Goal: Task Accomplishment & Management: Complete application form

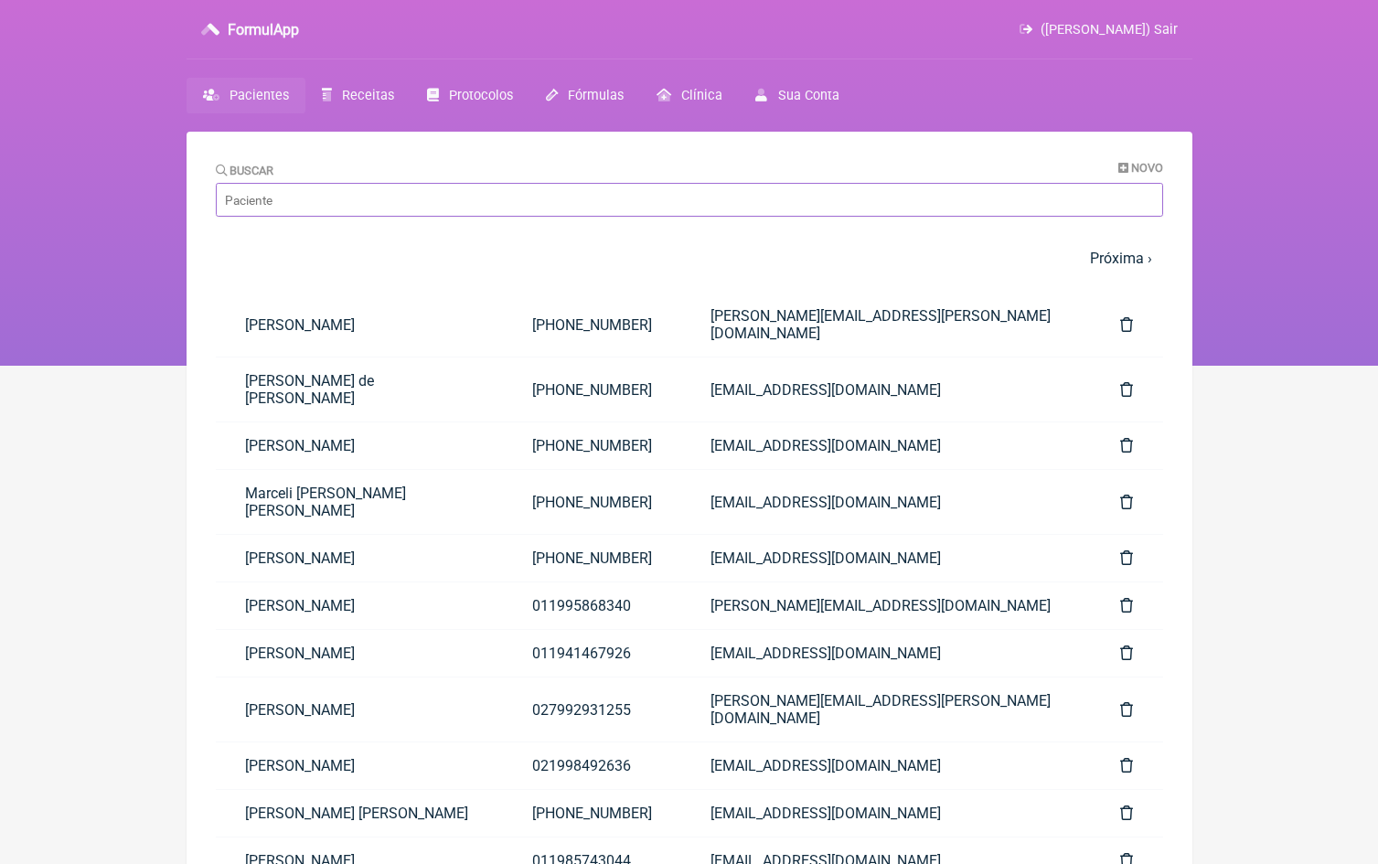
click at [321, 208] on input "Buscar" at bounding box center [689, 200] width 947 height 34
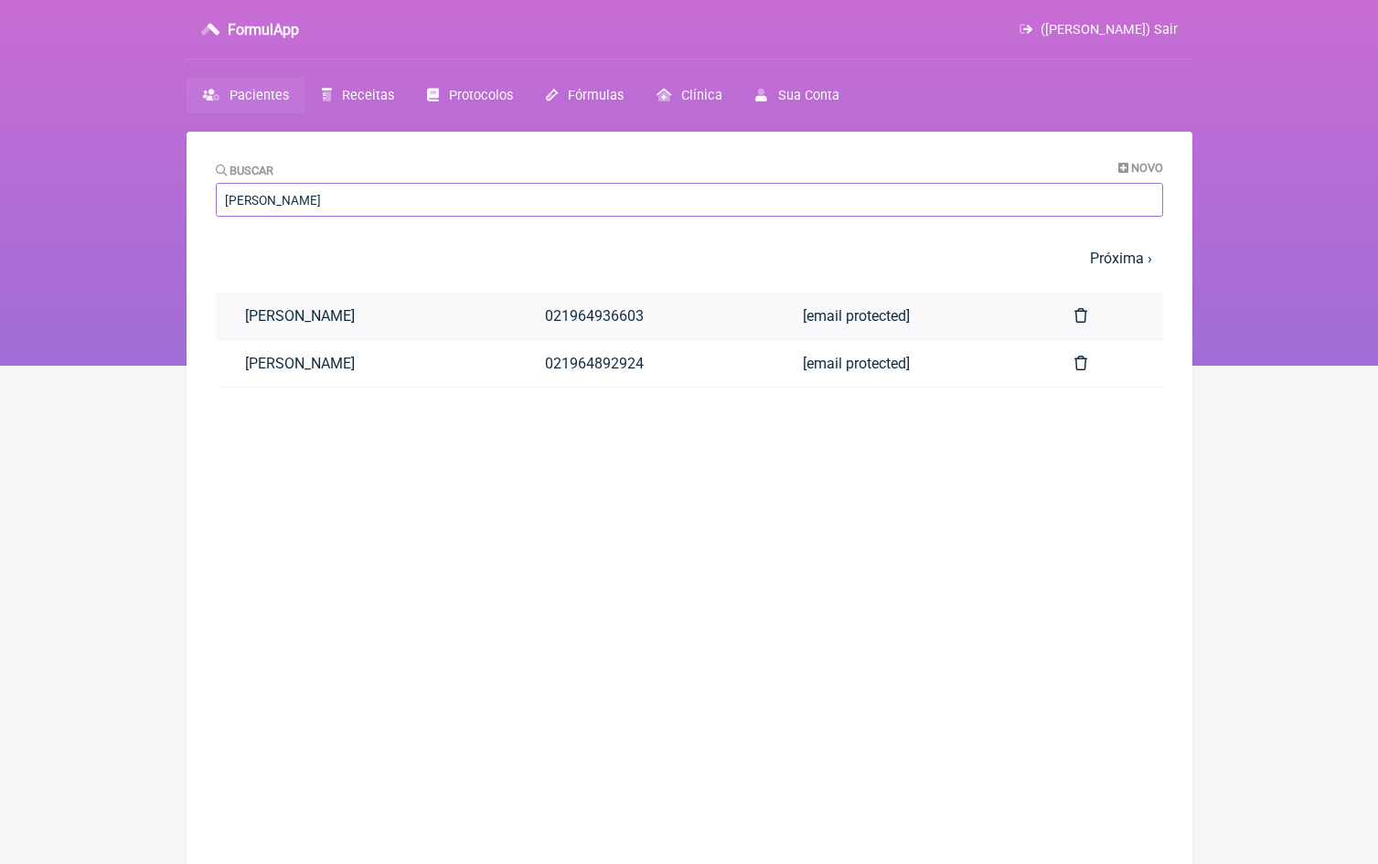
type input "[PERSON_NAME]"
click at [337, 323] on link "[PERSON_NAME]" at bounding box center [366, 316] width 300 height 47
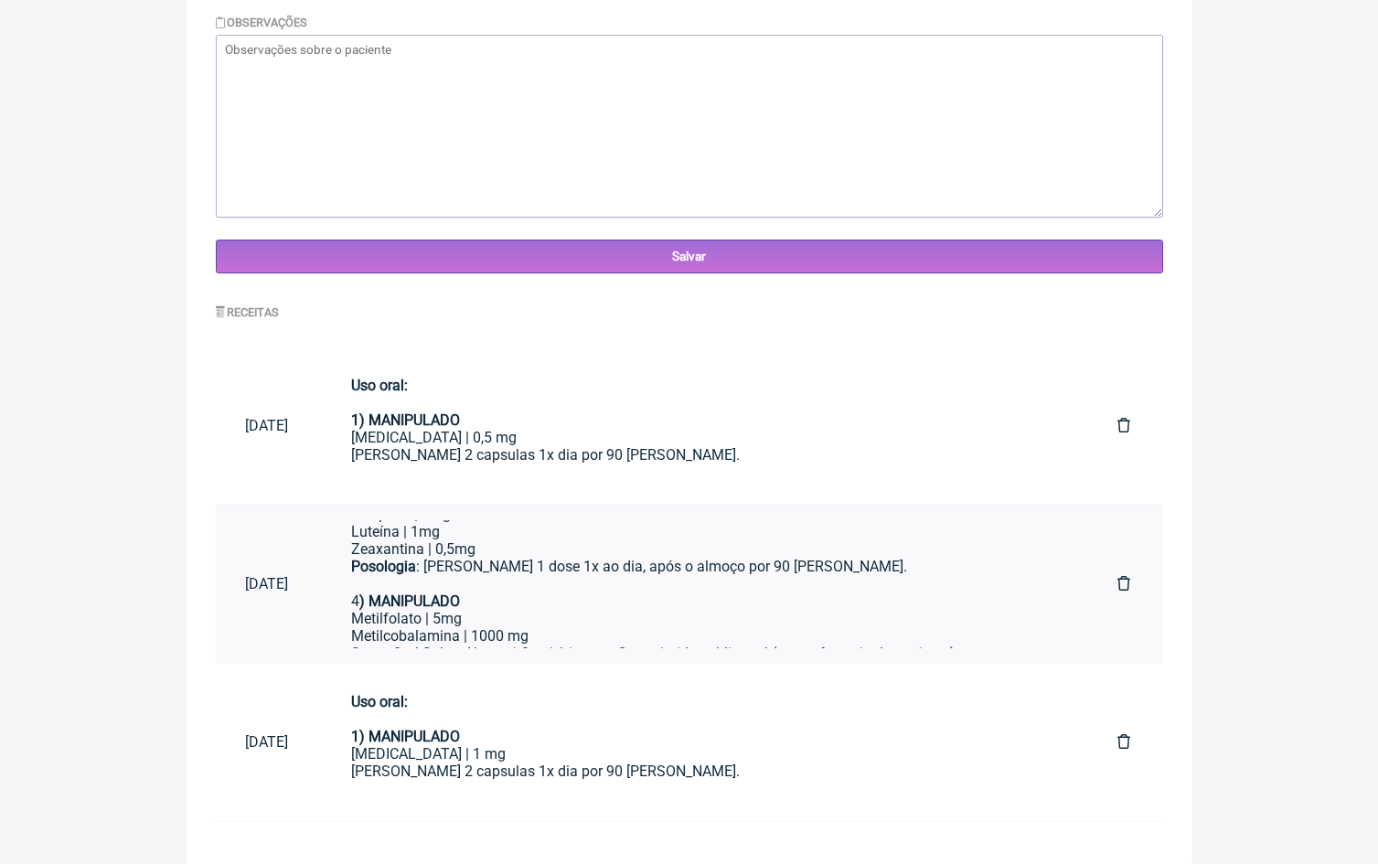
scroll to position [631, 0]
click at [534, 646] on div "Spray Oral Sabor Abacaxi Qsp | 1 jato ou Comprimido sublingual (ver preferencia…" at bounding box center [705, 654] width 708 height 17
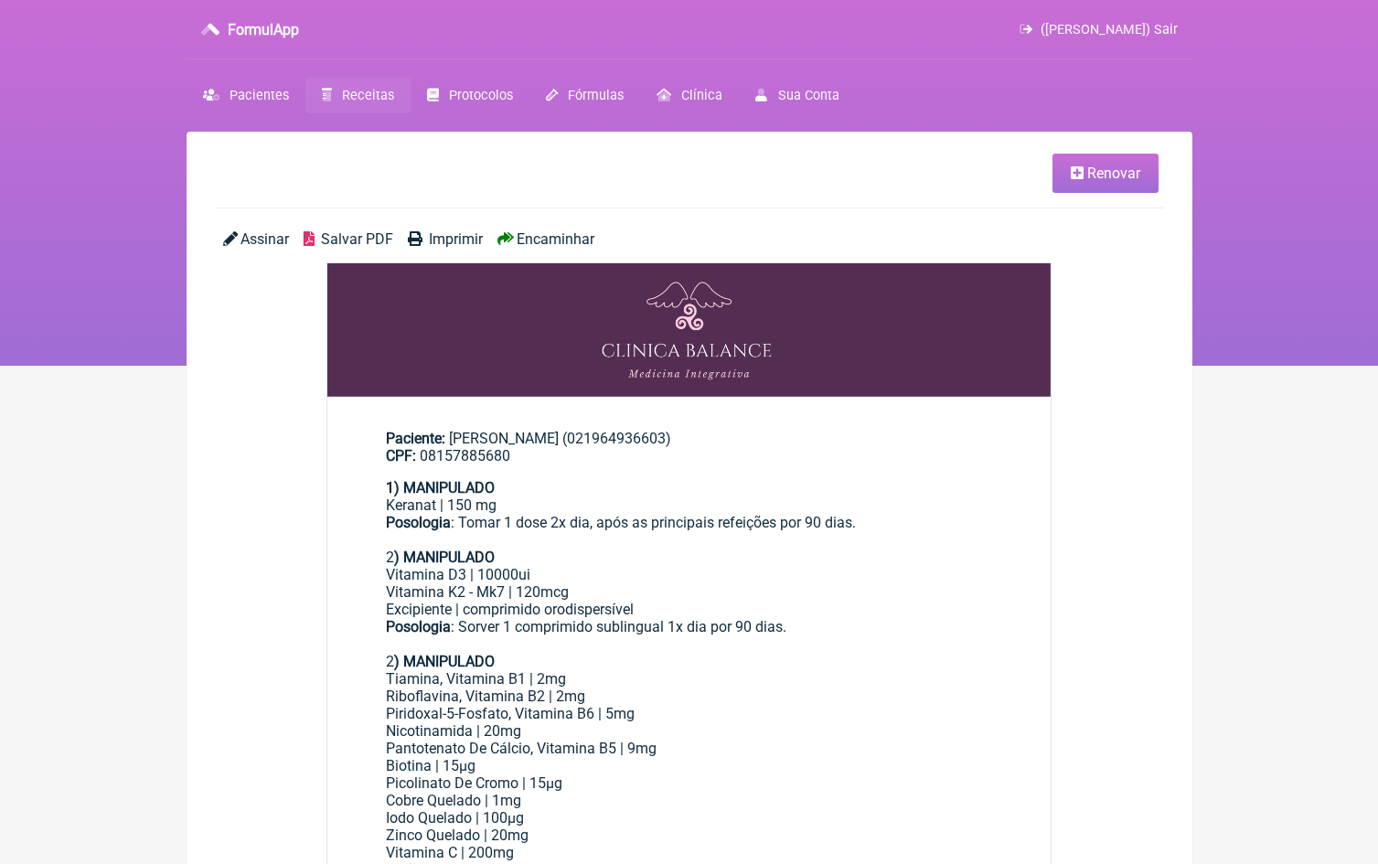
click at [1095, 177] on span "Renovar" at bounding box center [1113, 173] width 53 height 17
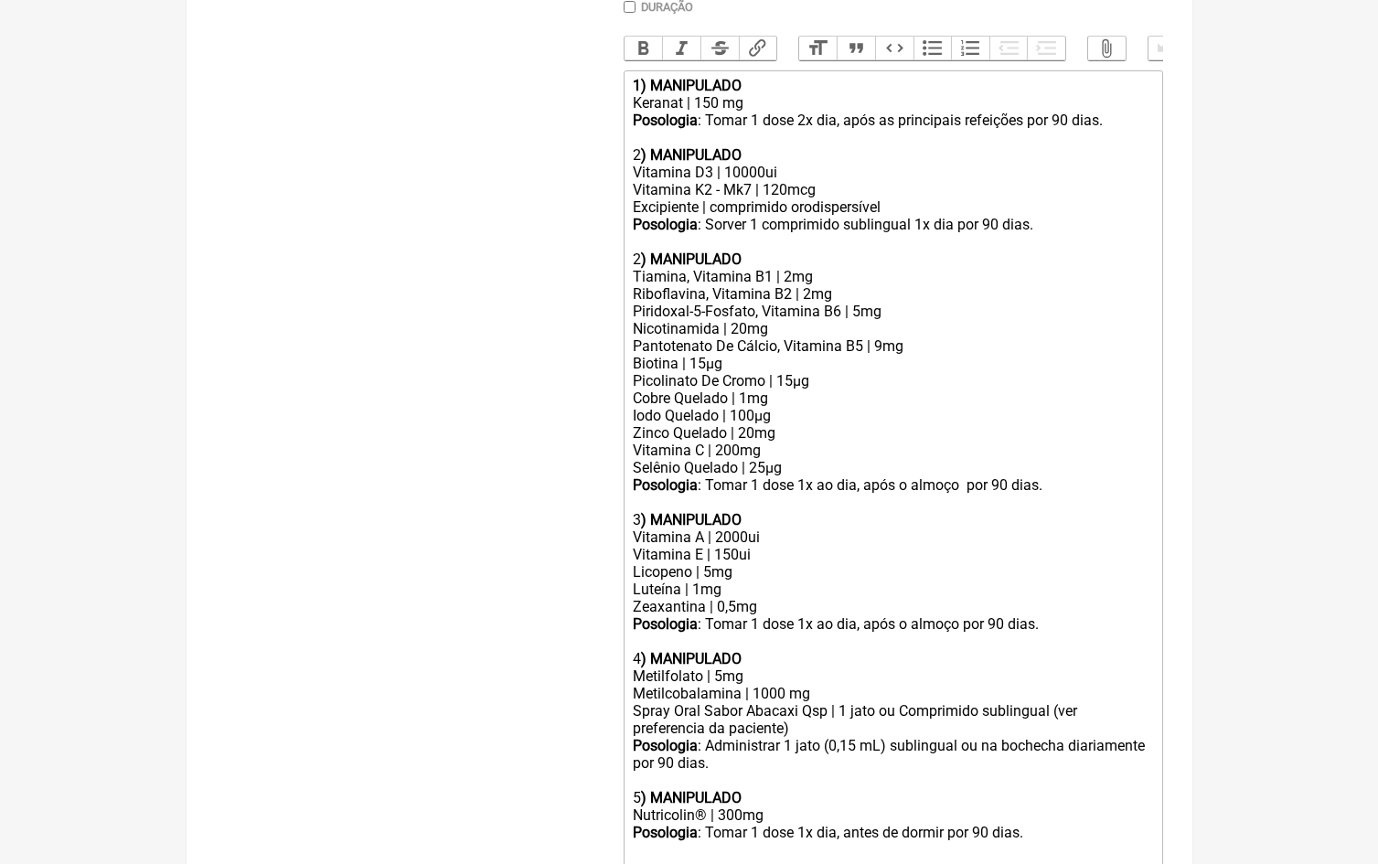
scroll to position [570, 0]
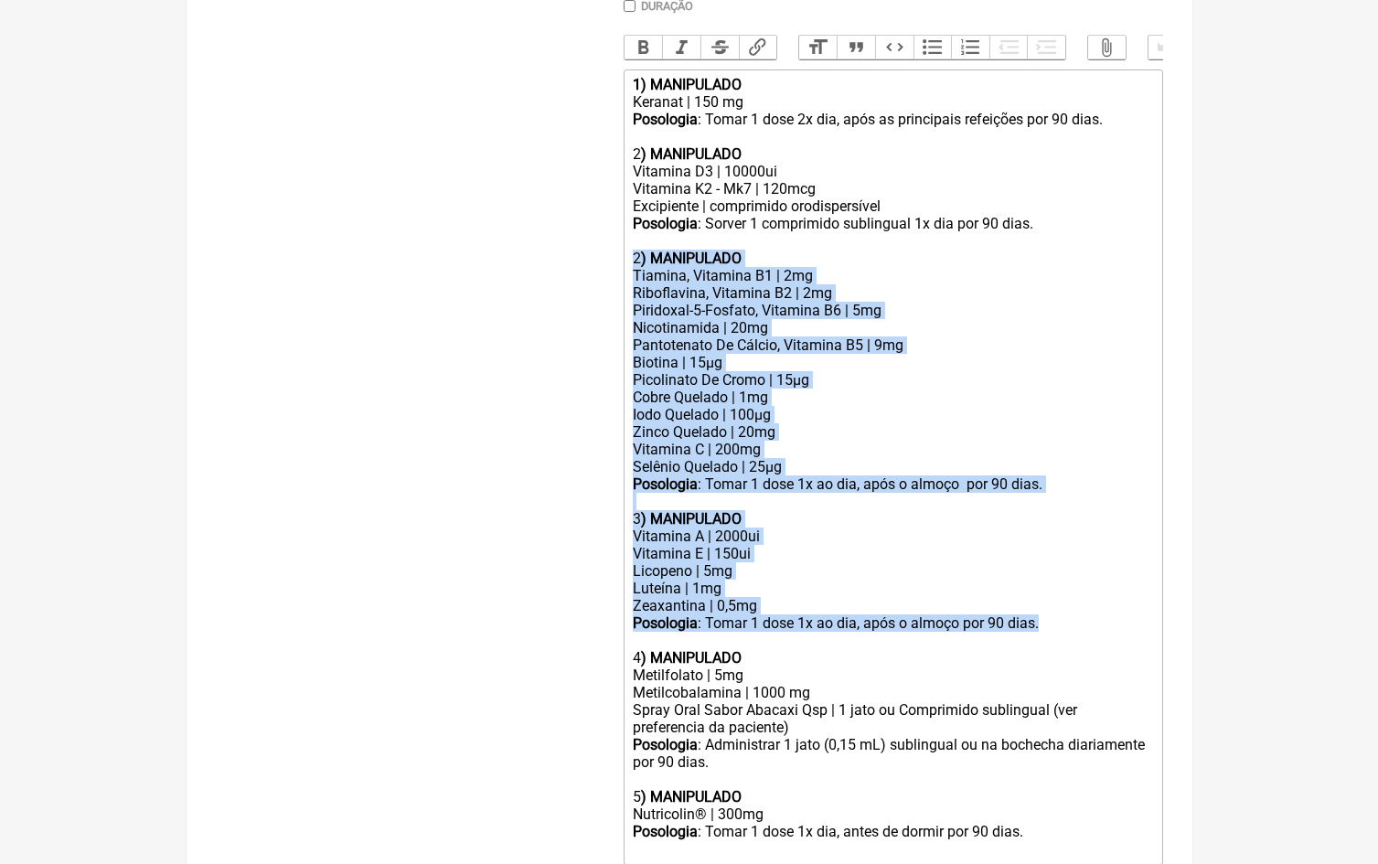
drag, startPoint x: 635, startPoint y: 245, endPoint x: 1057, endPoint y: 588, distance: 544.2
click at [1057, 588] on trix-editor "1) MANIPULADO Keranat | 150 mg Posologia : Tomar 1 dose 2x dia, após as princip…" at bounding box center [894, 468] width 540 height 796
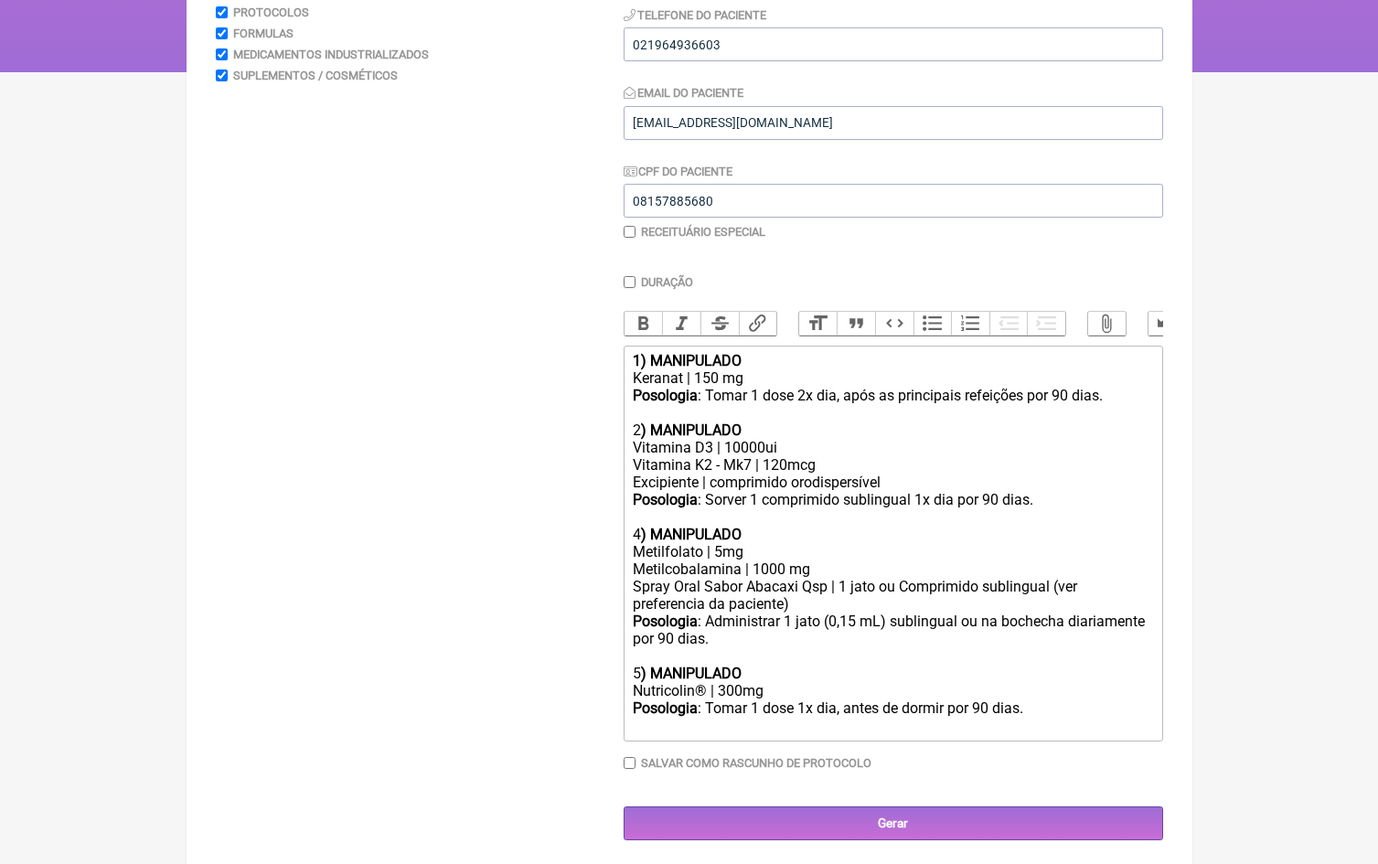
scroll to position [277, 0]
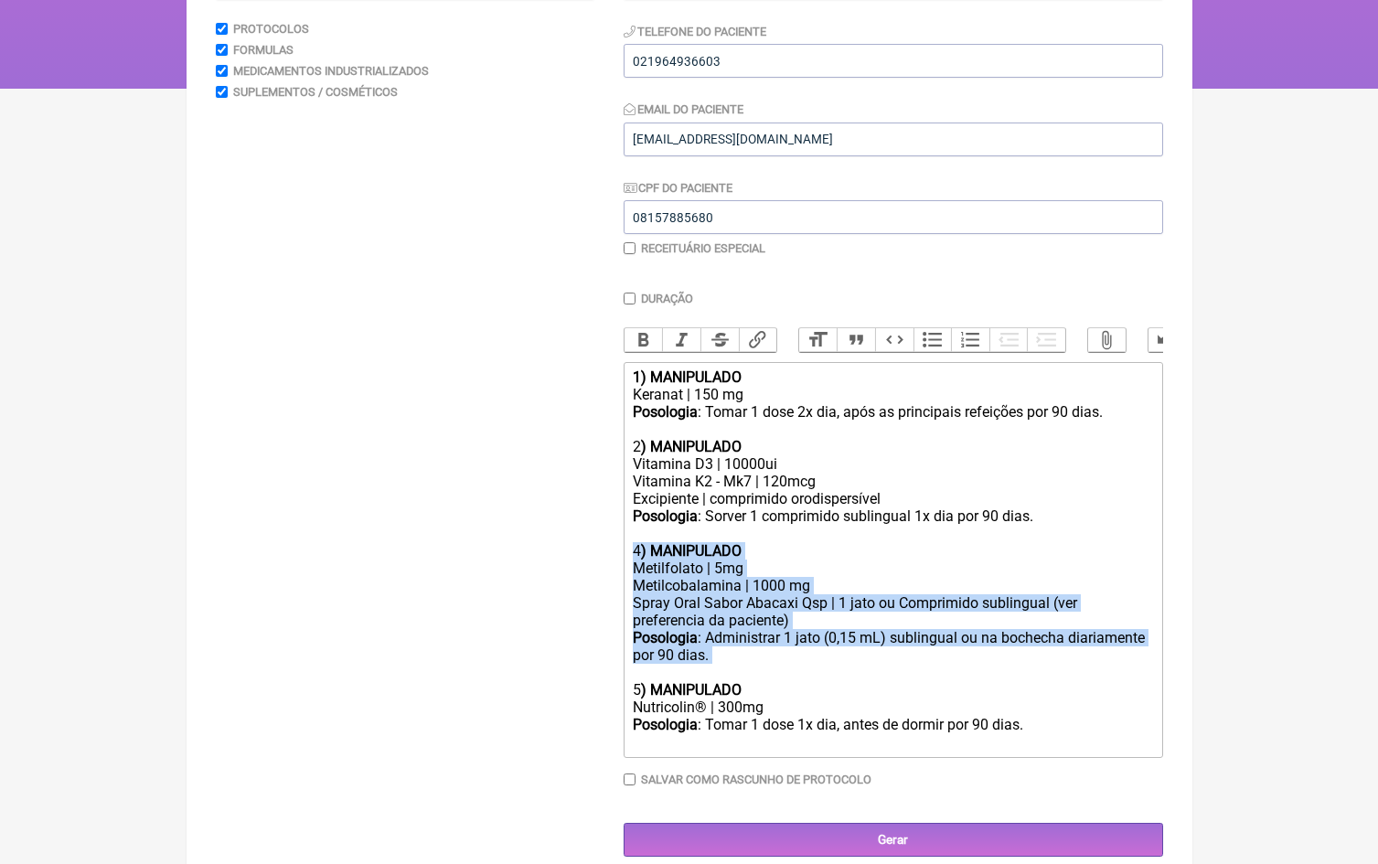
drag, startPoint x: 635, startPoint y: 540, endPoint x: 795, endPoint y: 650, distance: 194.6
click at [795, 650] on trix-editor "1) MANIPULADO Keranat | 150 mg Posologia : Tomar 1 dose 2x dia, após as princip…" at bounding box center [894, 560] width 540 height 396
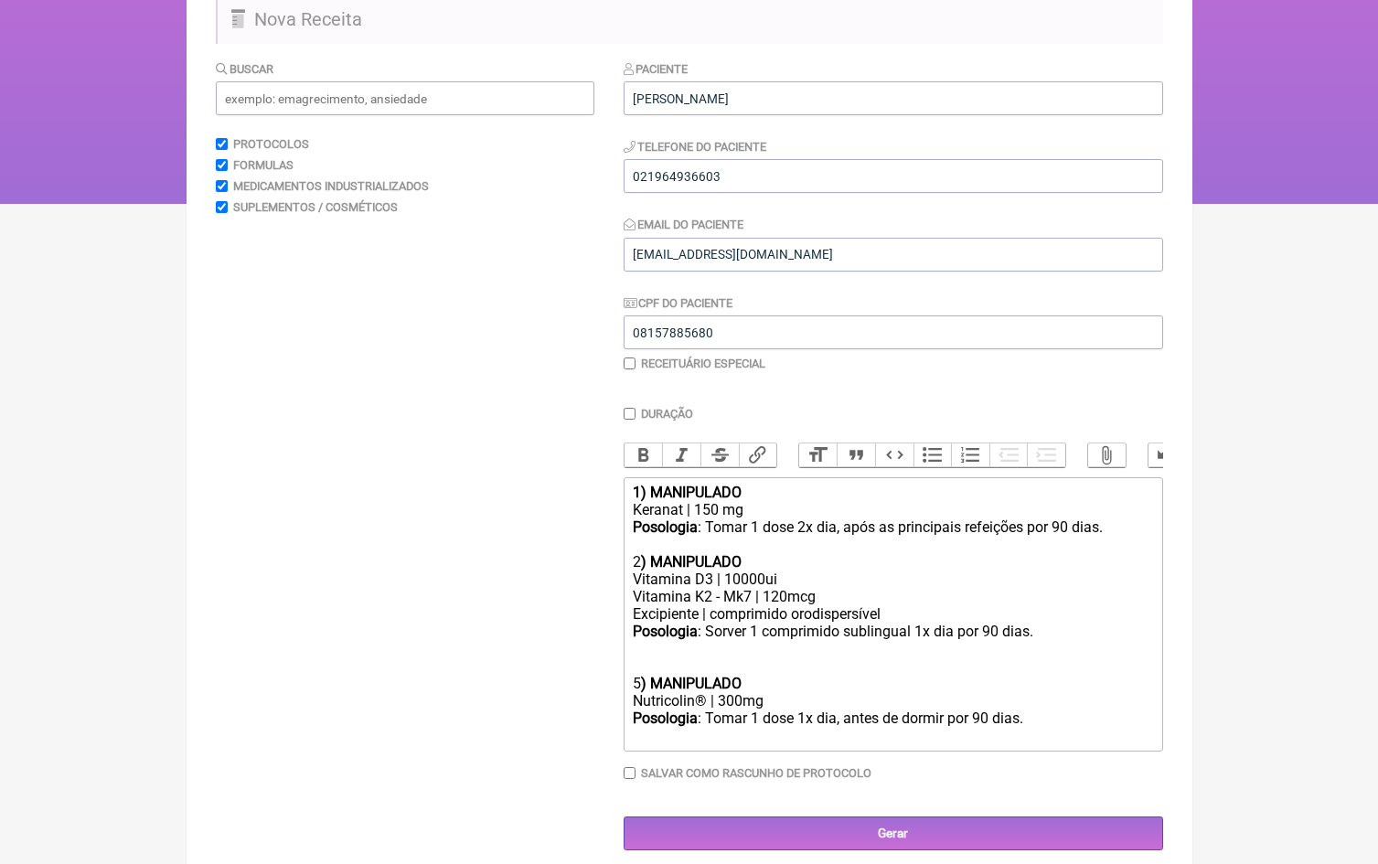
scroll to position [145, 0]
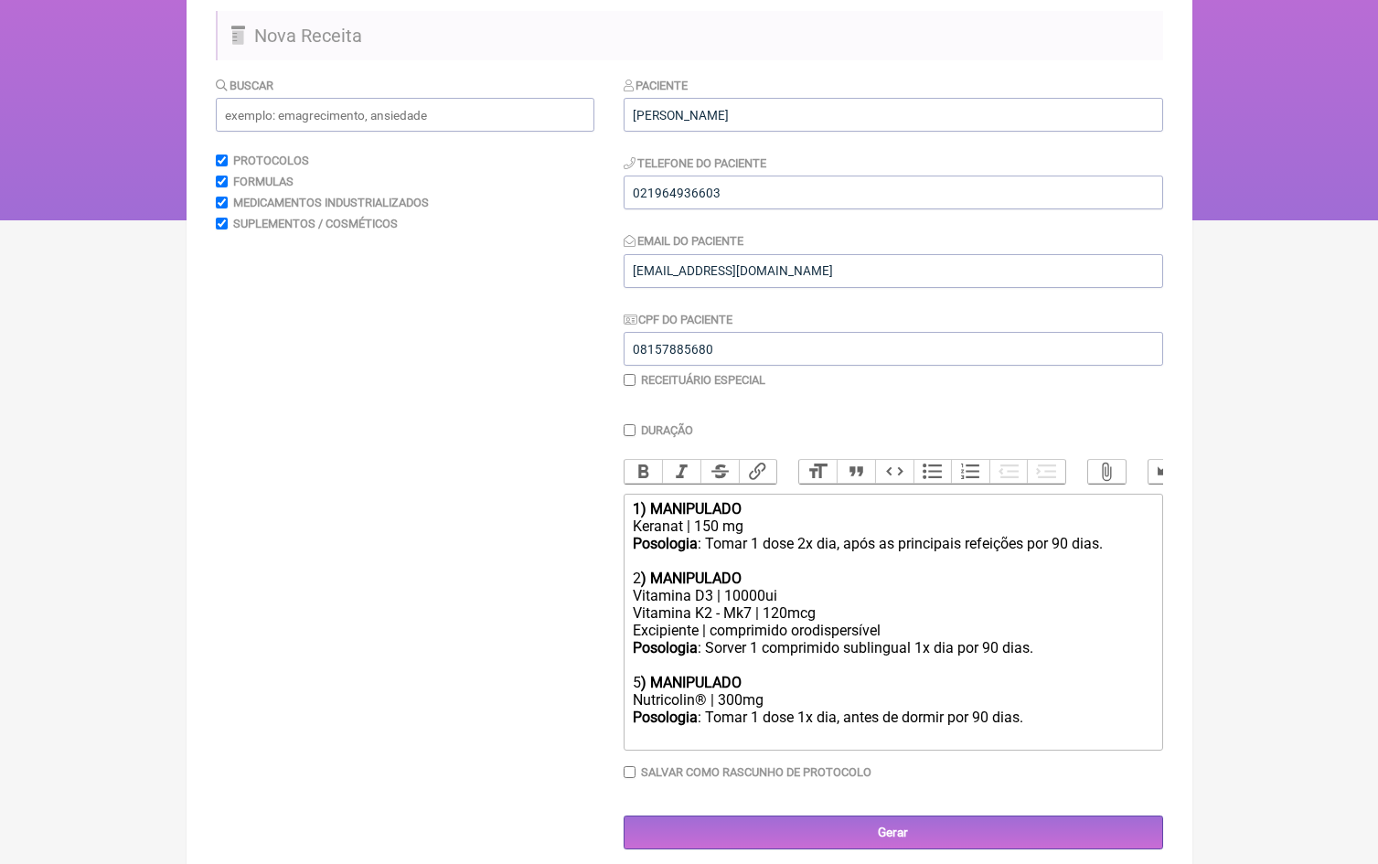
click at [642, 674] on strong ") MANIPULADO" at bounding box center [691, 682] width 101 height 17
type trix-editor "<div><strong>1) MANIPULADO</strong></div><div>Keranat | 150 mg</div><div><stron…"
click at [467, 529] on div "Buscar Protocolos Formulas Medicamentos Industrializados Suplementos / Cosmétic…" at bounding box center [405, 463] width 379 height 774
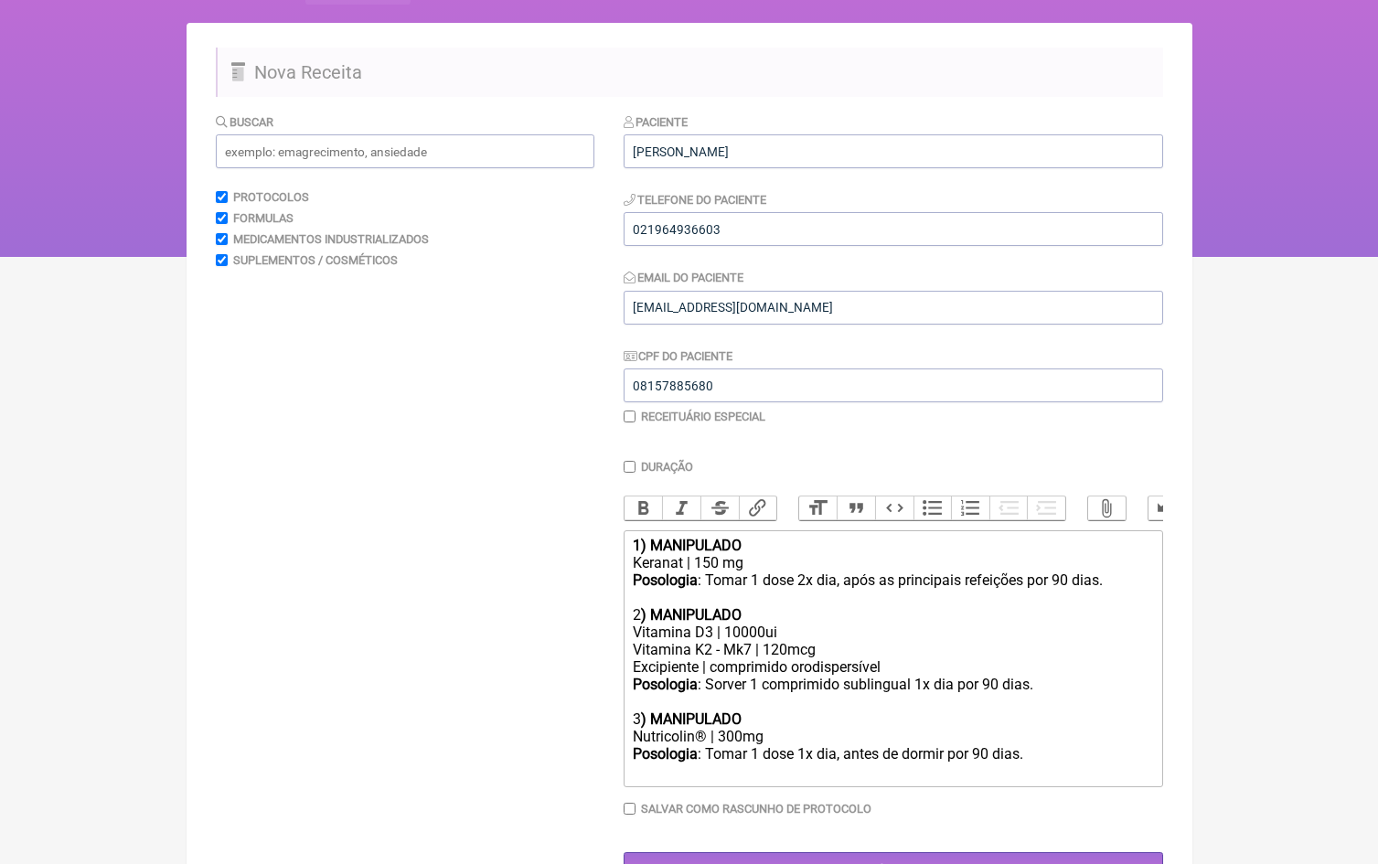
scroll to position [96, 0]
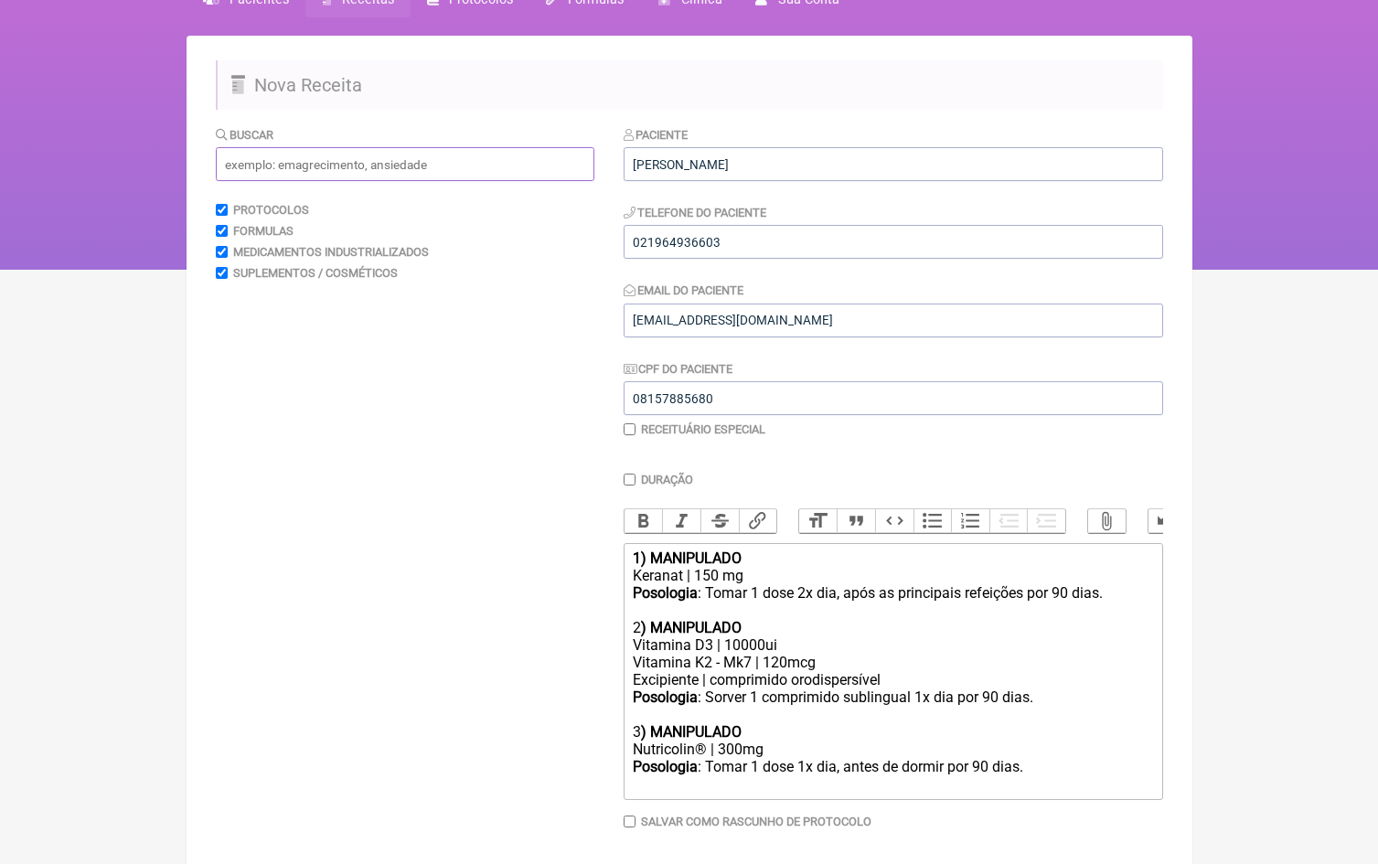
click at [398, 162] on input "text" at bounding box center [405, 164] width 379 height 34
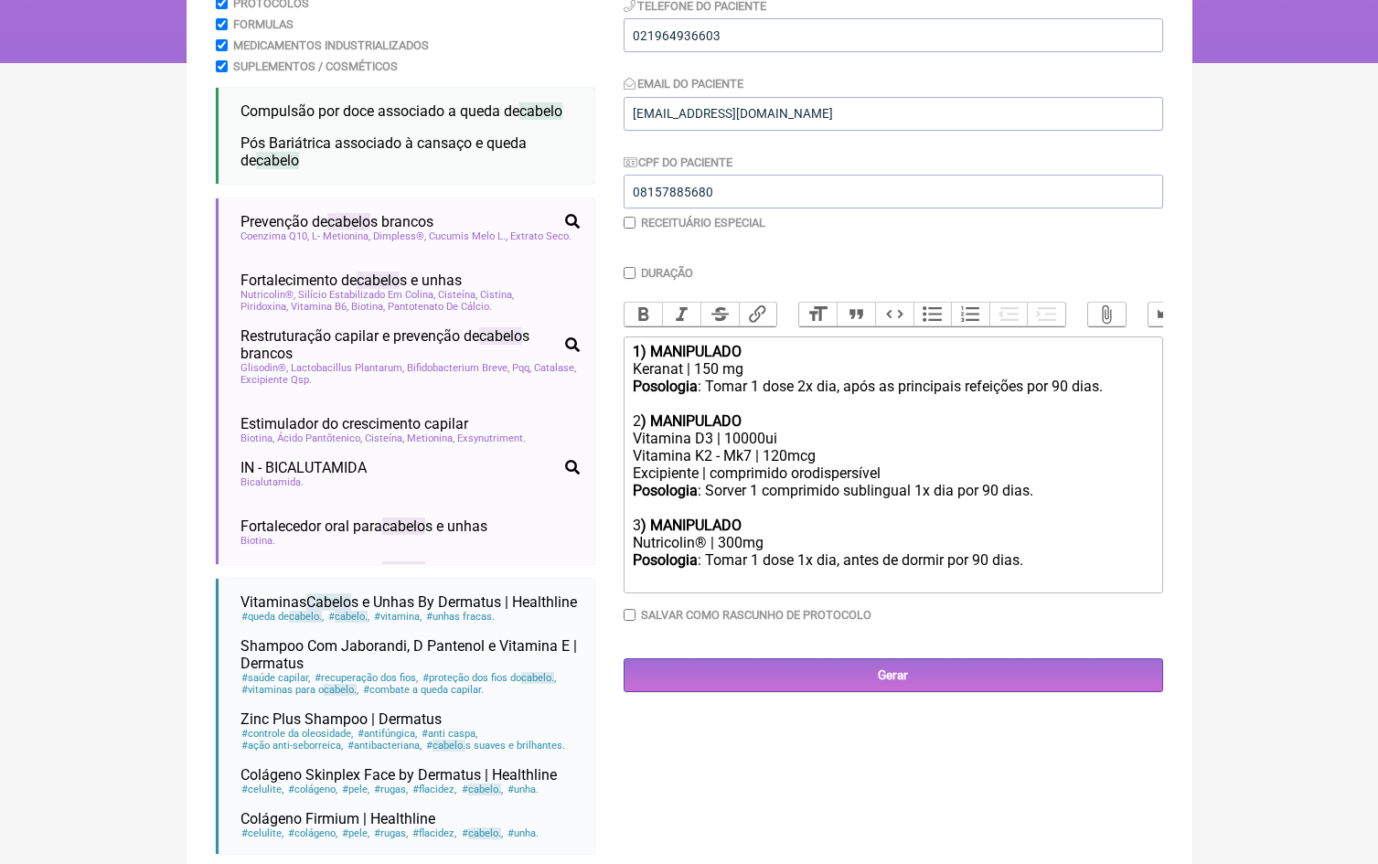
scroll to position [304, 0]
type input "cabelo"
click at [1087, 551] on div "Posologia : Tomar 1 dose 1x dia, antes de dormir por 90 dias." at bounding box center [892, 568] width 519 height 35
drag, startPoint x: 1087, startPoint y: 551, endPoint x: 636, endPoint y: 512, distance: 453.5
click at [634, 512] on trix-editor "1) MANIPULADO Keranat | 150 mg Posologia : Tomar 1 dose 2x dia, após as princip…" at bounding box center [894, 464] width 540 height 257
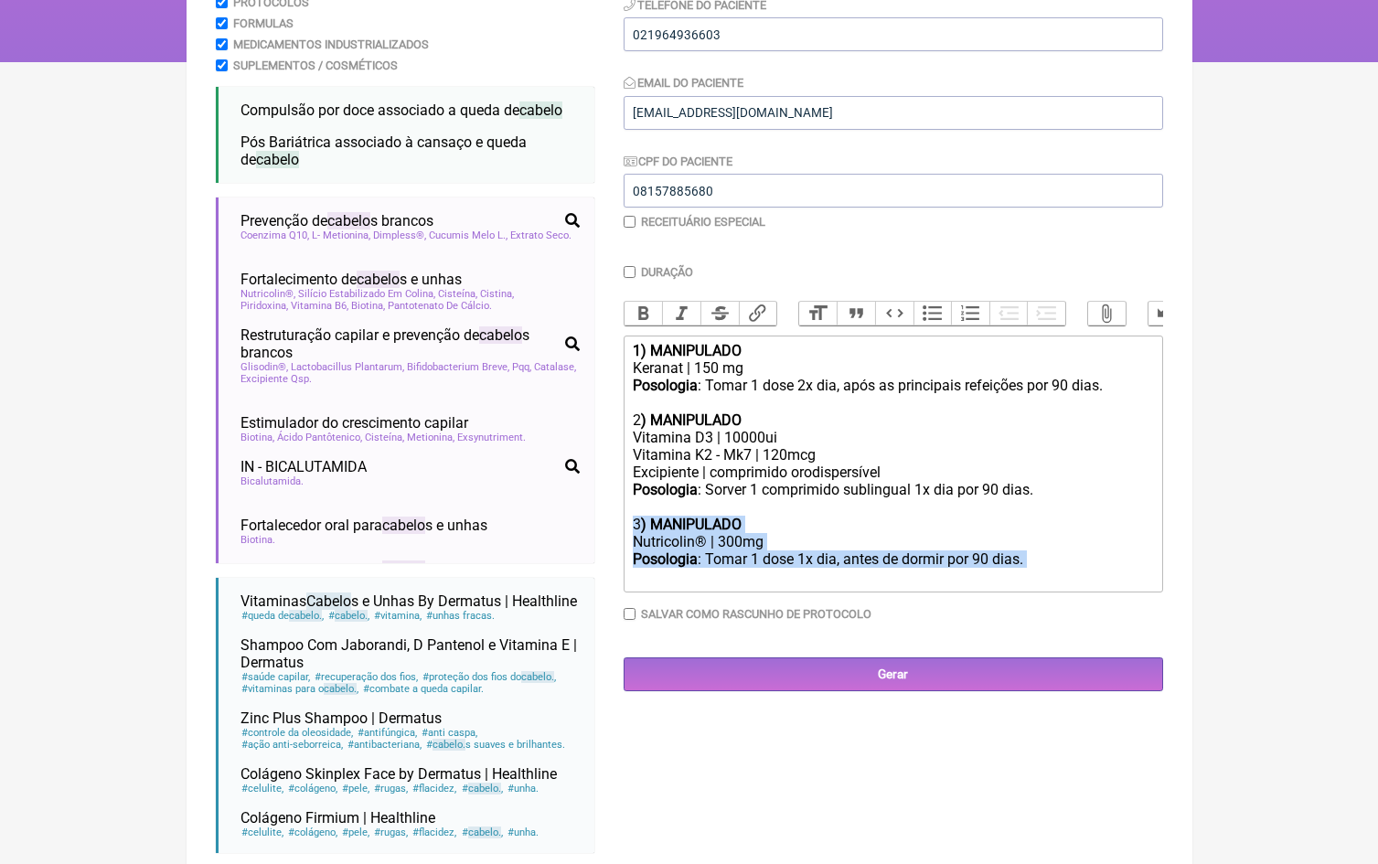
copy trix-editor "3 ) MANIPULADO Nutricolin® | 300mg Posologia : Tomar 1 dose 1x dia, antes de do…"
click at [1112, 551] on div "Posologia : Tomar 1 dose 1x dia, antes de dormir por 90 dias." at bounding box center [892, 568] width 519 height 35
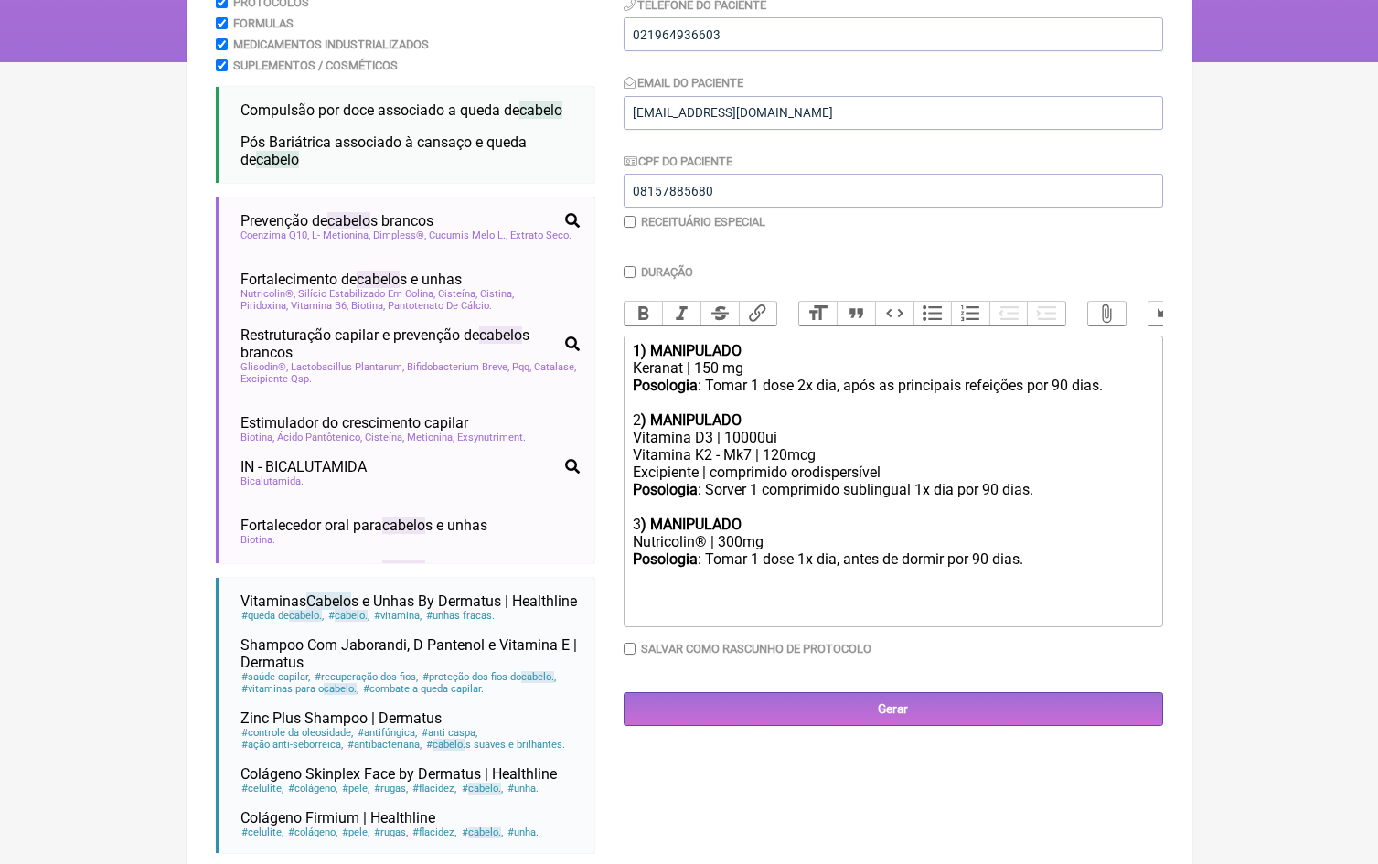
paste trix-editor "3<strong>) MANIPULADO</strong></div><div>Nutricolin® | 300mg</div><div><strong>…"
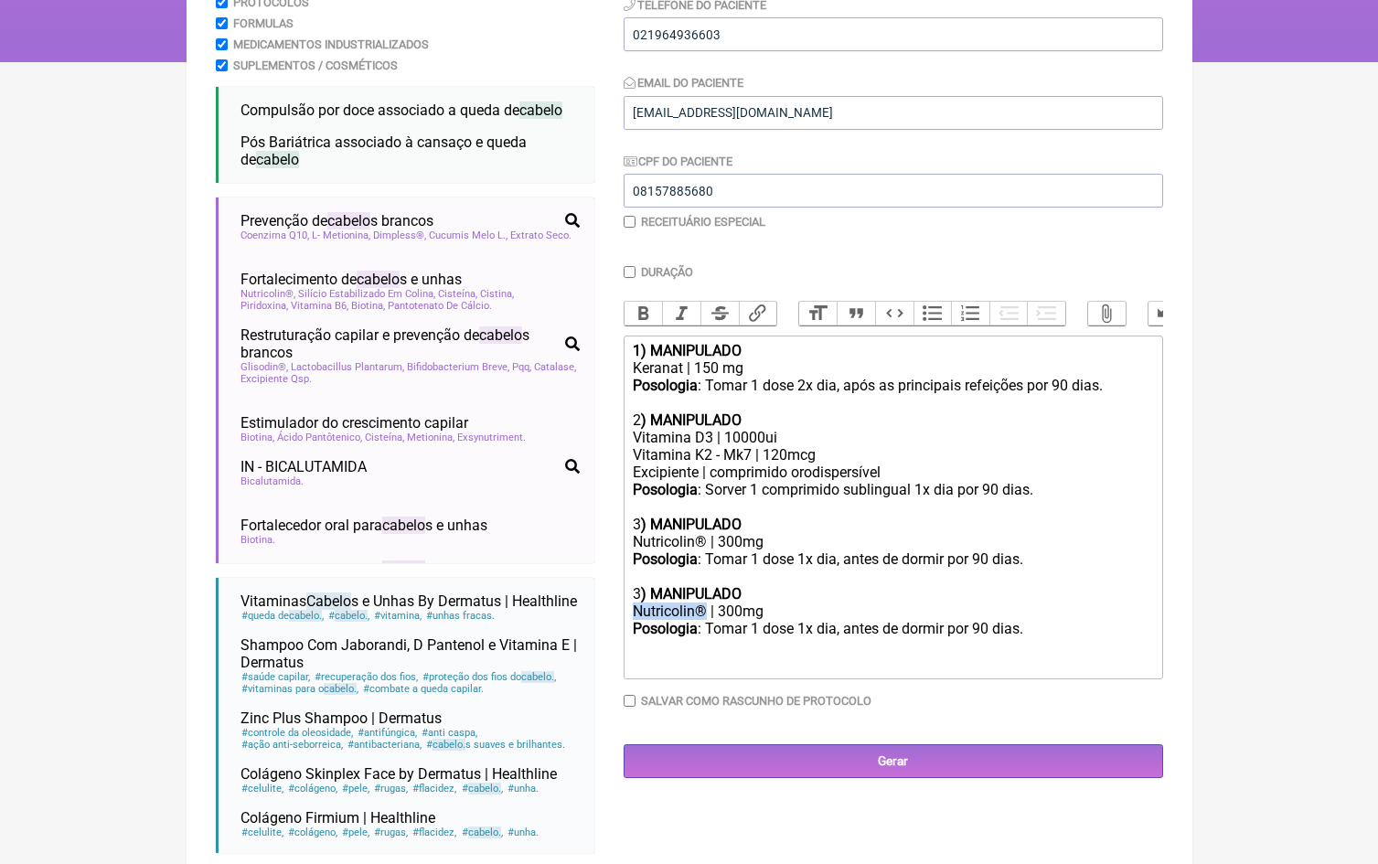
drag, startPoint x: 703, startPoint y: 592, endPoint x: 607, endPoint y: 592, distance: 96.0
click at [607, 592] on form "Buscar cabelo Protocolos Formulas Medicamentos Industrializados Suplementos / C…" at bounding box center [689, 393] width 947 height 950
click at [669, 603] on div "Nutricolin® | 300mg" at bounding box center [892, 611] width 519 height 17
click at [749, 603] on div "CitoRepair® | 300mg" at bounding box center [892, 611] width 519 height 17
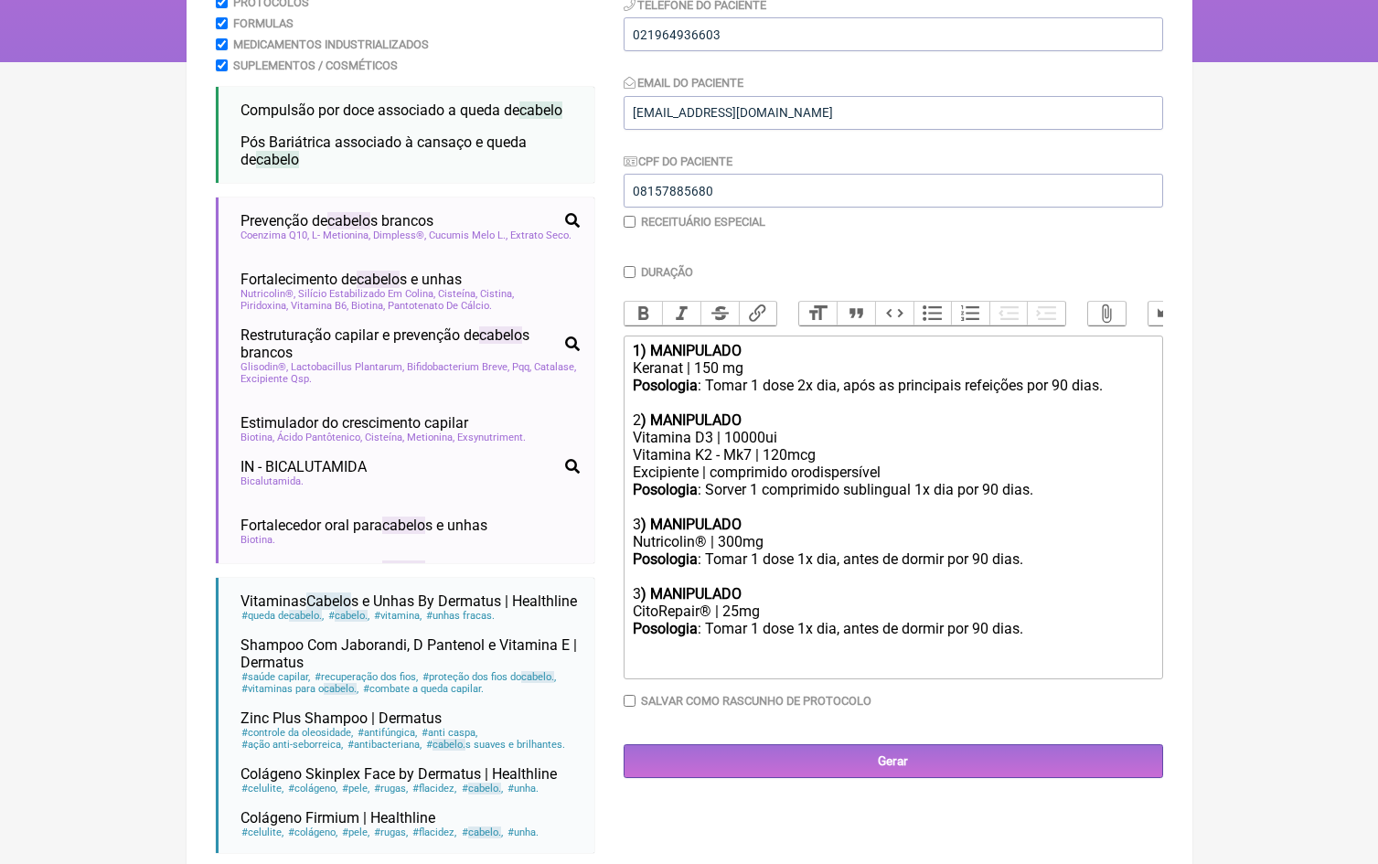
click at [819, 603] on div "CitoRepair® | 25mg" at bounding box center [892, 611] width 519 height 17
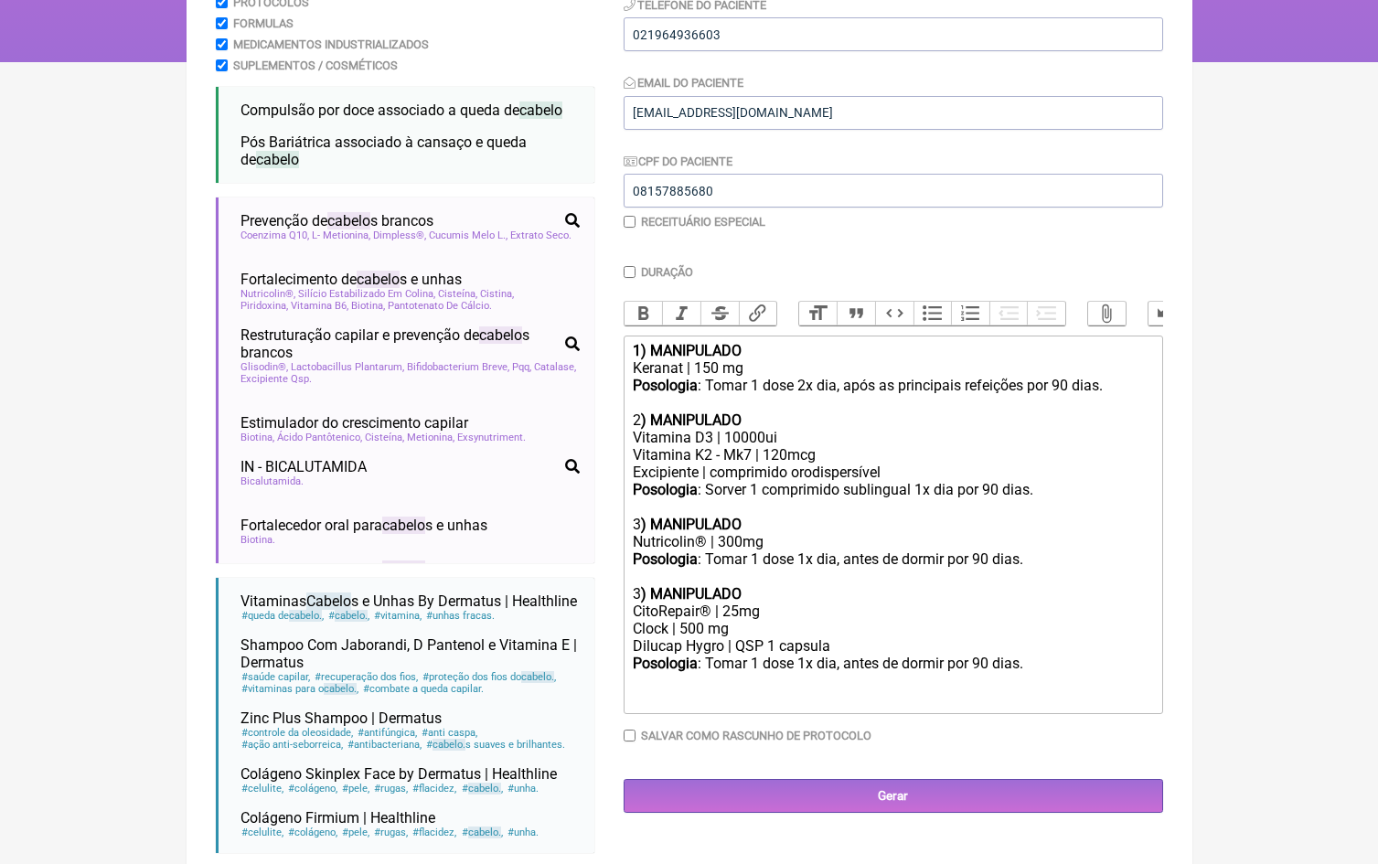
click at [809, 655] on div "Posologia : Tomar 1 dose 1x dia, antes de dormir por 90 dias." at bounding box center [892, 663] width 519 height 17
drag, startPoint x: 954, startPoint y: 645, endPoint x: 851, endPoint y: 645, distance: 102.4
click at [851, 655] on div "Posologia : Tomar 1 dose 2x dia, antes de dormir por 90 dias." at bounding box center [892, 663] width 519 height 17
click at [1113, 655] on div "Posologia : Tomar 1 dose 2x dia, manhã e antes de dormir por 90 dias." at bounding box center [892, 663] width 519 height 17
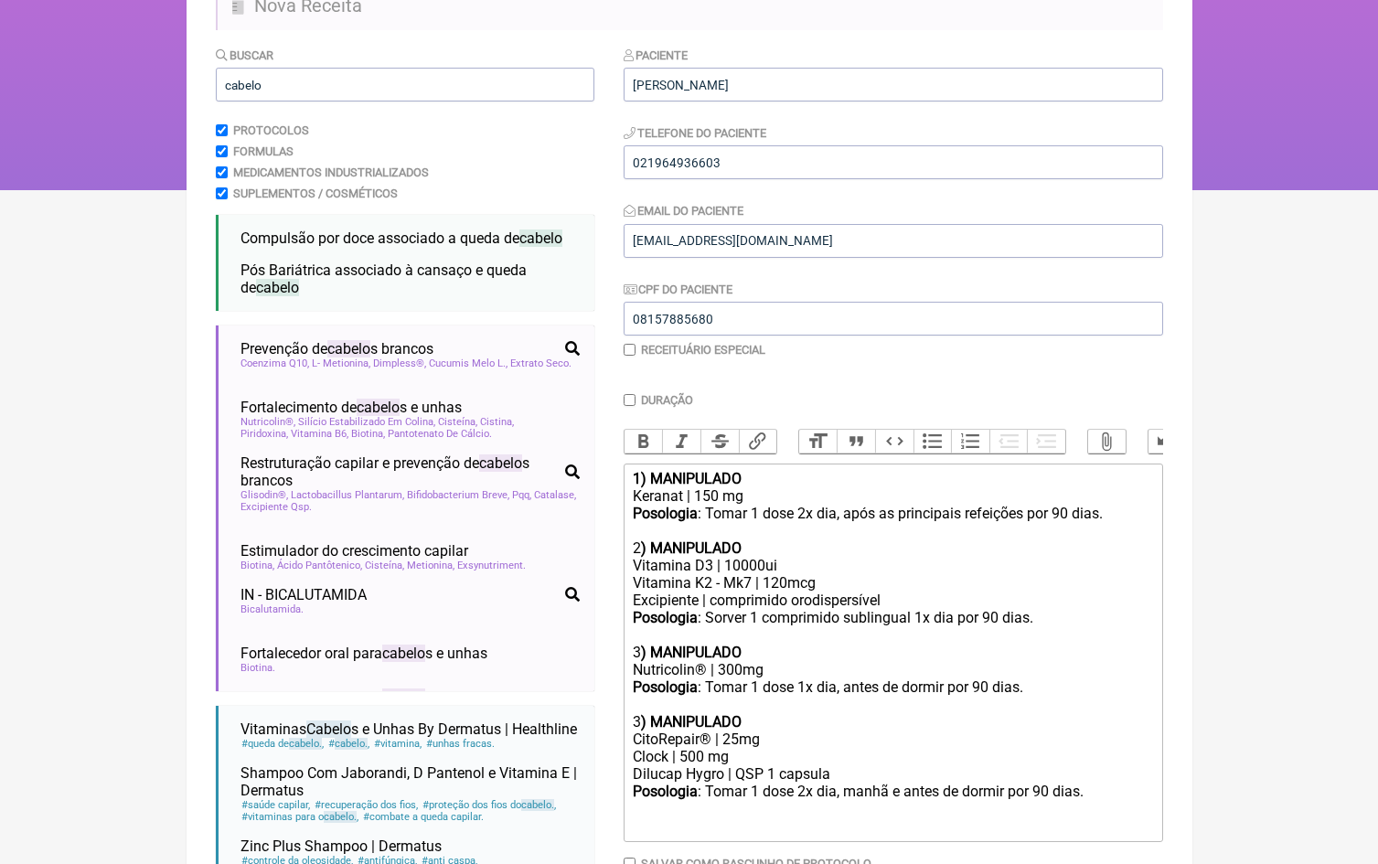
scroll to position [1, 0]
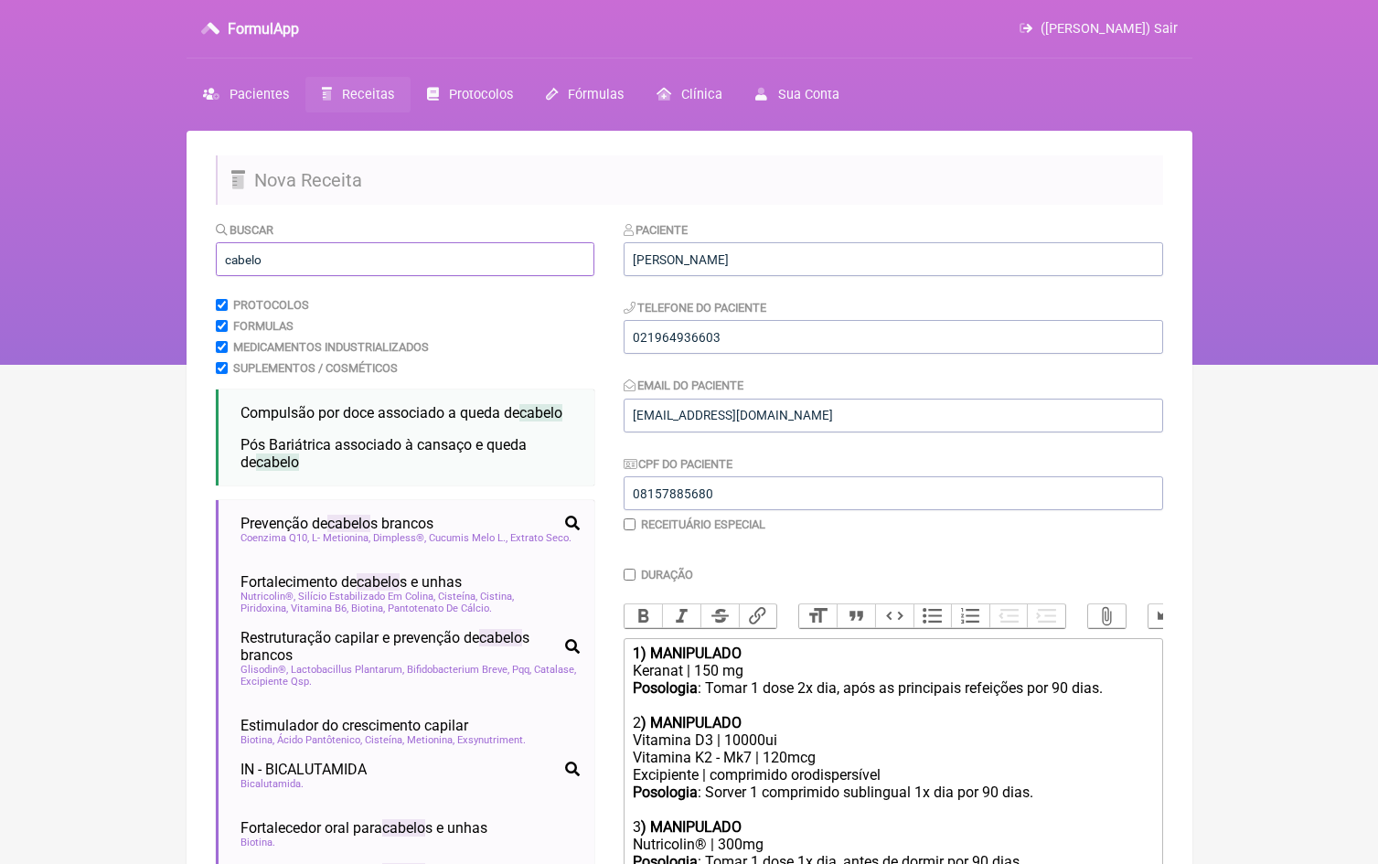
click at [495, 266] on input "cabelo" at bounding box center [405, 259] width 379 height 34
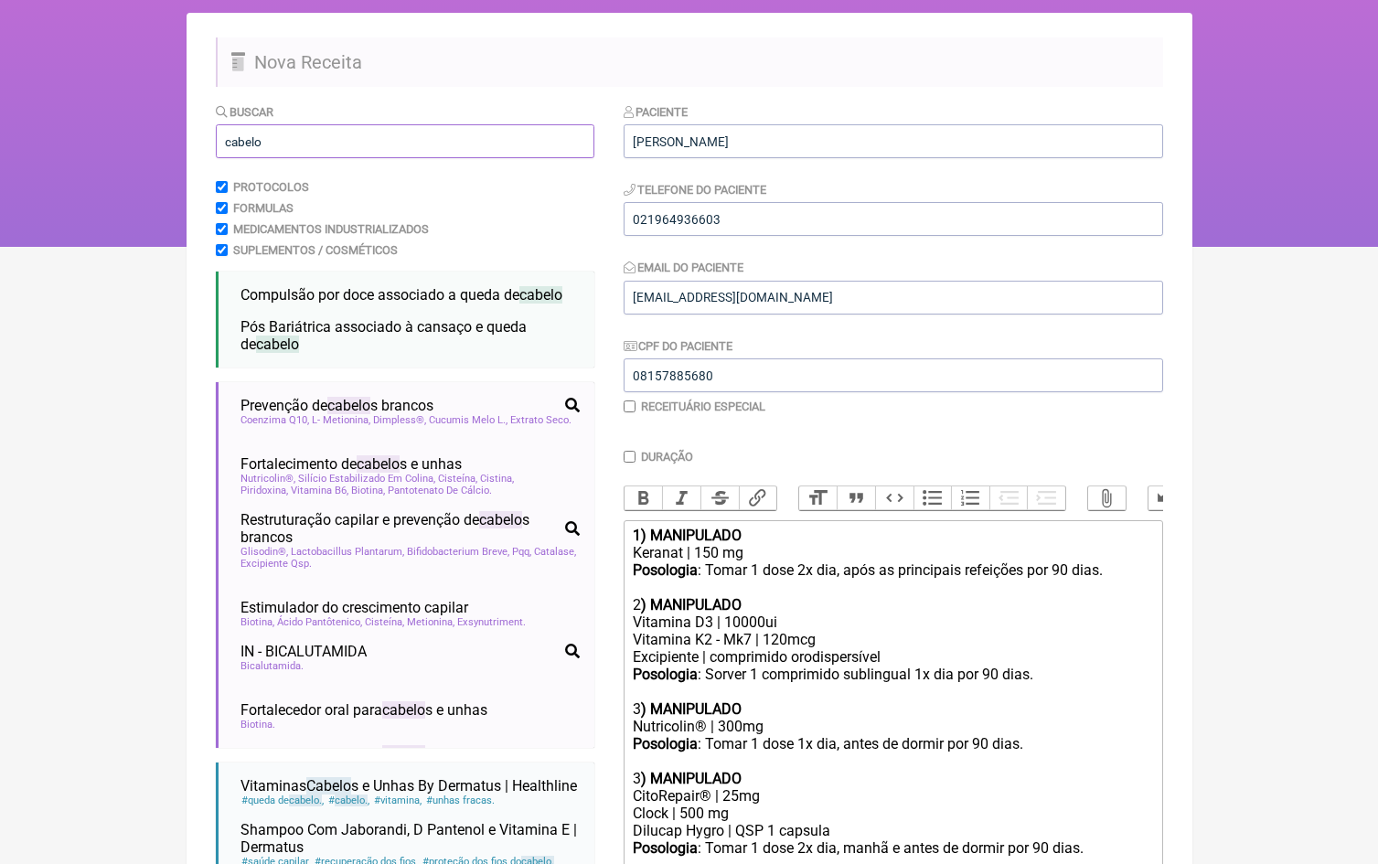
scroll to position [121, 0]
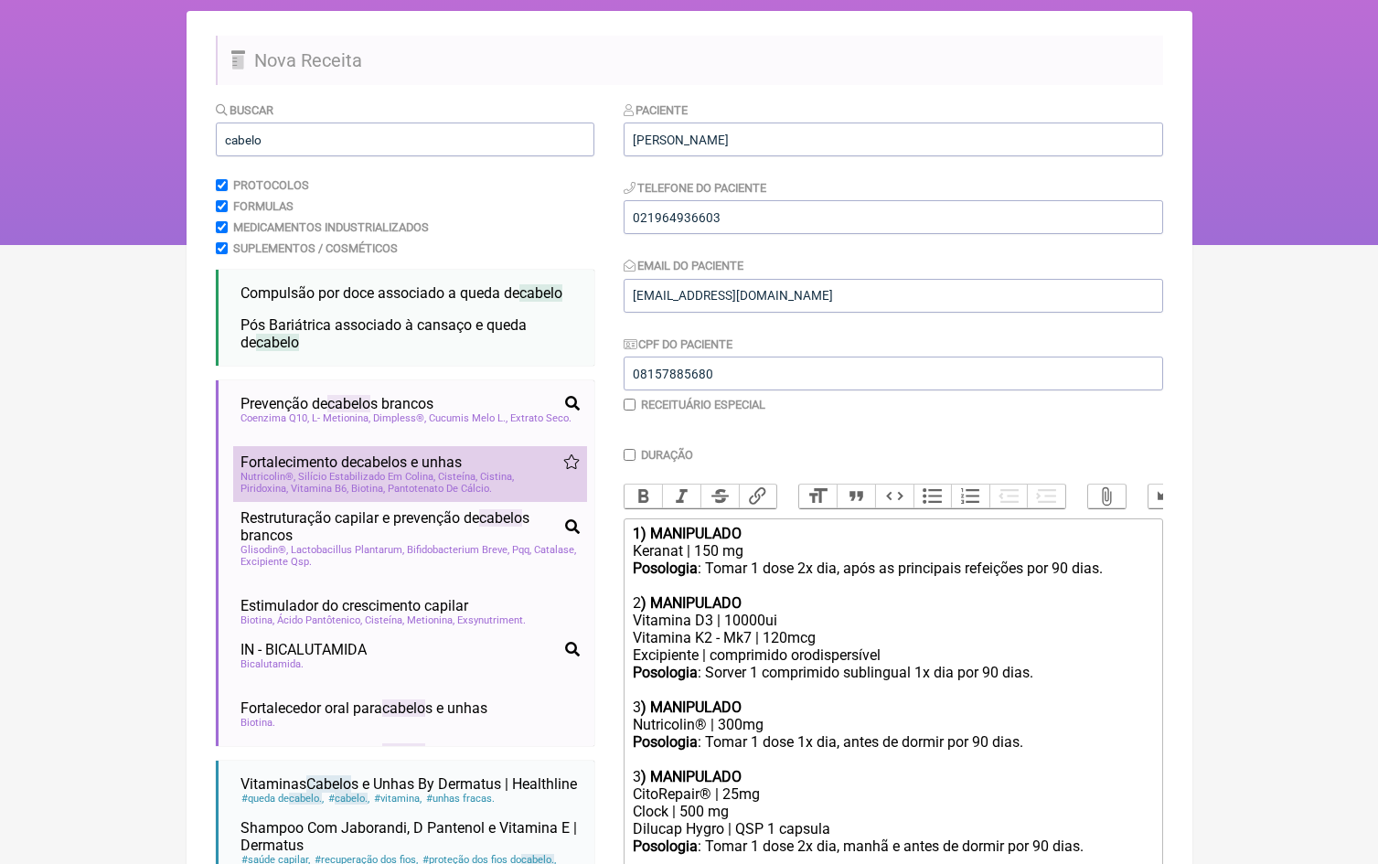
click at [449, 468] on span "Fortalecimento de cabelo s e unhas" at bounding box center [351, 462] width 221 height 17
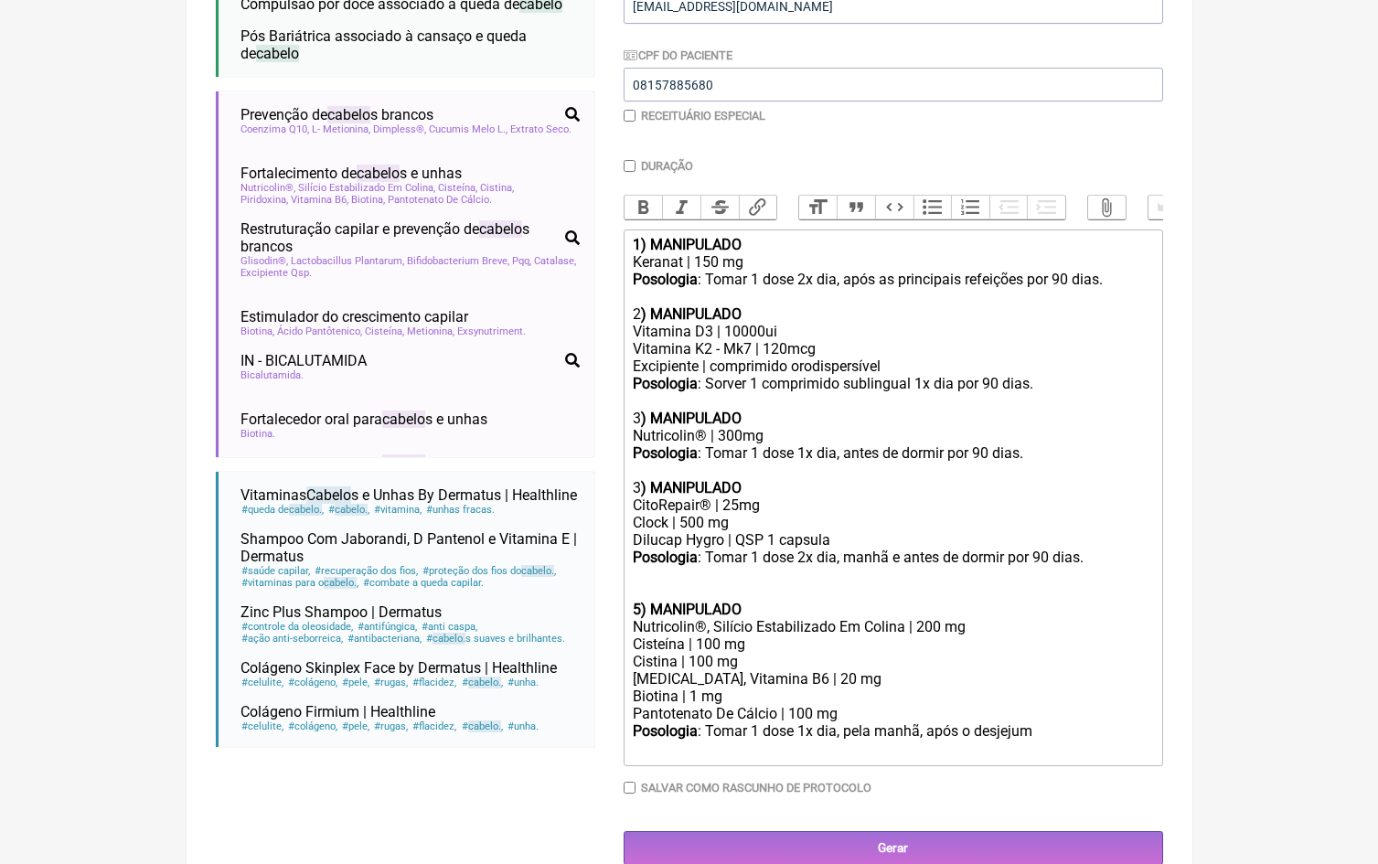
scroll to position [409, 0]
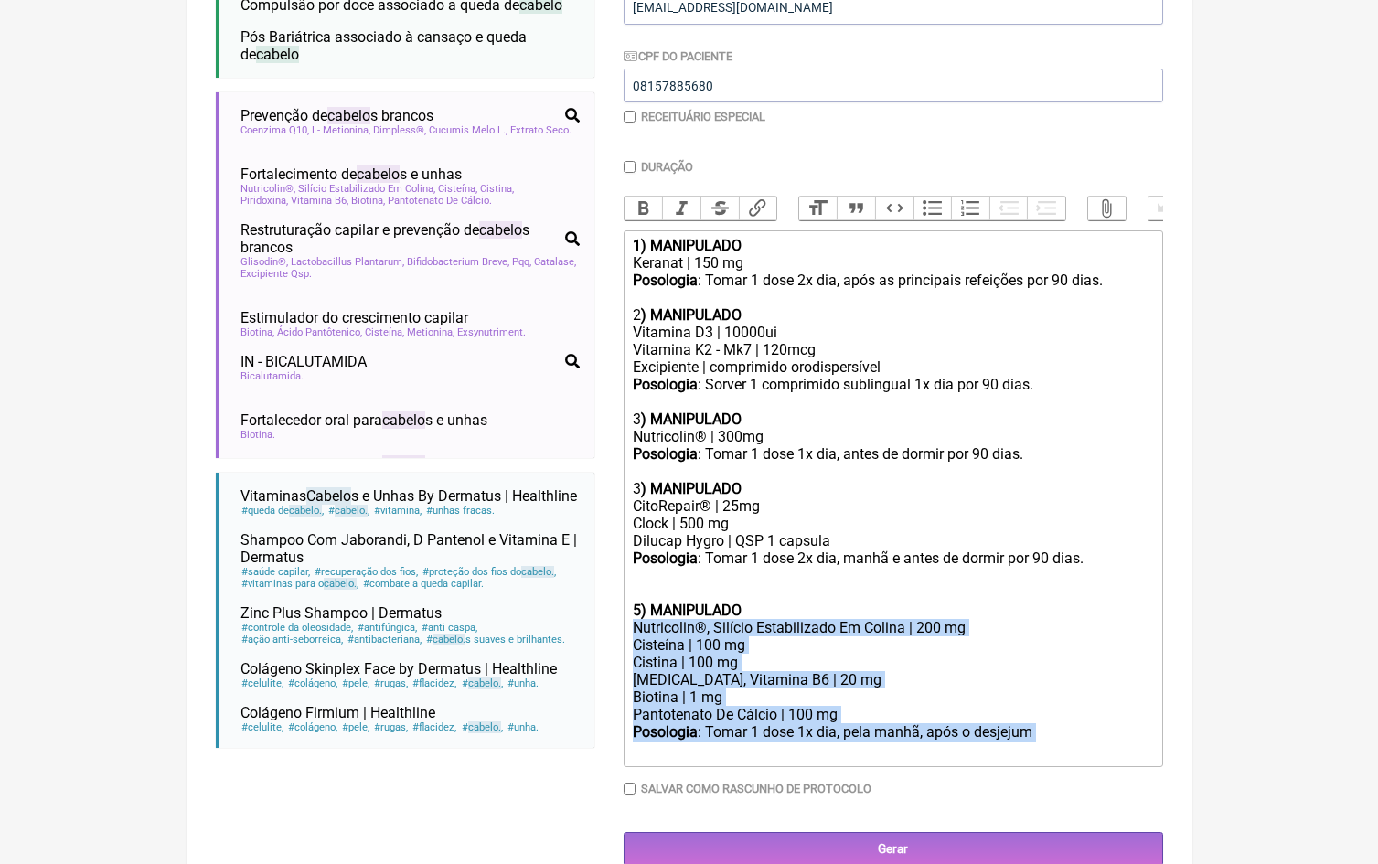
drag, startPoint x: 1059, startPoint y: 702, endPoint x: 619, endPoint y: 603, distance: 451.1
click at [619, 603] on form "Buscar cabelo Protocolos Formulas Medicamentos Industrializados Suplementos / C…" at bounding box center [689, 340] width 947 height 1054
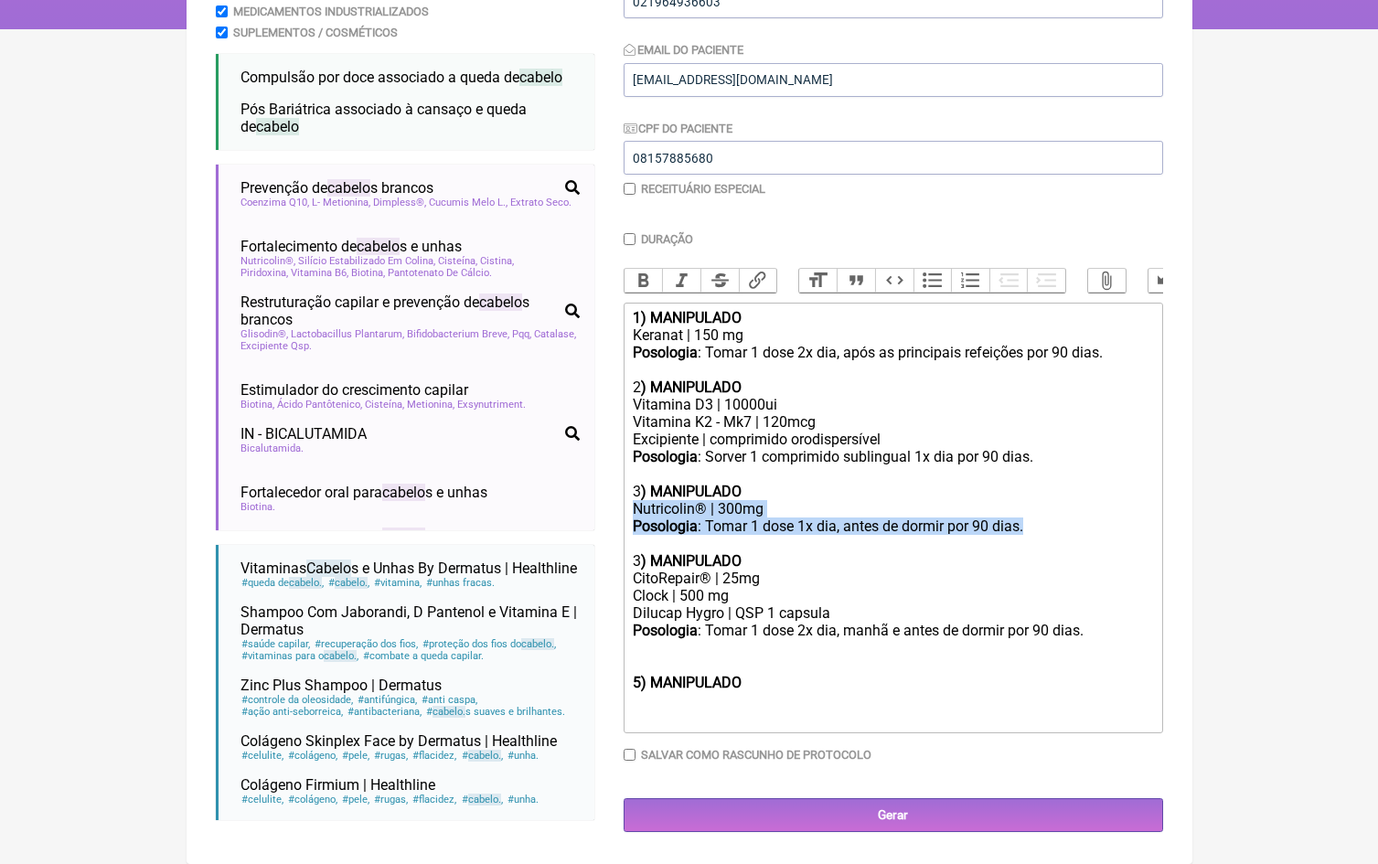
drag, startPoint x: 1068, startPoint y: 486, endPoint x: 625, endPoint y: 457, distance: 444.5
click at [625, 457] on trix-editor "1) MANIPULADO Keranat | 150 mg Posologia : Tomar 1 dose 2x dia, após as princip…" at bounding box center [894, 518] width 540 height 431
paste trix-editor ", Silício Estabilizado Em Colina | 200 mg</div><div>Cisteína | 100 mg</div><div…"
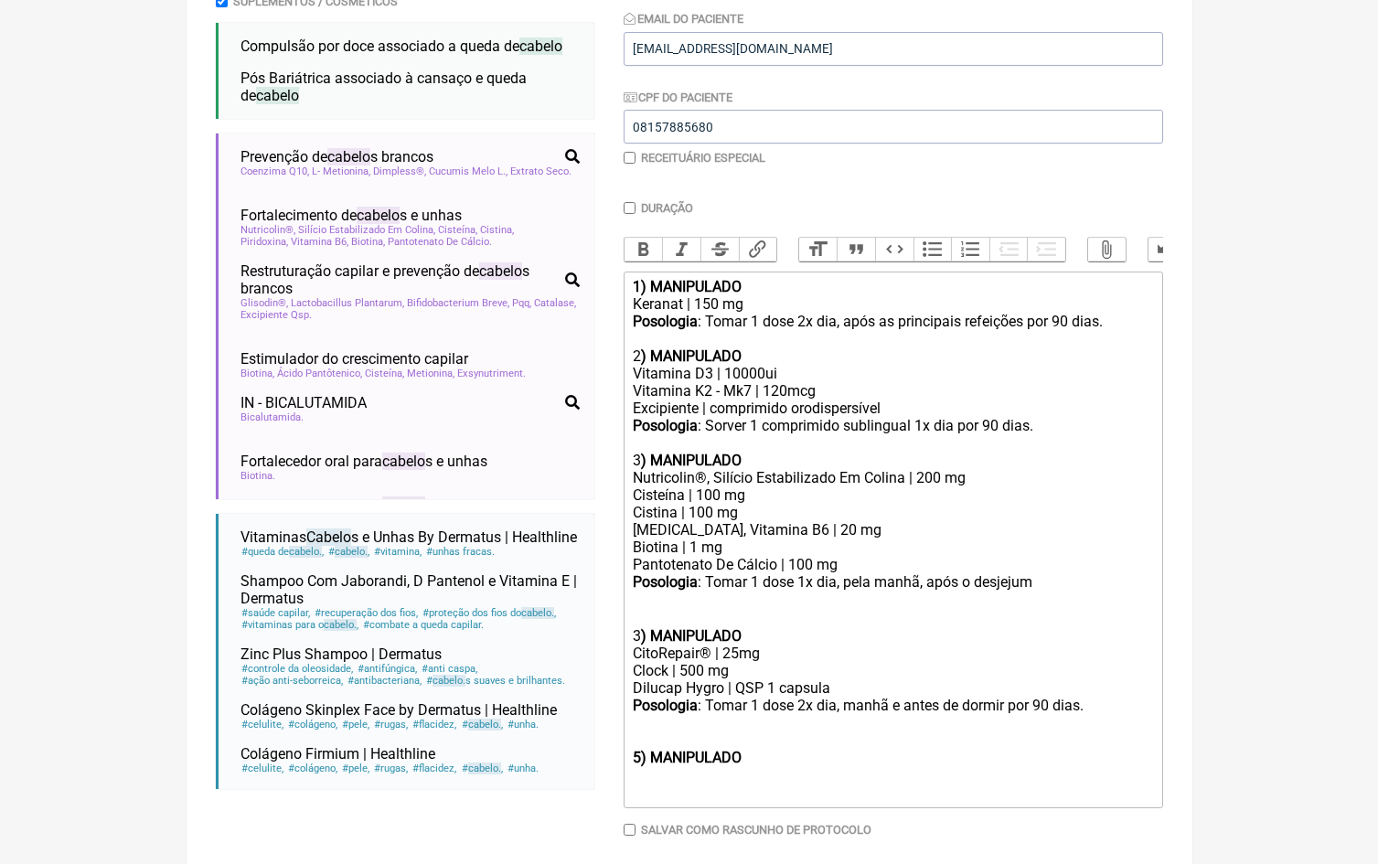
click at [924, 469] on div "Nutricolin®, Silício Estabilizado Em Colina | 200 mg" at bounding box center [892, 477] width 519 height 17
click at [724, 594] on div "3 ) MANIPULADO" at bounding box center [892, 619] width 519 height 52
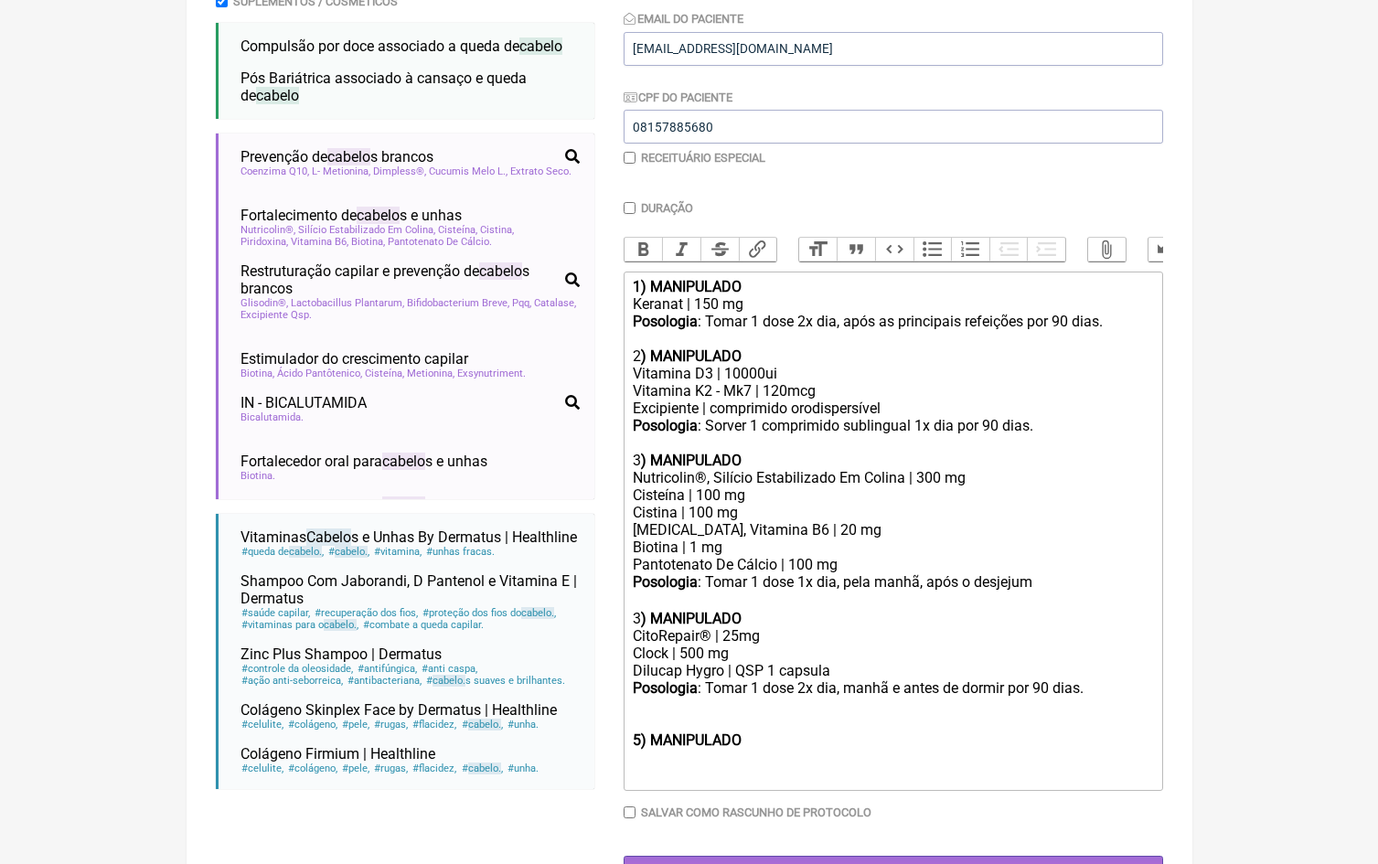
click at [638, 598] on div "3 ) MANIPULADO" at bounding box center [892, 610] width 519 height 35
click at [728, 732] on strong "5) MANIPULADO" at bounding box center [687, 740] width 109 height 17
click at [727, 732] on strong "5) MANIPULADO" at bounding box center [687, 740] width 109 height 17
type trix-editor "<lor><ipsumd>4) SITAMETCON</adipis></eli><sed>Doeiusm | 609 te</inc><utl><etdol…"
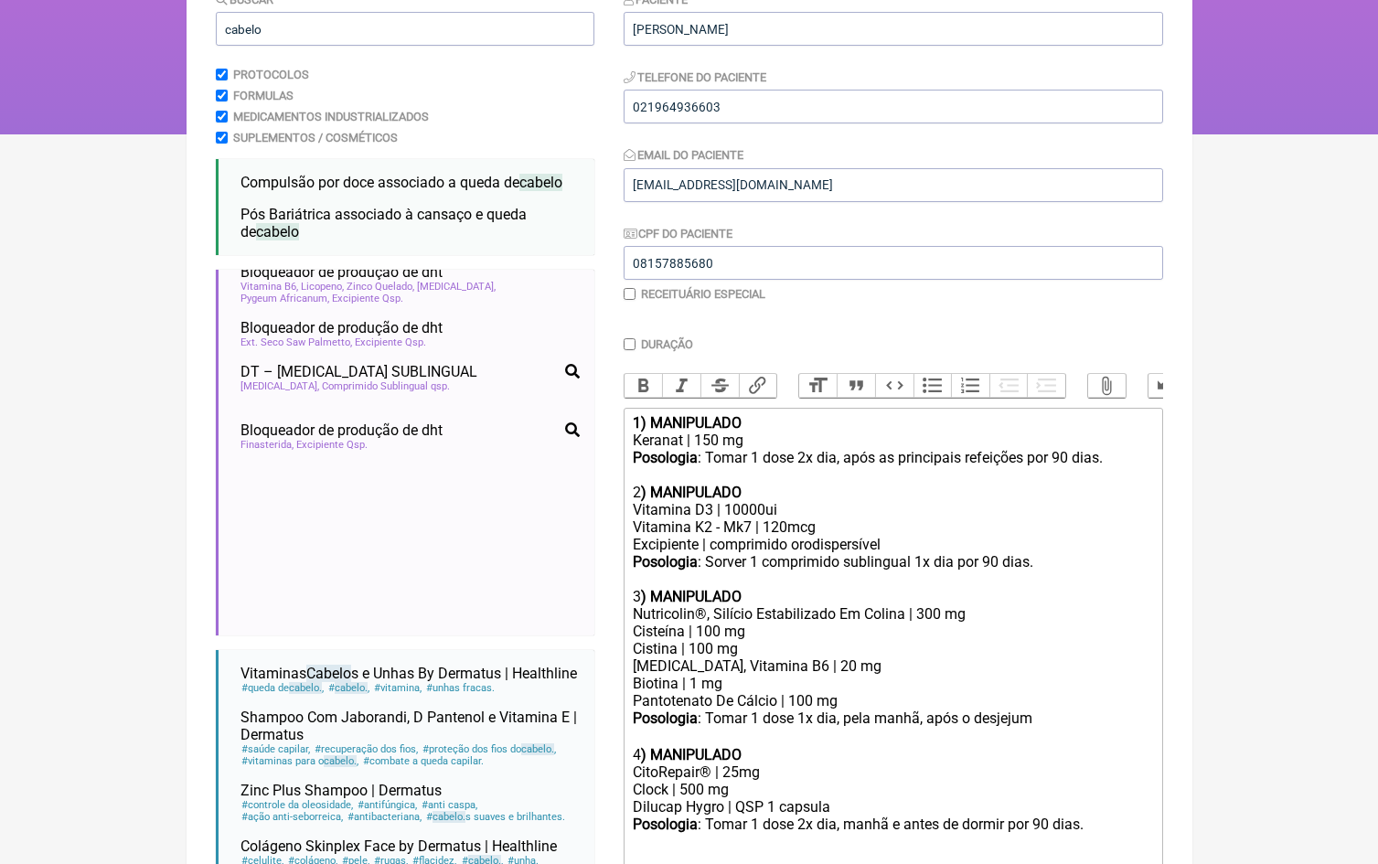
scroll to position [59, 0]
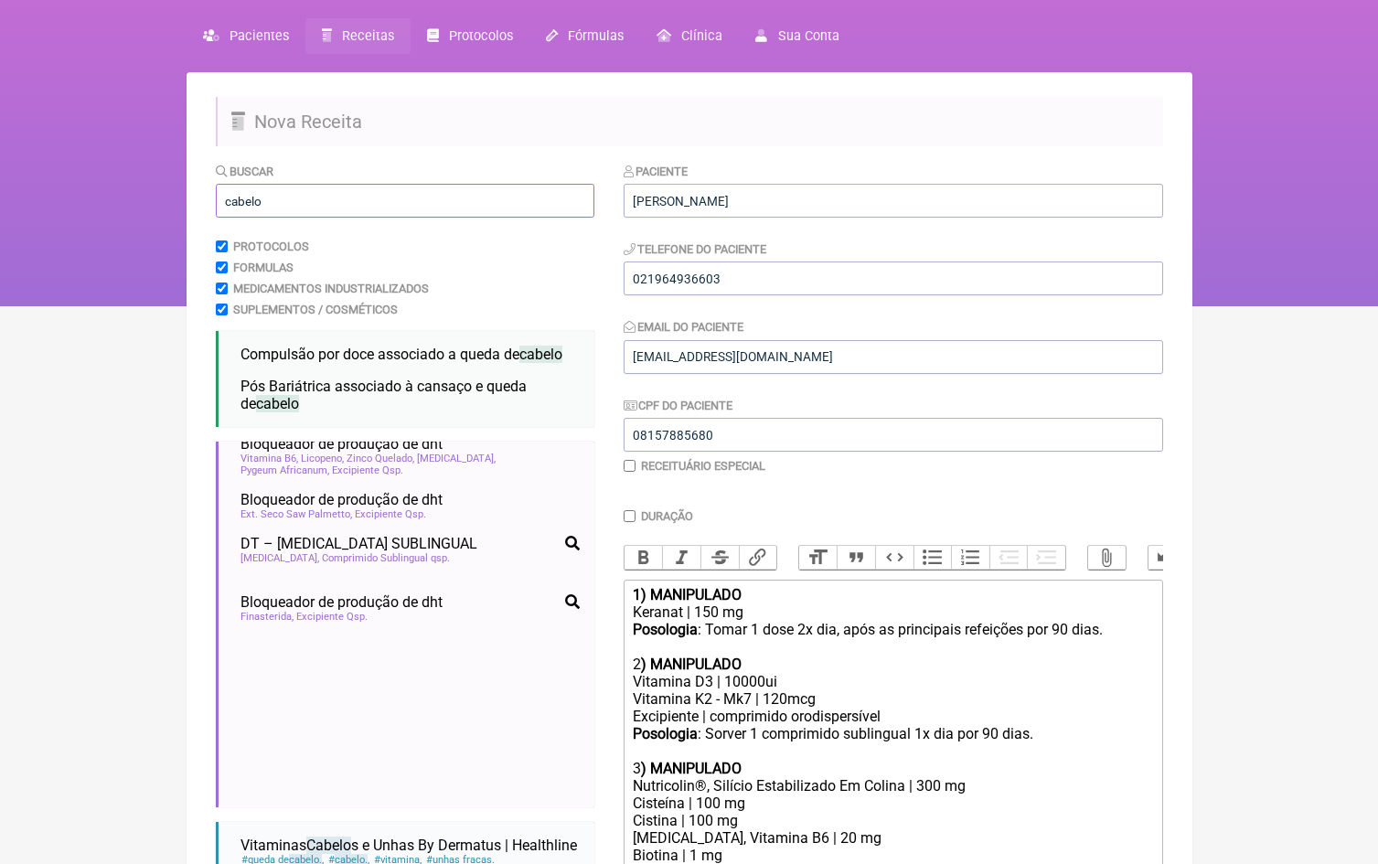
click at [412, 189] on input "cabelo" at bounding box center [405, 201] width 379 height 34
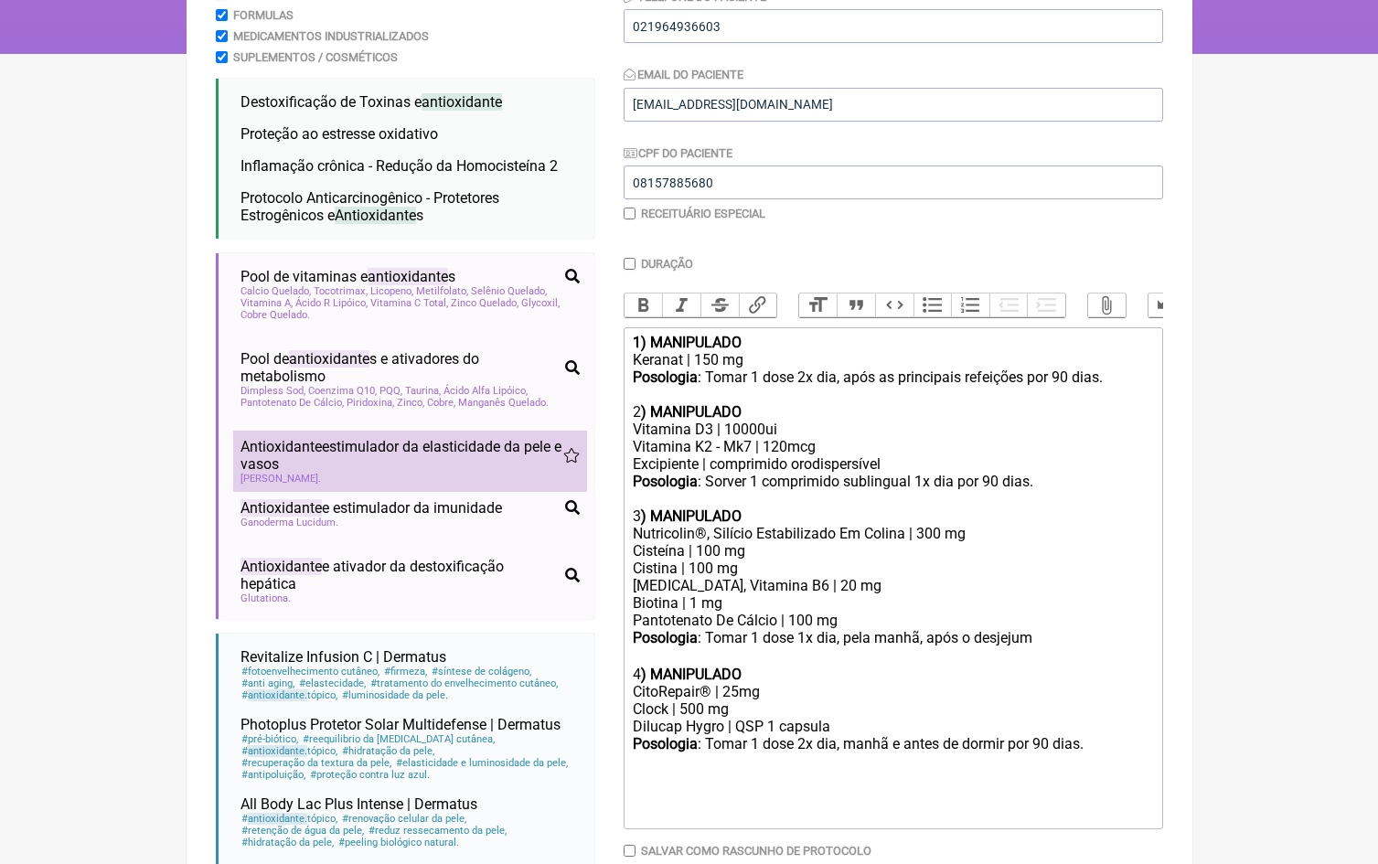
scroll to position [312, 0]
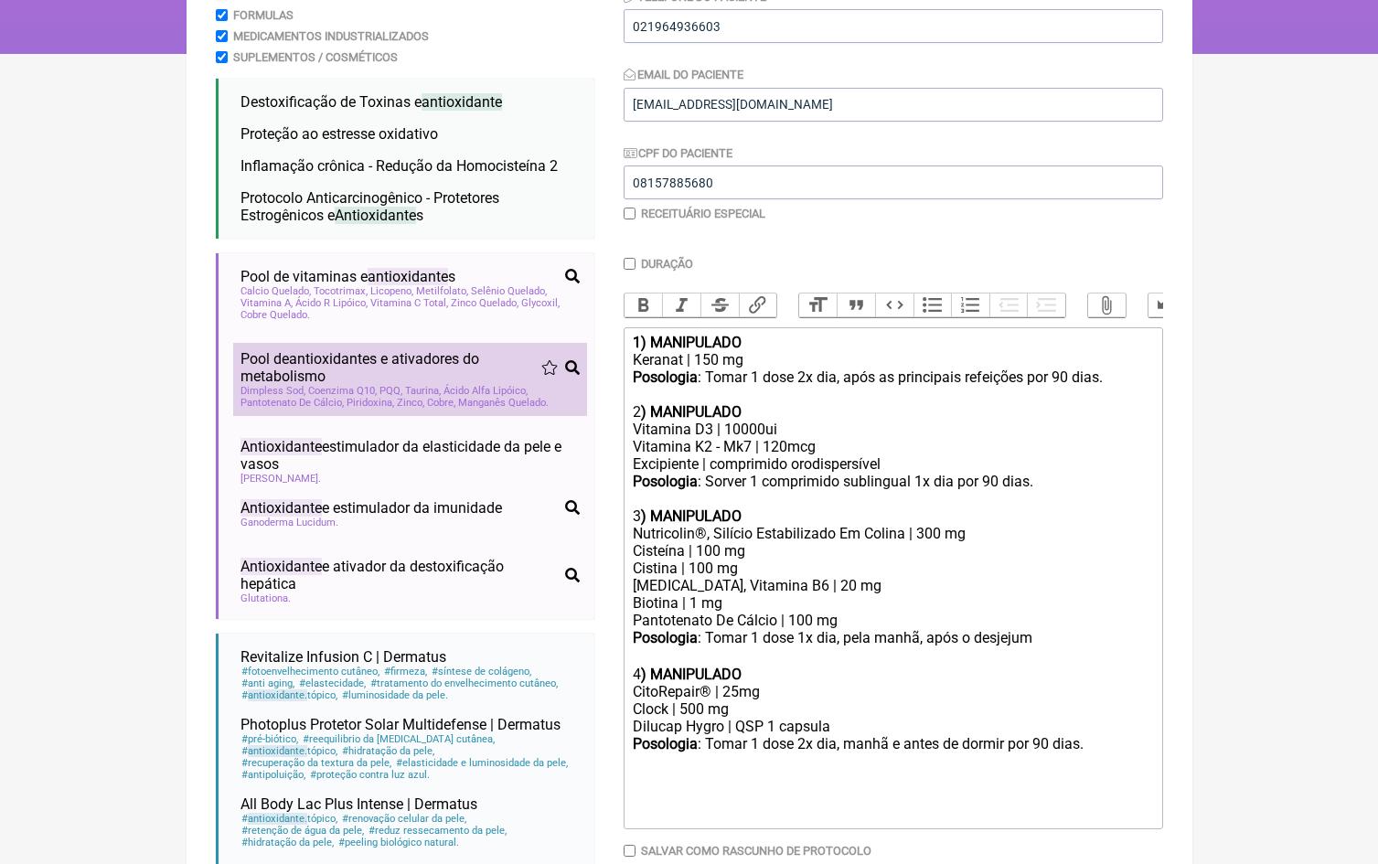
type input "antioxidante"
click at [402, 385] on span "PQQ" at bounding box center [391, 391] width 23 height 12
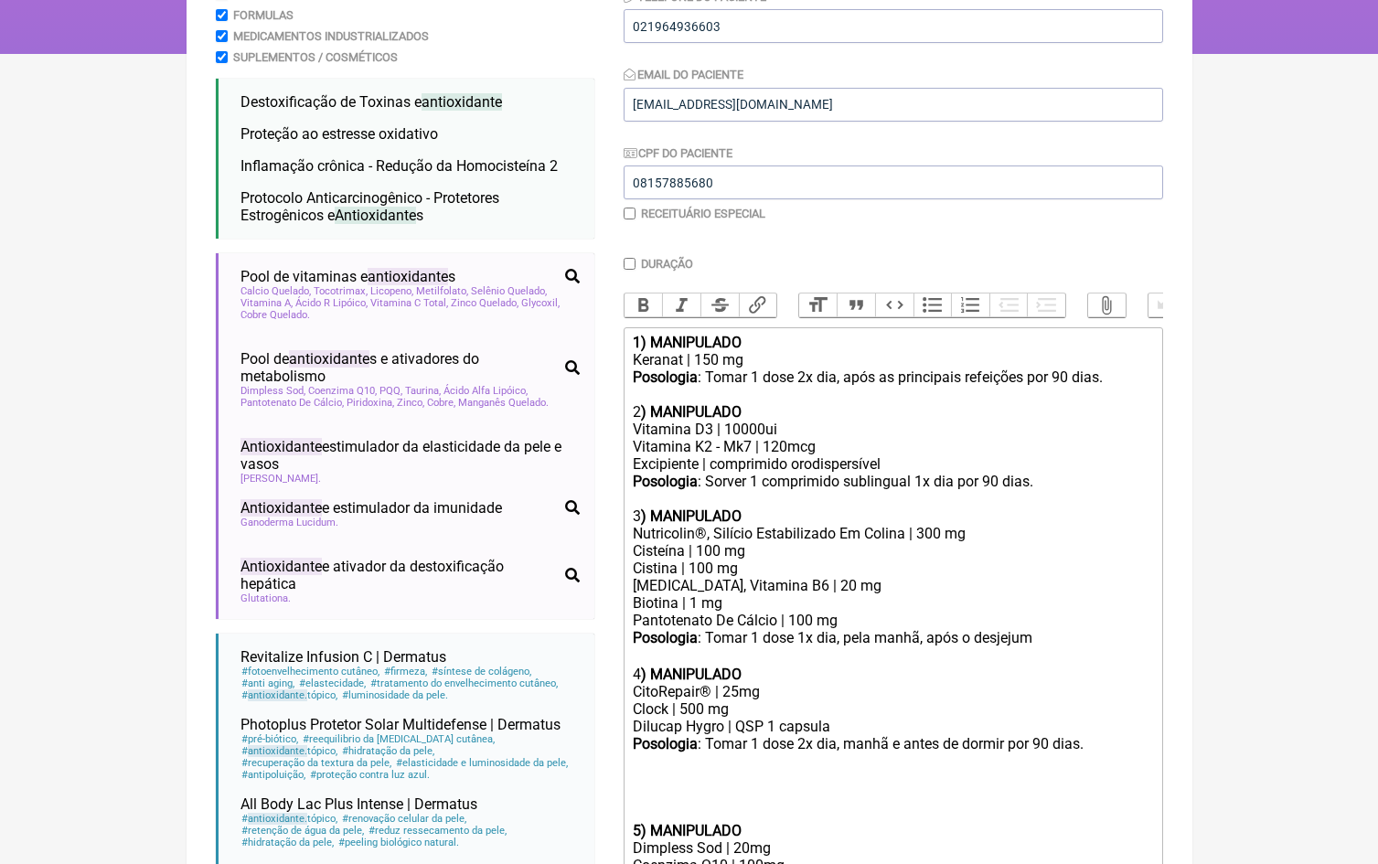
scroll to position [590, 0]
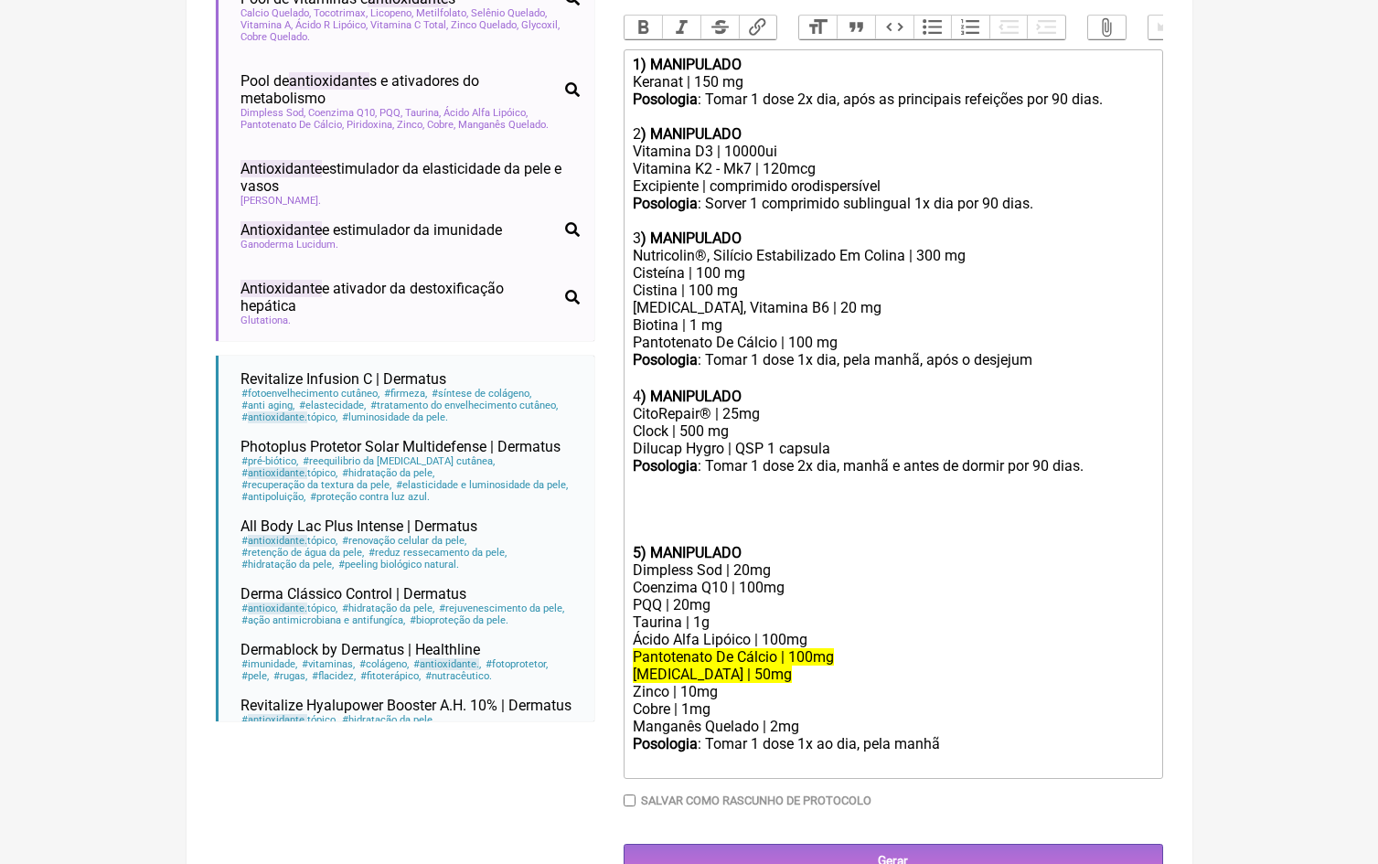
click at [681, 509] on div at bounding box center [892, 526] width 519 height 35
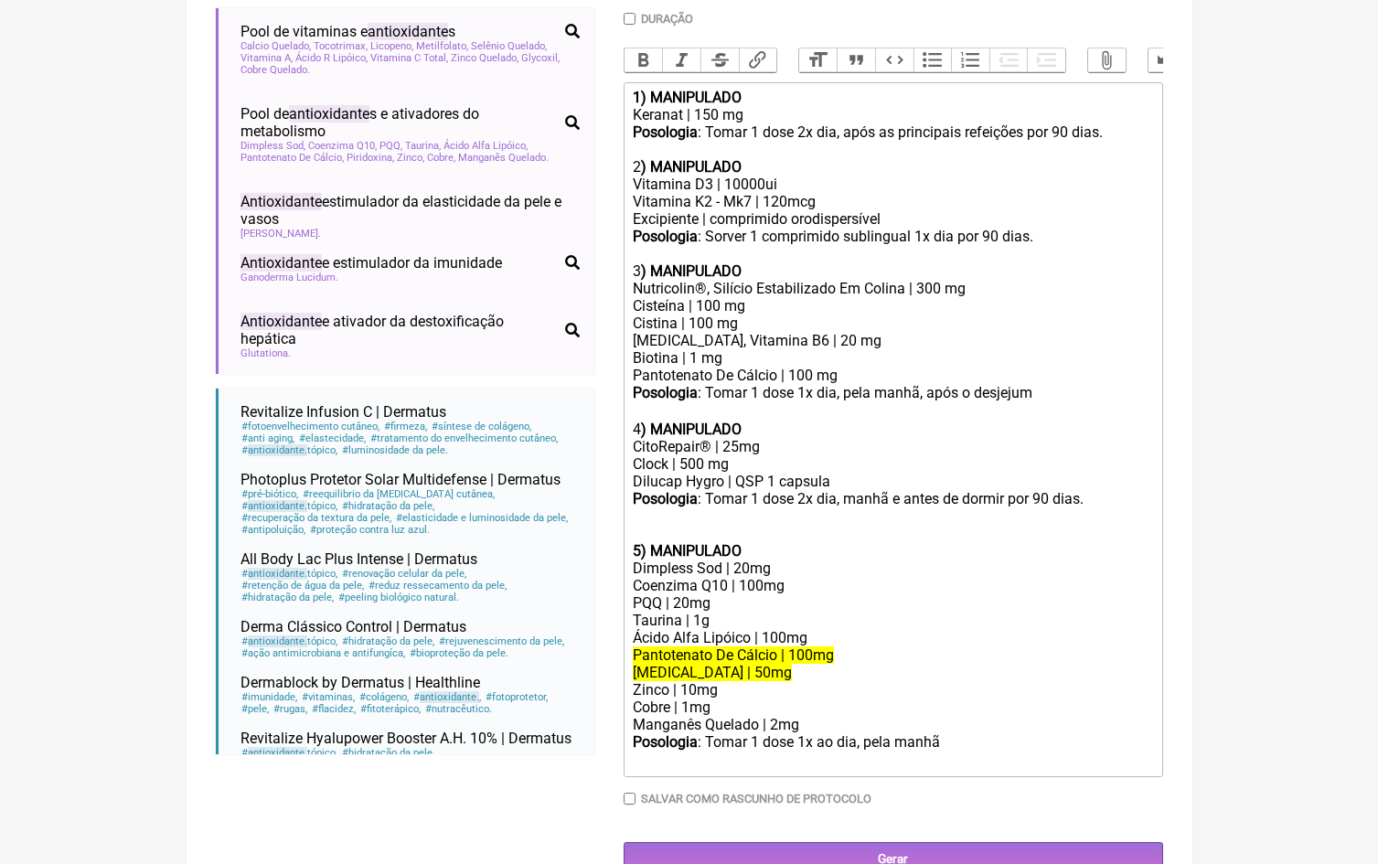
scroll to position [541, 0]
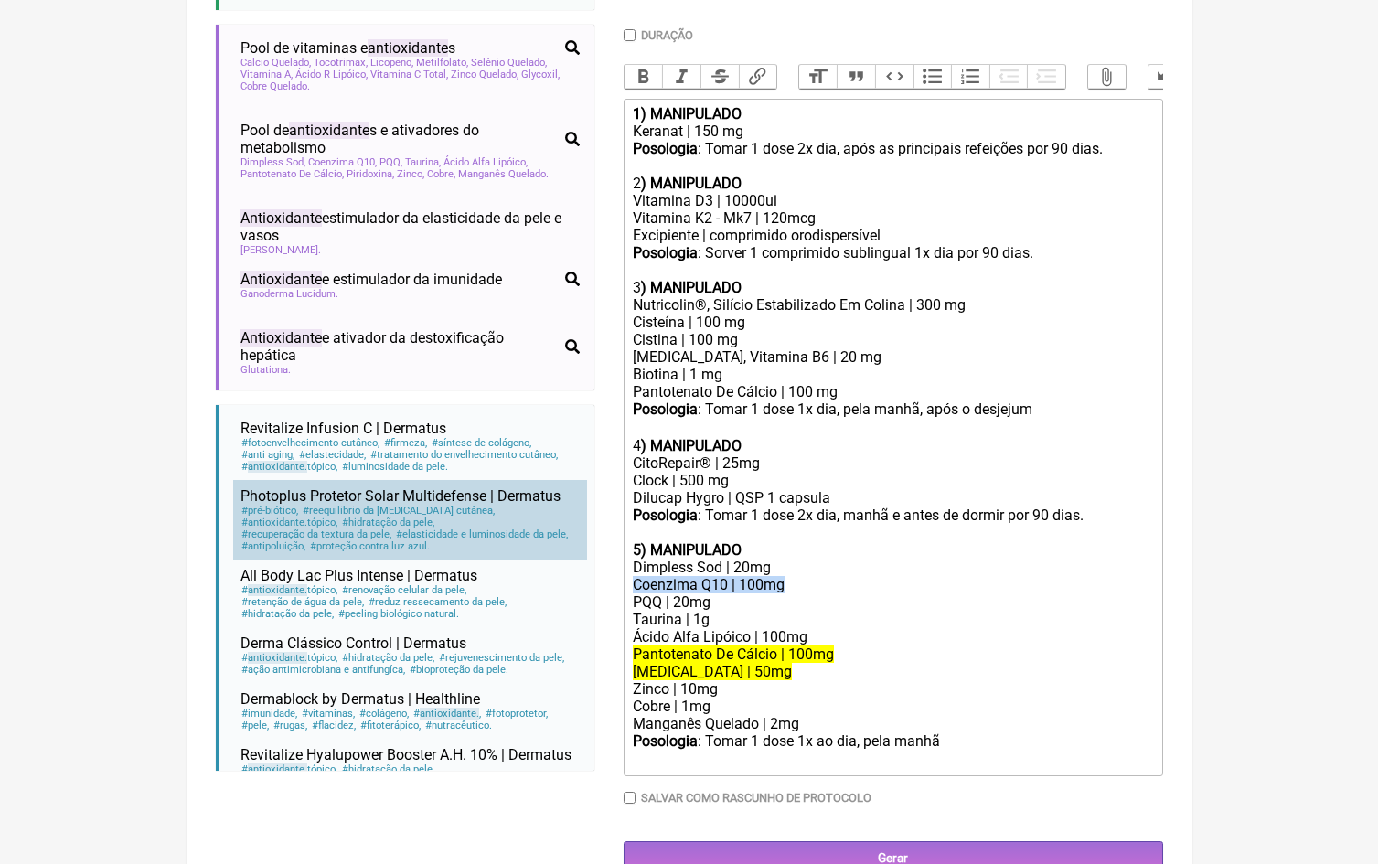
drag, startPoint x: 803, startPoint y: 557, endPoint x: 570, endPoint y: 557, distance: 233.2
click at [570, 557] on form "Buscar antioxidante Protocolos Formulas Medicamentos Industrializados Suplement…" at bounding box center [689, 278] width 947 height 1194
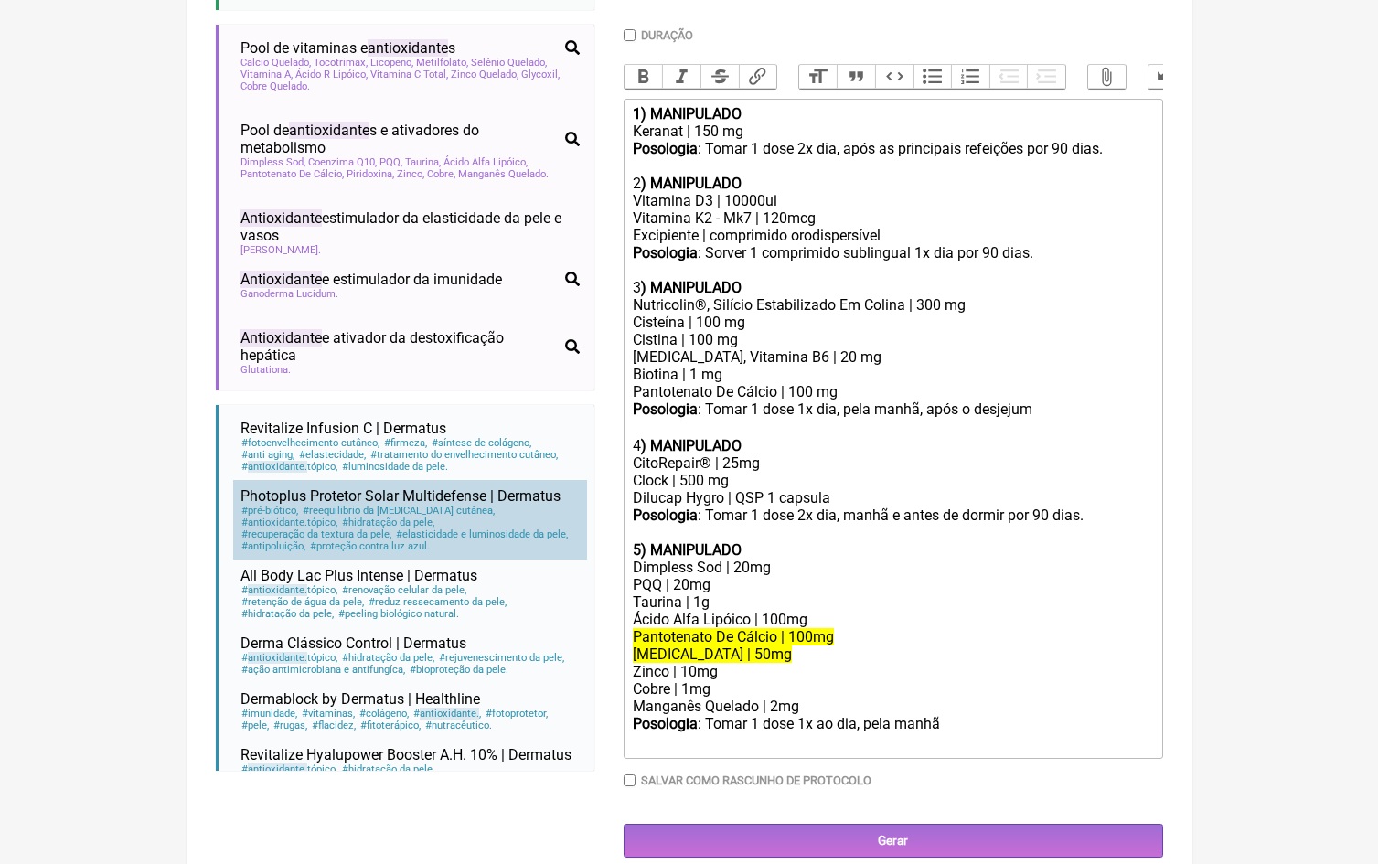
scroll to position [524, 0]
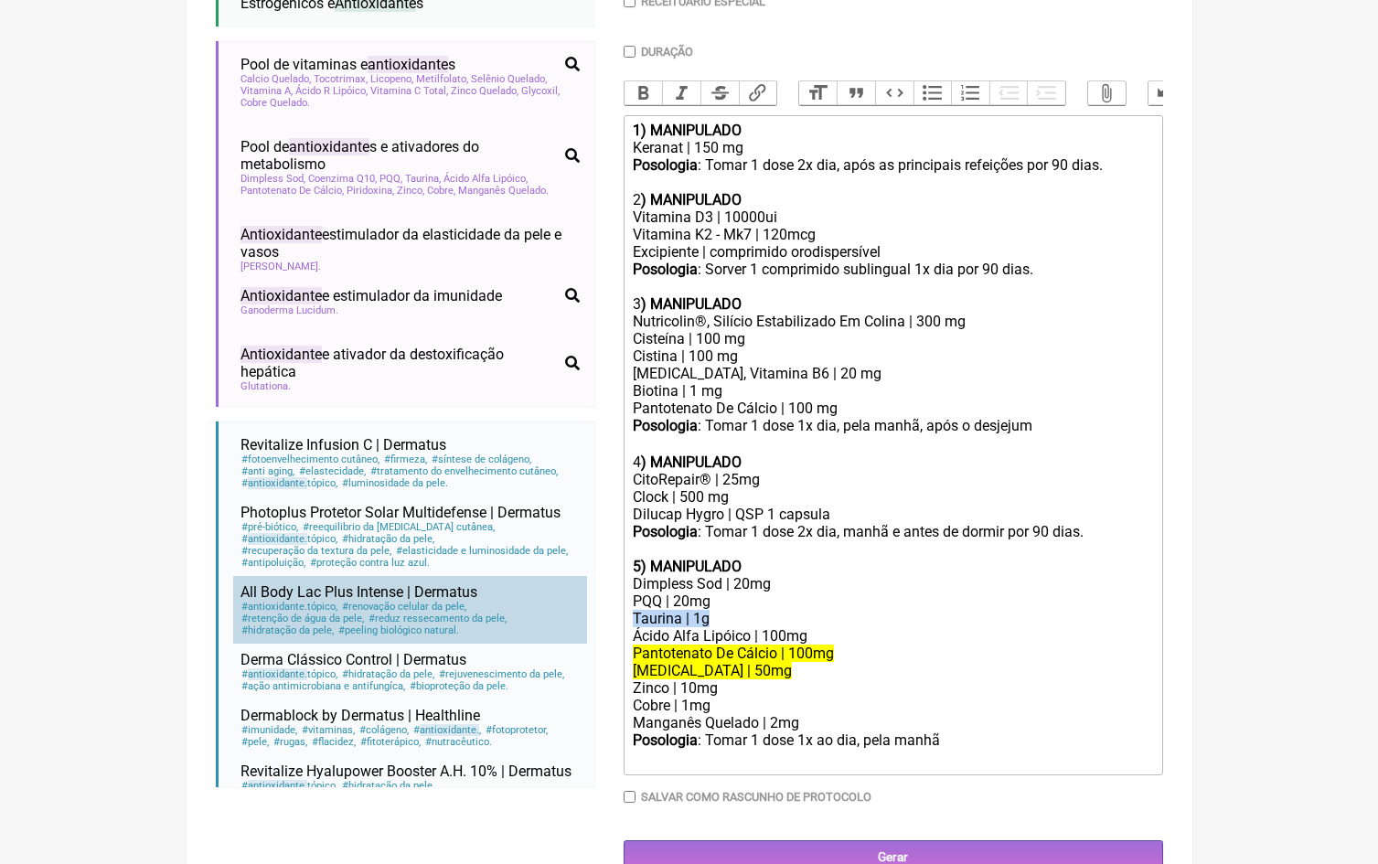
drag, startPoint x: 721, startPoint y: 590, endPoint x: 566, endPoint y: 588, distance: 154.6
click at [566, 588] on form "Buscar antioxidante Protocolos Formulas Medicamentos Industrializados Suplement…" at bounding box center [689, 285] width 947 height 1177
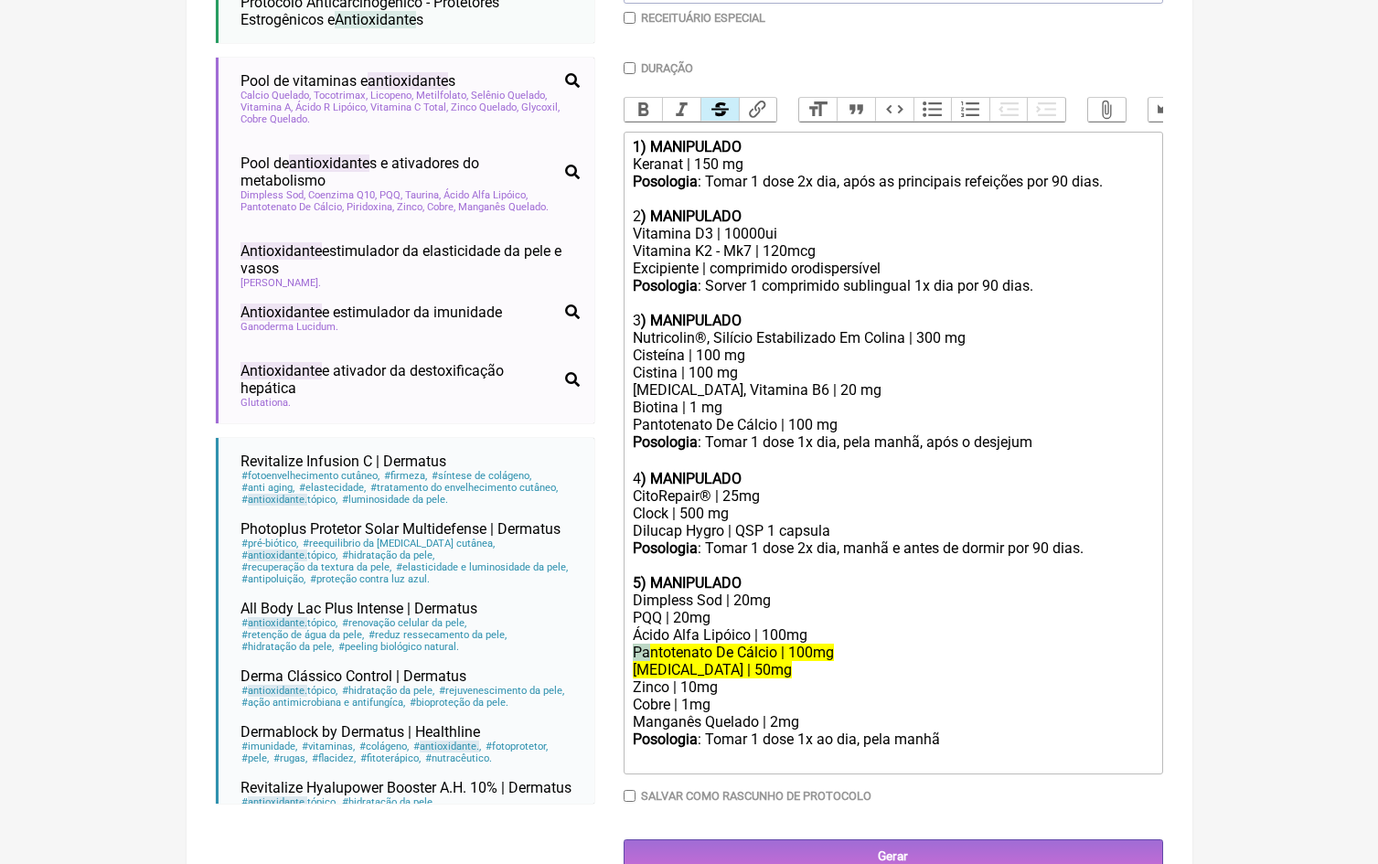
click at [637, 644] on del "Pantotenato De Cálcio | 100mg" at bounding box center [733, 652] width 201 height 17
drag, startPoint x: 768, startPoint y: 641, endPoint x: 634, endPoint y: 618, distance: 136.4
click at [634, 618] on trix-editor "1) MANIPULADO Keranat | 150 mg Posologia : Tomar 1 dose 2x dia, após as princip…" at bounding box center [894, 453] width 540 height 643
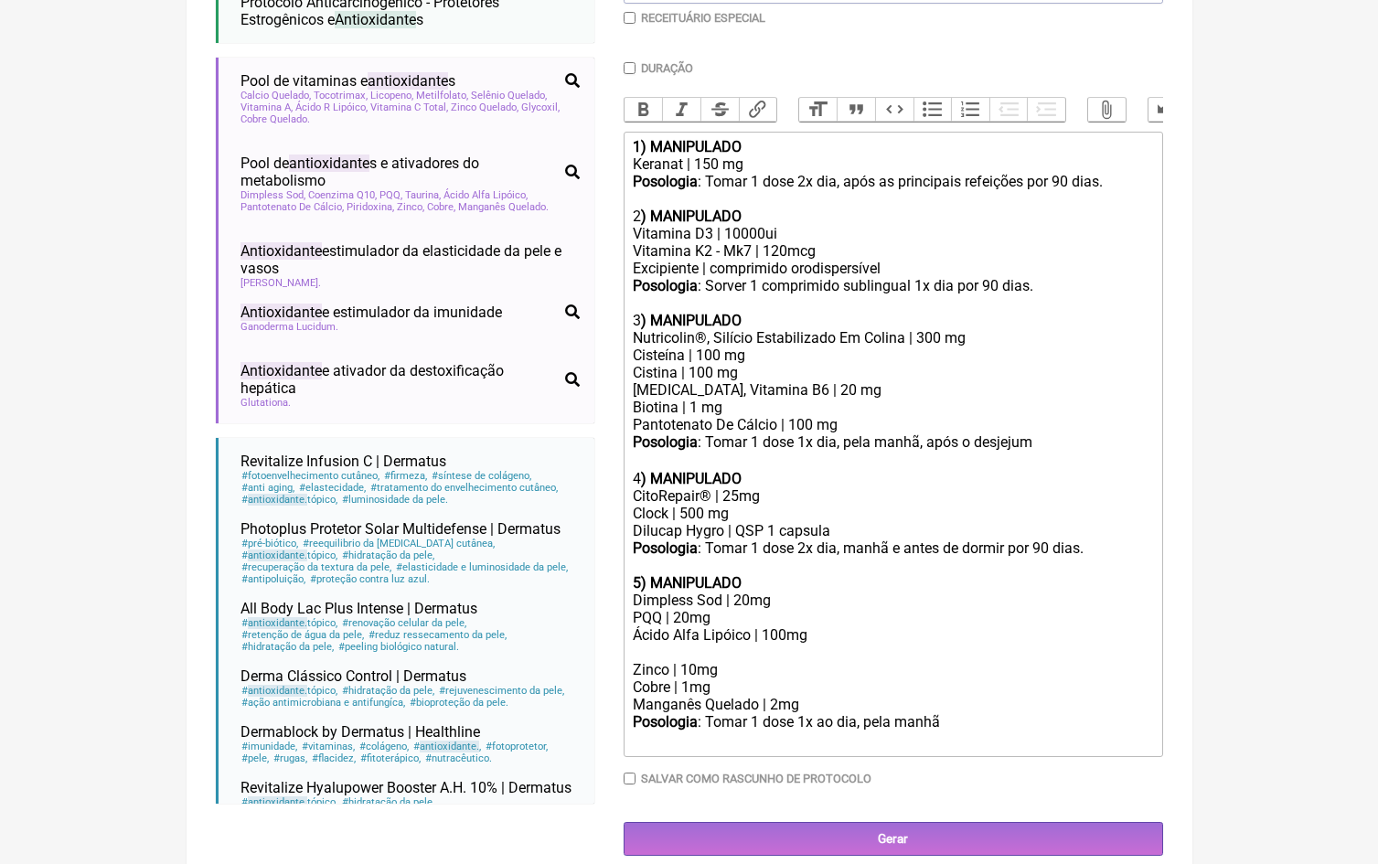
scroll to position [491, 0]
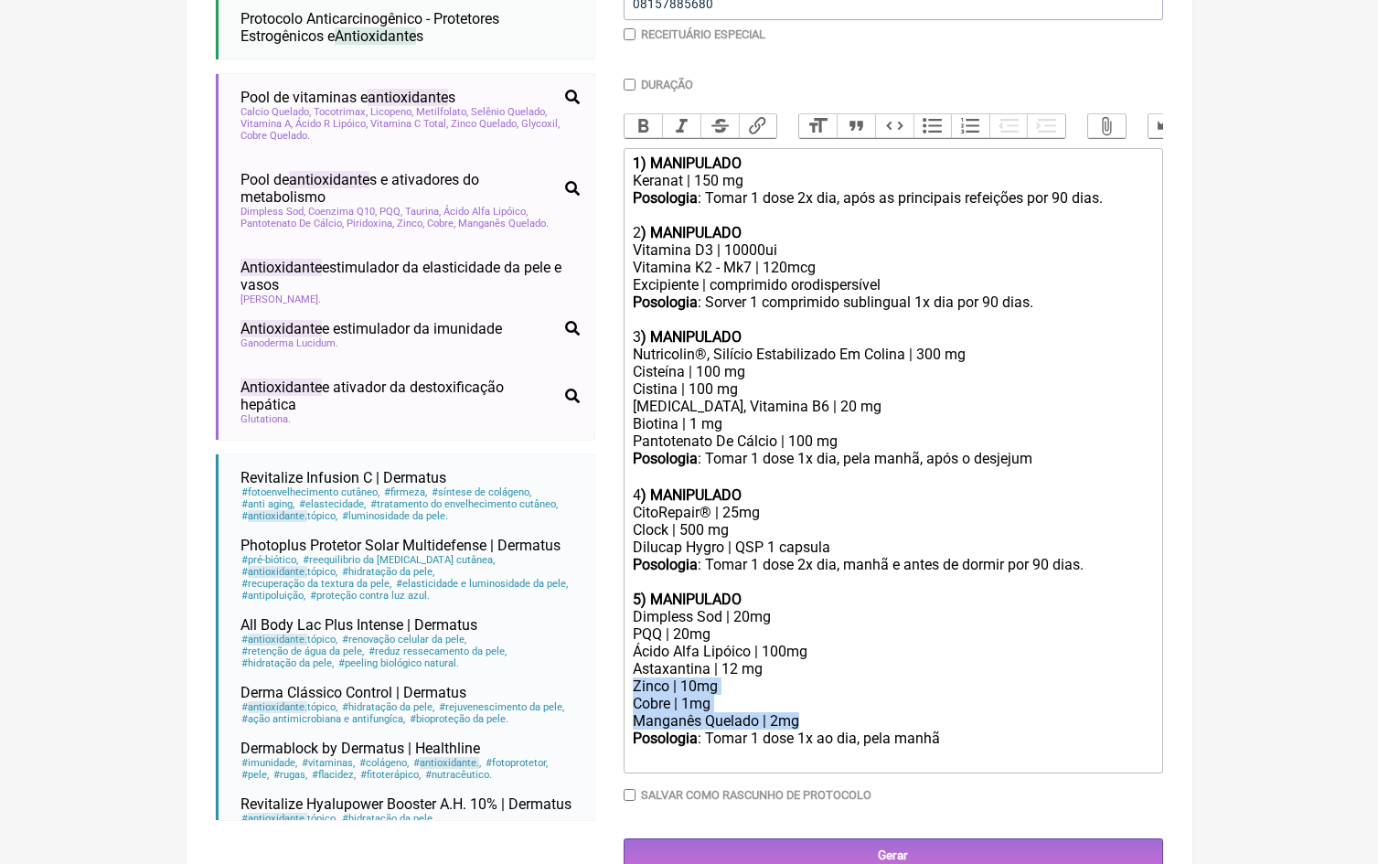
drag, startPoint x: 810, startPoint y: 691, endPoint x: 627, endPoint y: 658, distance: 185.9
click at [627, 658] on trix-editor "1) MANIPULADO Keranat | 150 mg Posologia : Tomar 1 dose 2x dia, após as princip…" at bounding box center [894, 461] width 540 height 626
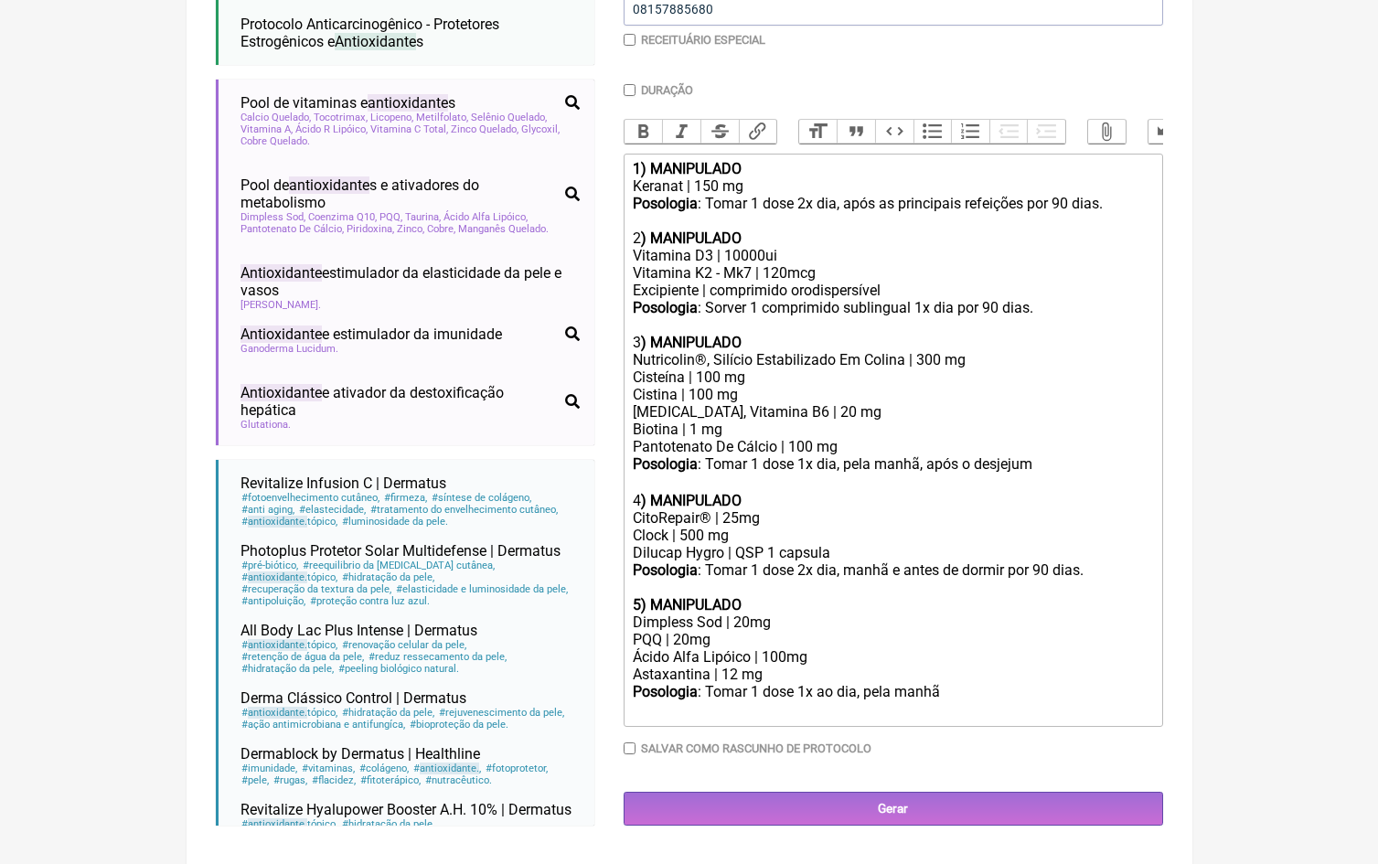
click at [958, 683] on div "Posologia : Tomar 1 dose 1x ao dia, pela manhã ㅤ" at bounding box center [892, 701] width 519 height 37
type trix-editor "<lor><ipsumd>4) SITAMETCON</adipis></eli><sed>Doeiusm | 609 te</inc><utl><etdol…"
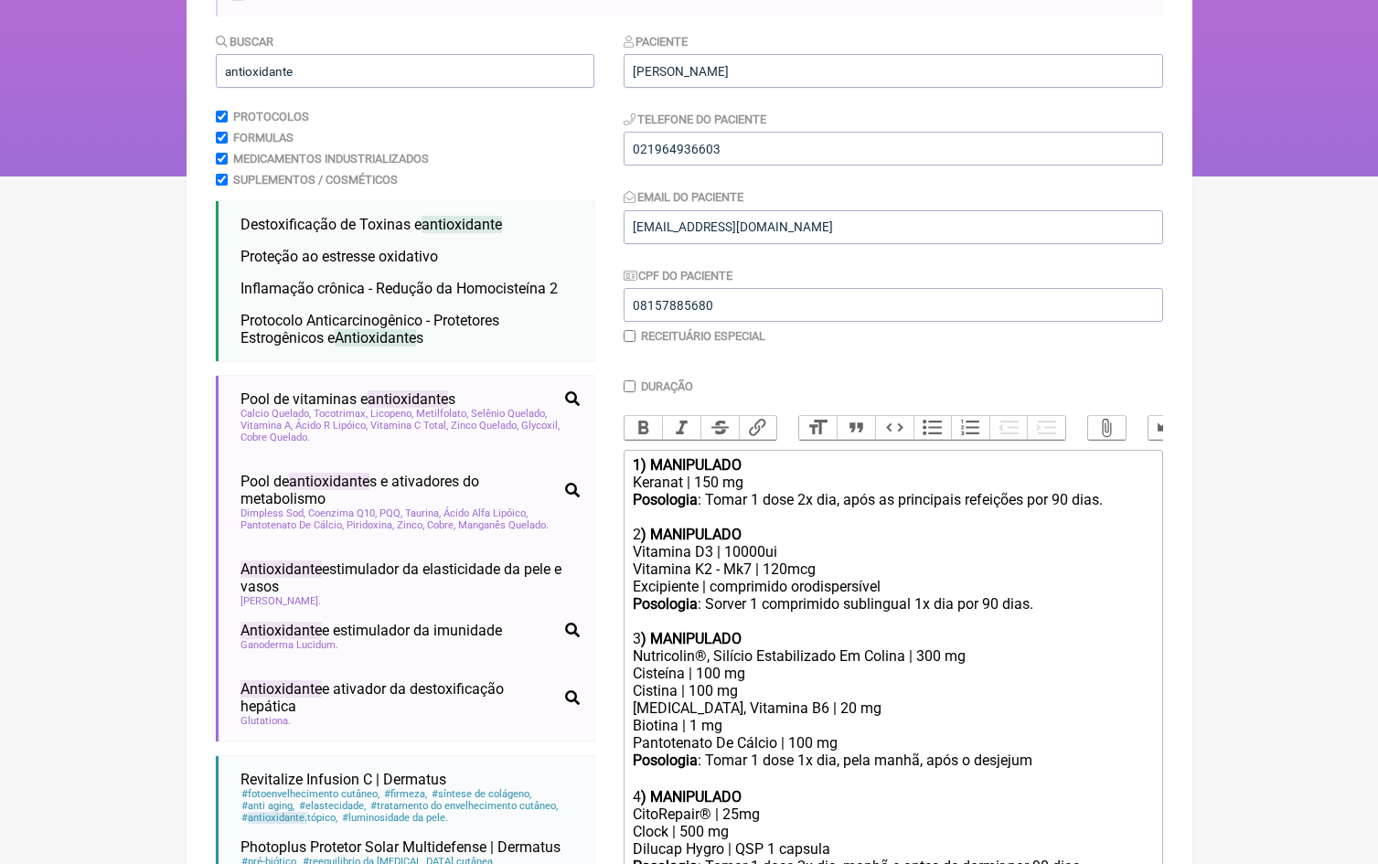
scroll to position [173, 0]
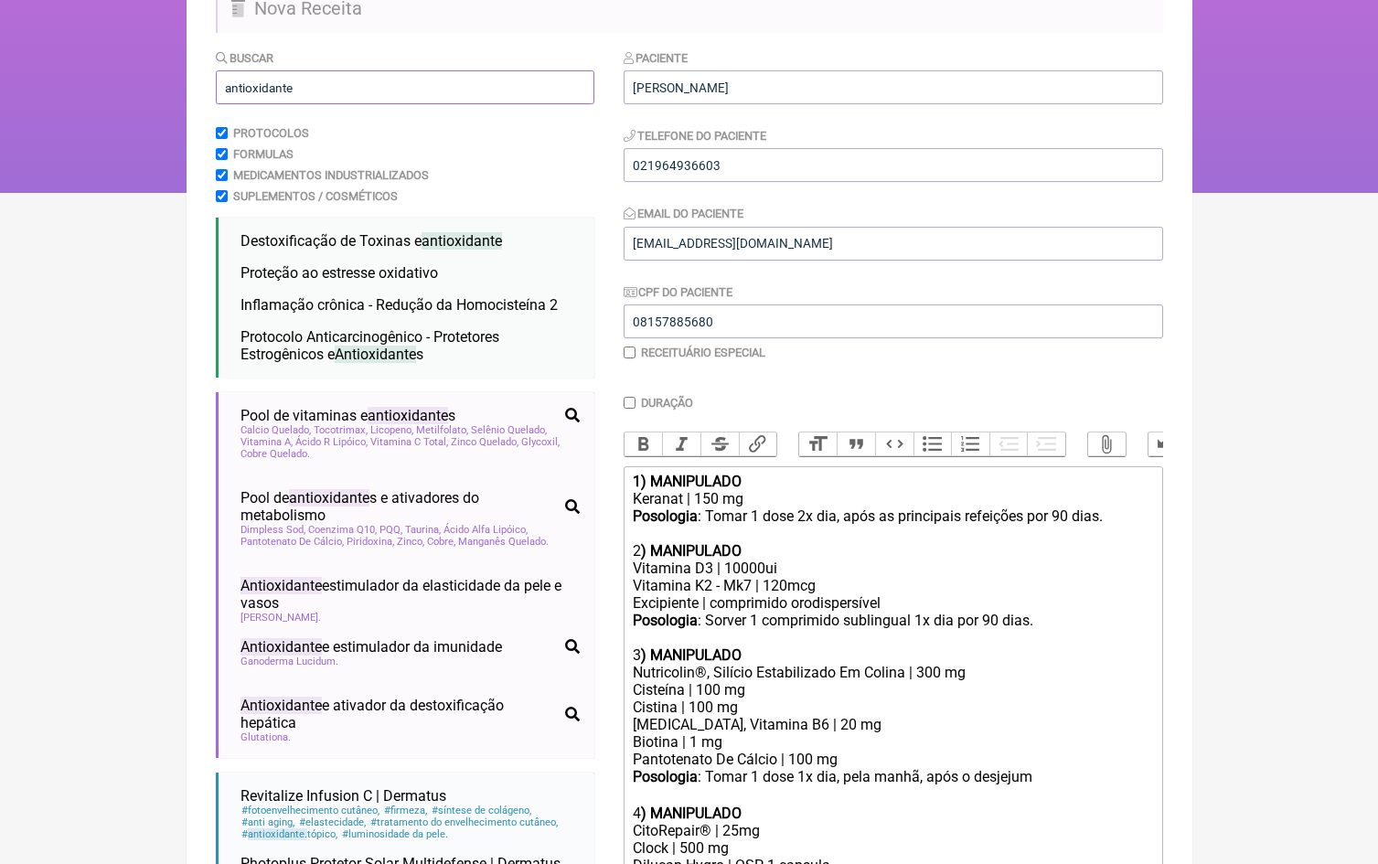
click at [312, 92] on input "antioxidante" at bounding box center [405, 87] width 379 height 34
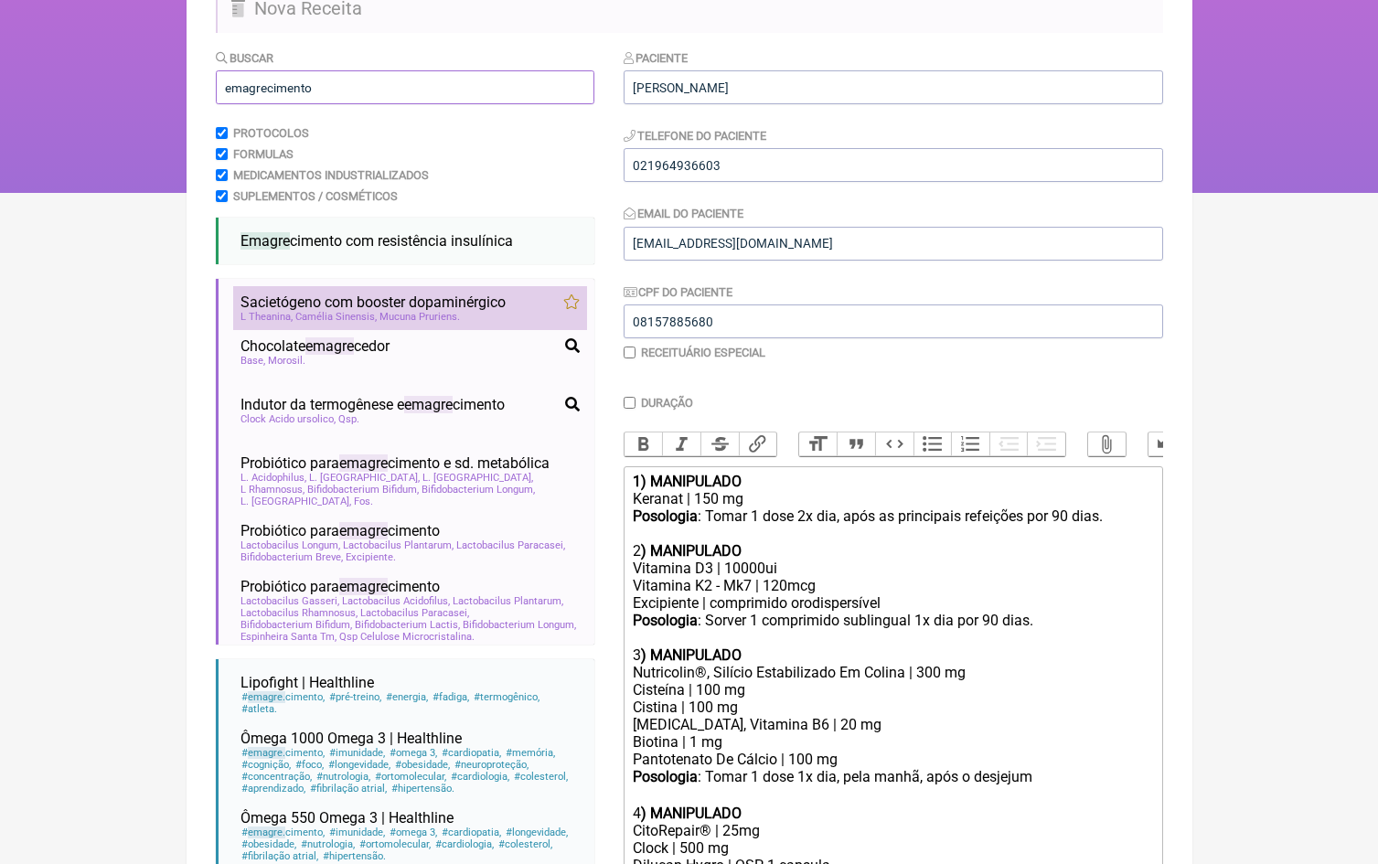
type input "emagrecimento"
click at [418, 311] on span "Mucuna Pruriens" at bounding box center [420, 317] width 80 height 12
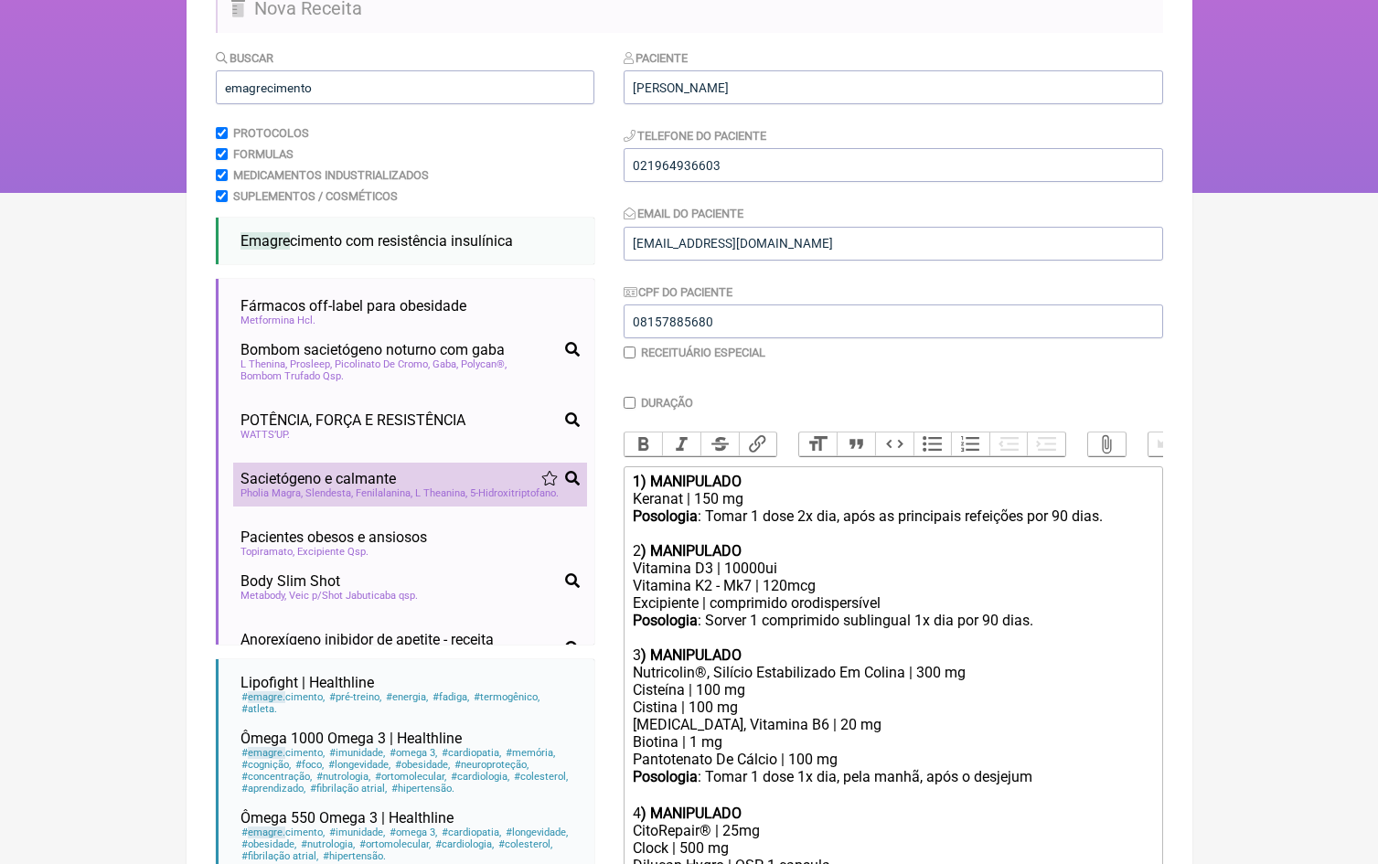
scroll to position [928, 0]
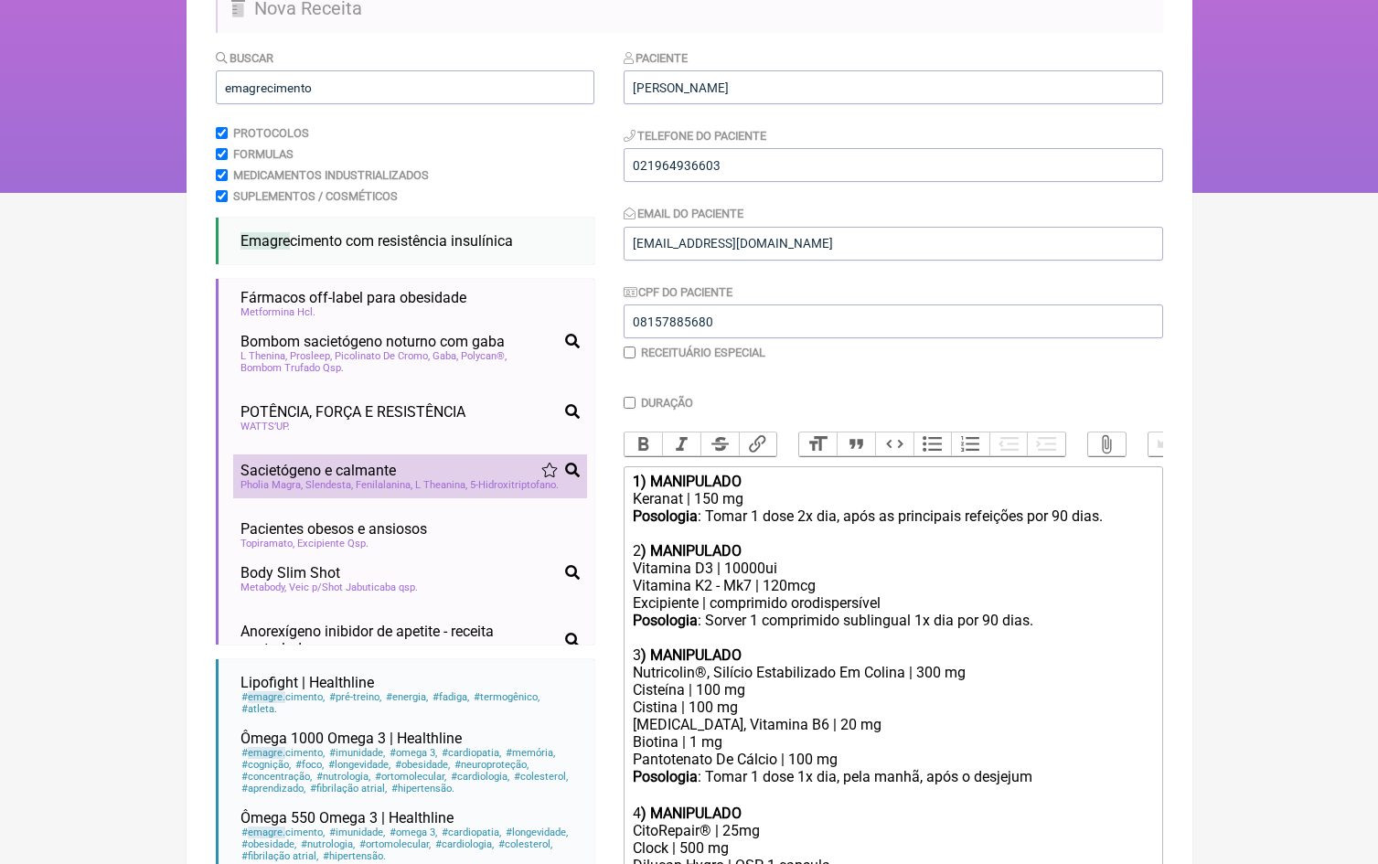
click at [390, 479] on span "Fenilalanina" at bounding box center [384, 485] width 57 height 12
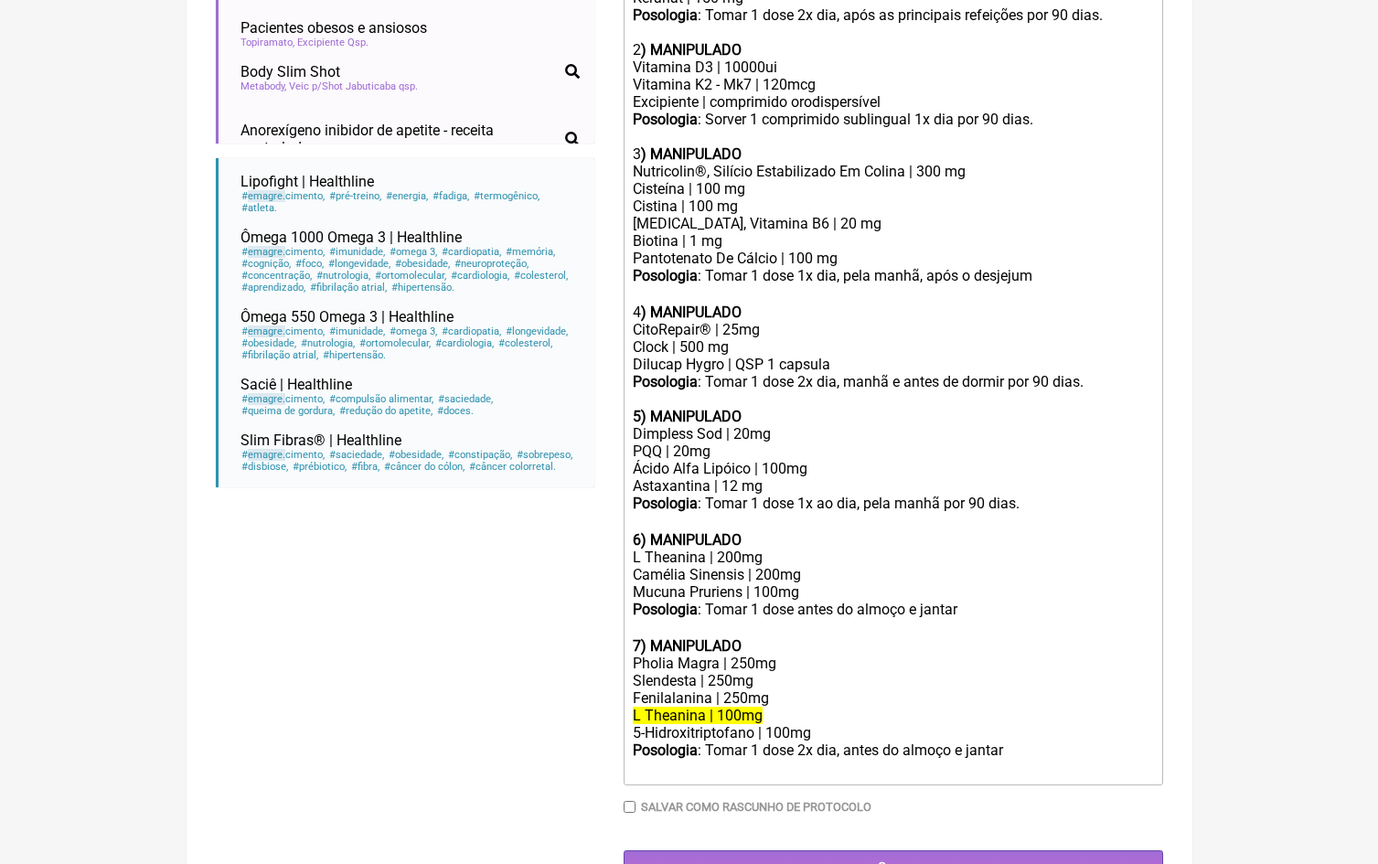
scroll to position [672, 0]
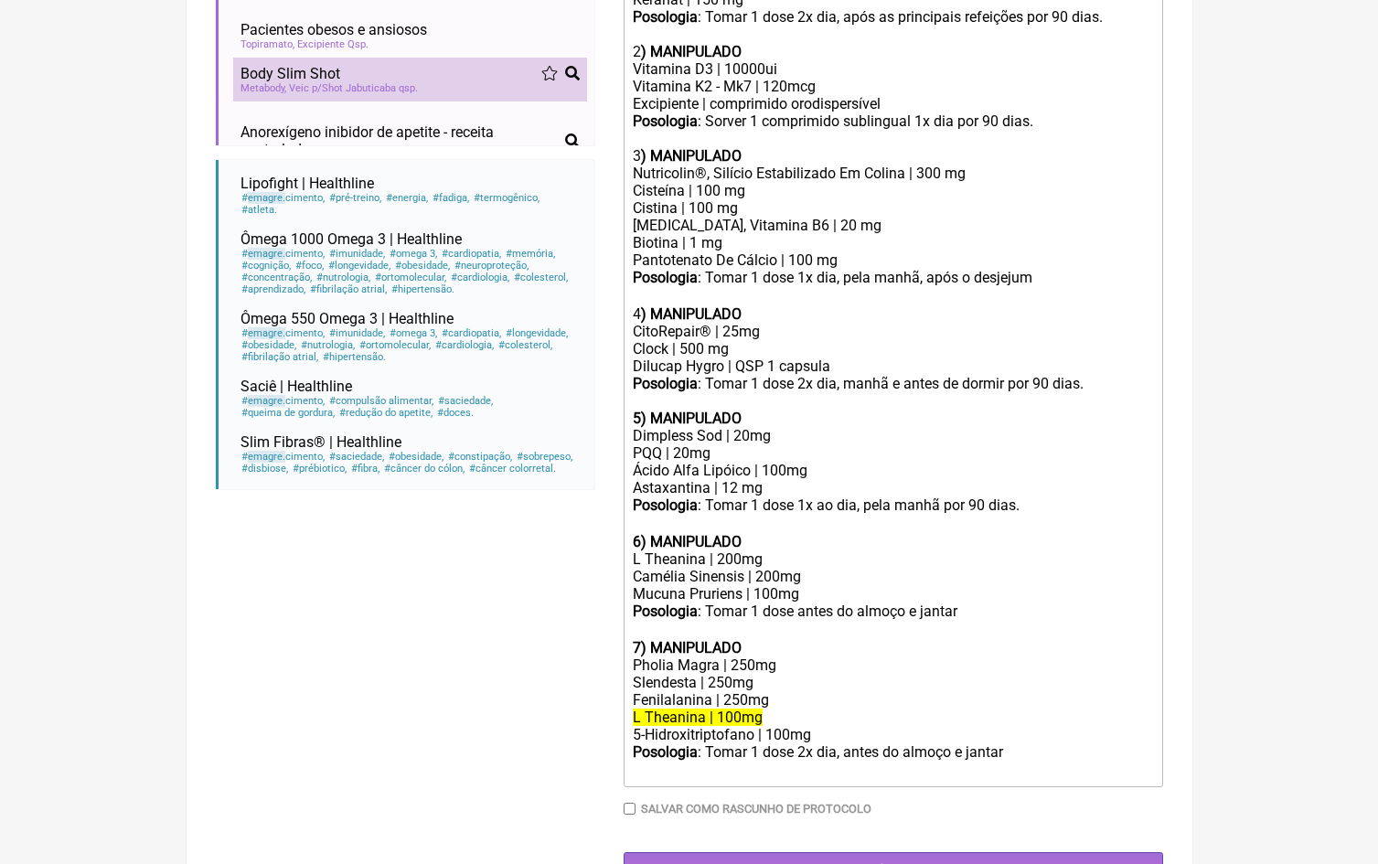
click at [332, 82] on span "Veic p/Shot Jabuticaba qsp" at bounding box center [353, 88] width 129 height 12
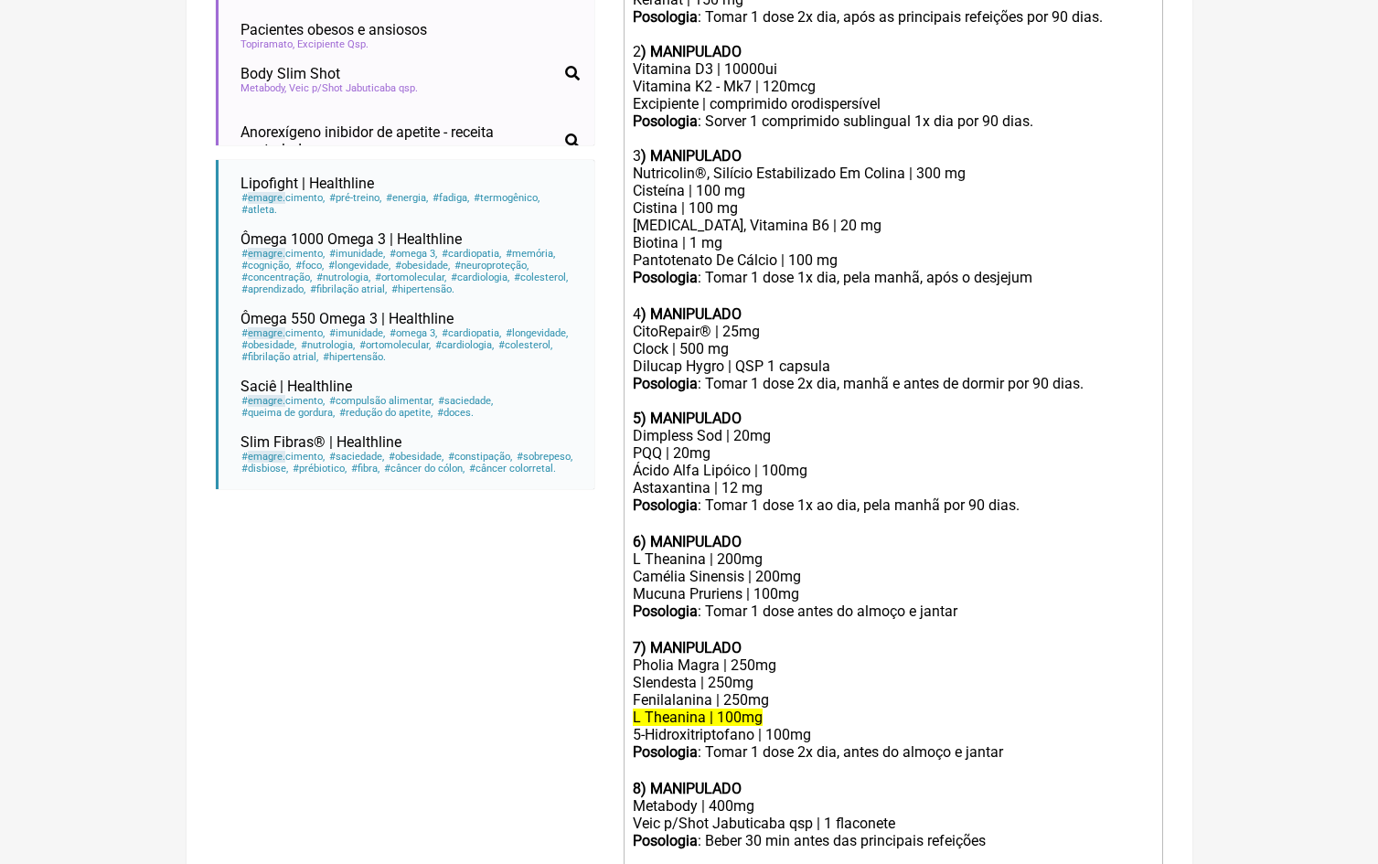
scroll to position [749, 0]
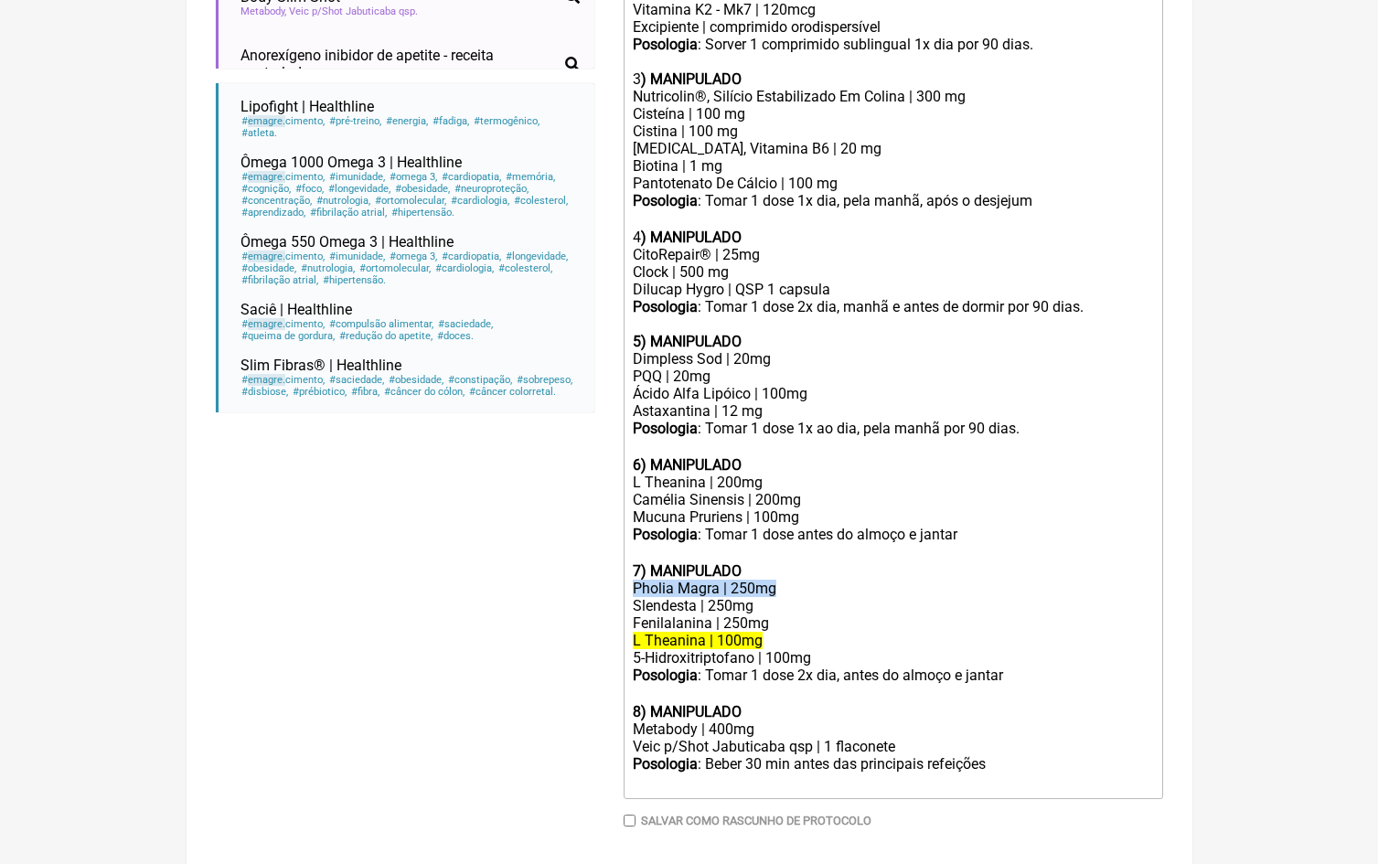
drag, startPoint x: 786, startPoint y: 548, endPoint x: 624, endPoint y: 548, distance: 161.9
click at [623, 548] on form "Buscar emagrecimento Protocolos Formulas Medicamentos Industrializados Suplemen…" at bounding box center [689, 185] width 947 height 1426
copy div "Pholia Magra | 250mg"
click at [817, 491] on div "Camélia Sinensis | 200mg" at bounding box center [892, 499] width 519 height 17
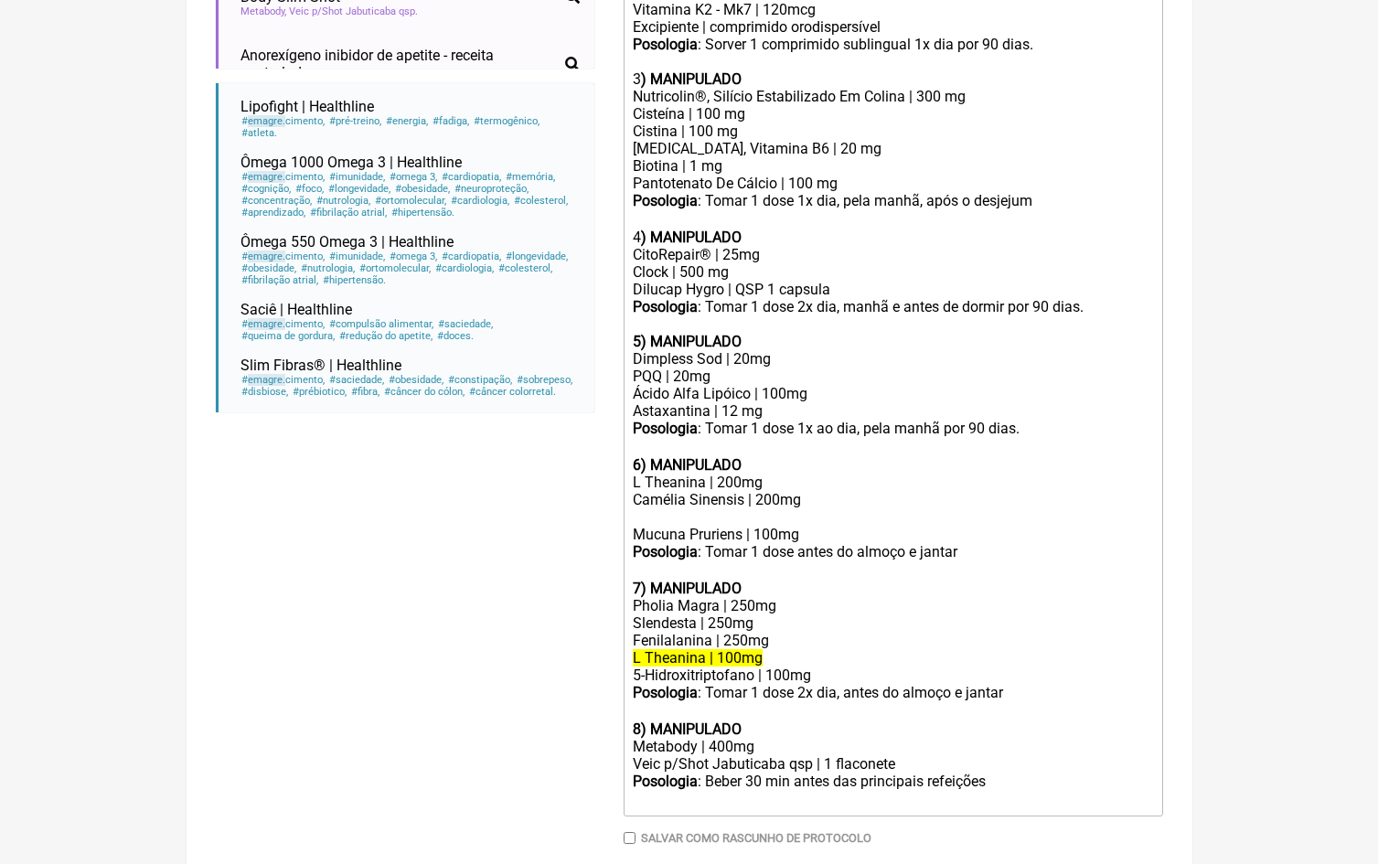
paste trix-editor "Pholia Magra | 250mg"
drag, startPoint x: 782, startPoint y: 577, endPoint x: 557, endPoint y: 575, distance: 225.0
click at [557, 575] on form "Buscar emagrecimento Protocolos Formulas Medicamentos Industrializados Suplemen…" at bounding box center [689, 193] width 947 height 1443
click at [817, 491] on div "Camélia Sinensis | 200mg Pholia Magra | 250mg" at bounding box center [892, 508] width 519 height 35
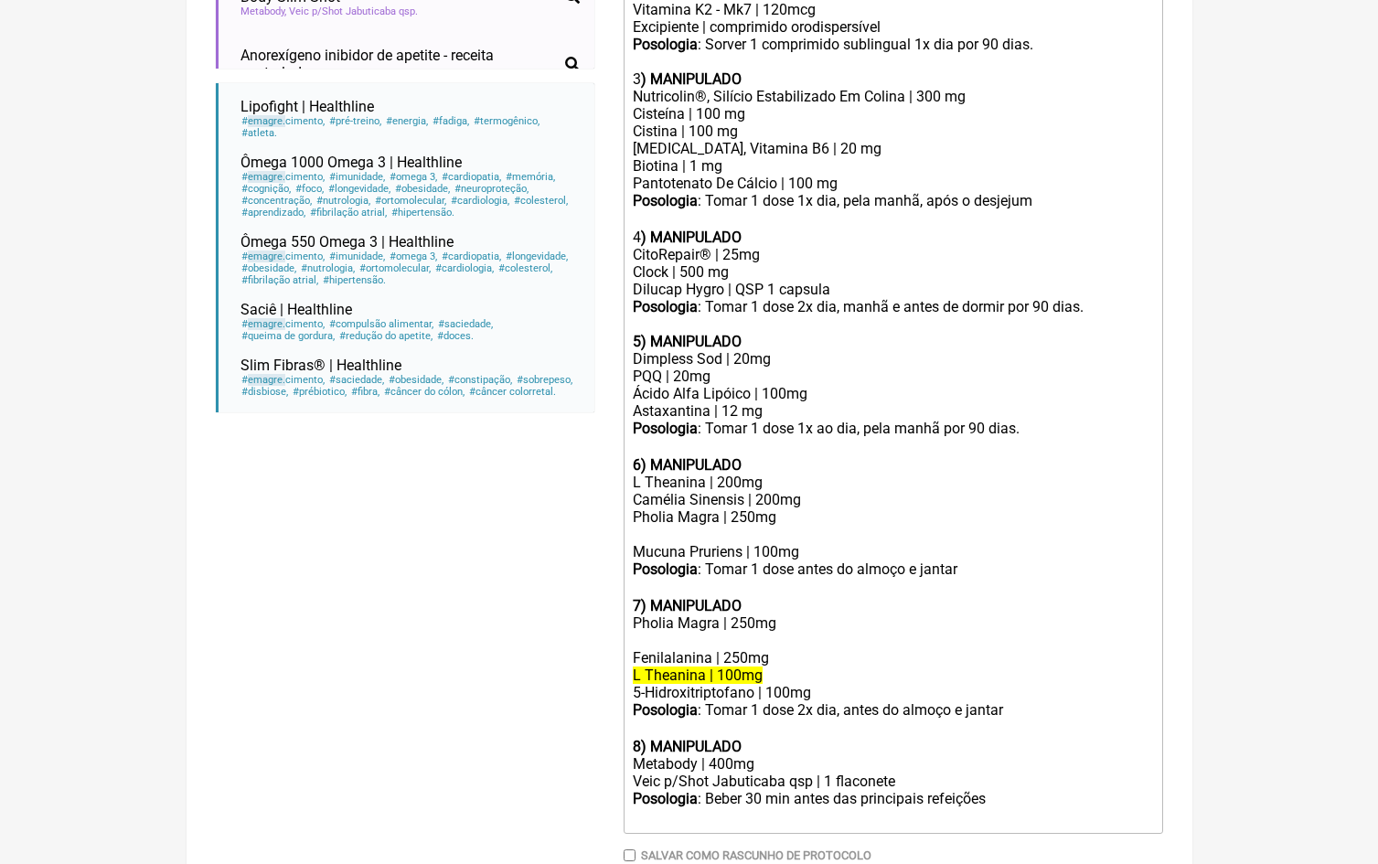
paste trix-editor "Slendesta | 250mg"
click at [725, 494] on div "Camélia Sinensis | 200mg Pholia Magra | 250mg Slendesta | 250mg" at bounding box center [892, 517] width 519 height 52
drag, startPoint x: 831, startPoint y: 644, endPoint x: 590, endPoint y: 645, distance: 241.4
click at [590, 645] on form "Buscar emagrecimento Protocolos Formulas Medicamentos Industrializados Suplemen…" at bounding box center [689, 202] width 947 height 1461
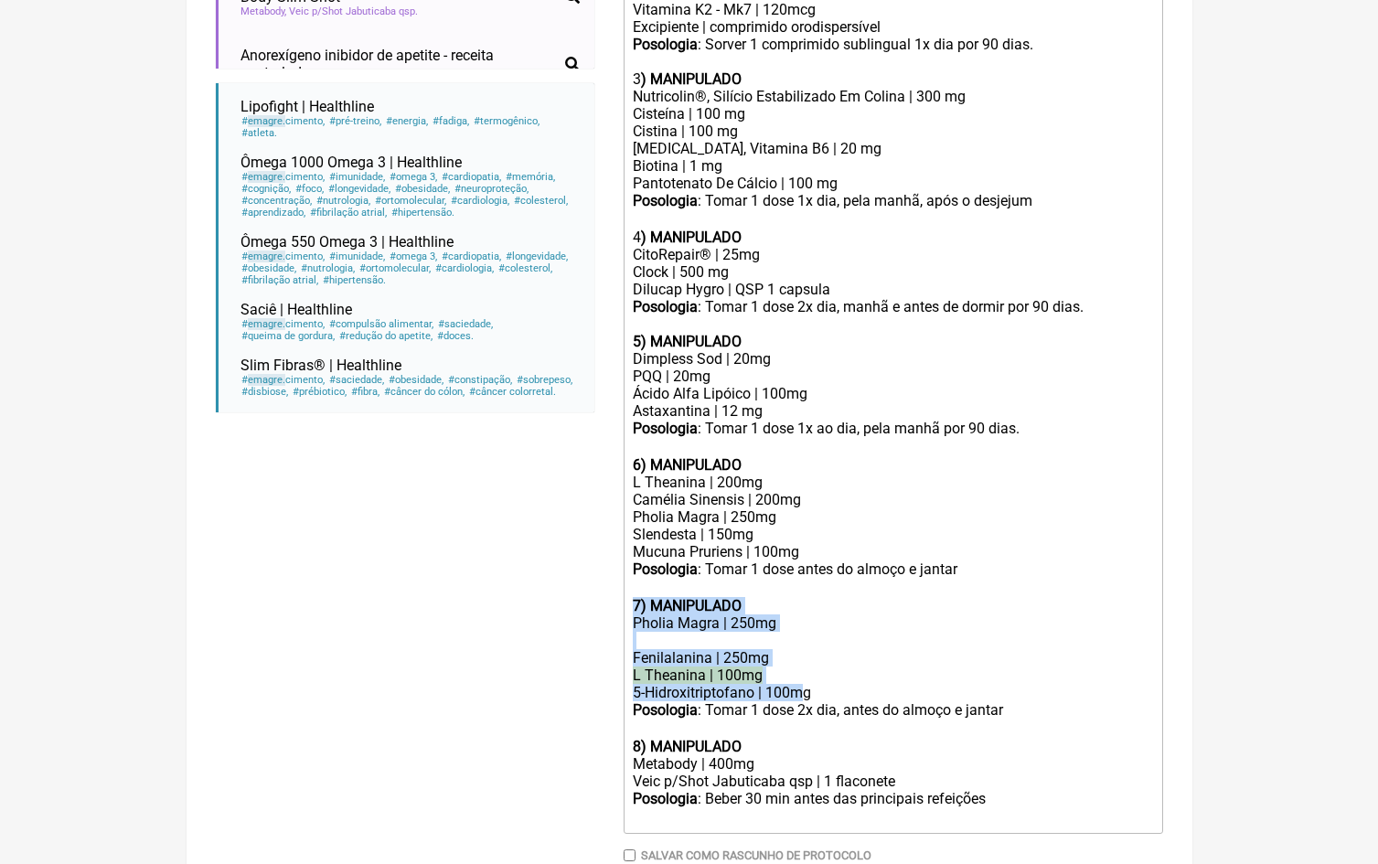
drag, startPoint x: 635, startPoint y: 562, endPoint x: 799, endPoint y: 646, distance: 184.9
click at [802, 647] on trix-editor "1) MANIPULADO Keranat | 150 mg Posologia : Tomar 1 dose 2x dia, após as princip…" at bounding box center [894, 362] width 540 height 944
click at [819, 684] on div "5-Hidroxitriptofano | 100mg" at bounding box center [892, 692] width 519 height 17
drag, startPoint x: 837, startPoint y: 646, endPoint x: 608, endPoint y: 646, distance: 228.6
click at [608, 646] on form "Buscar emagrecimento Protocolos Formulas Medicamentos Industrializados Suplemen…" at bounding box center [689, 202] width 947 height 1461
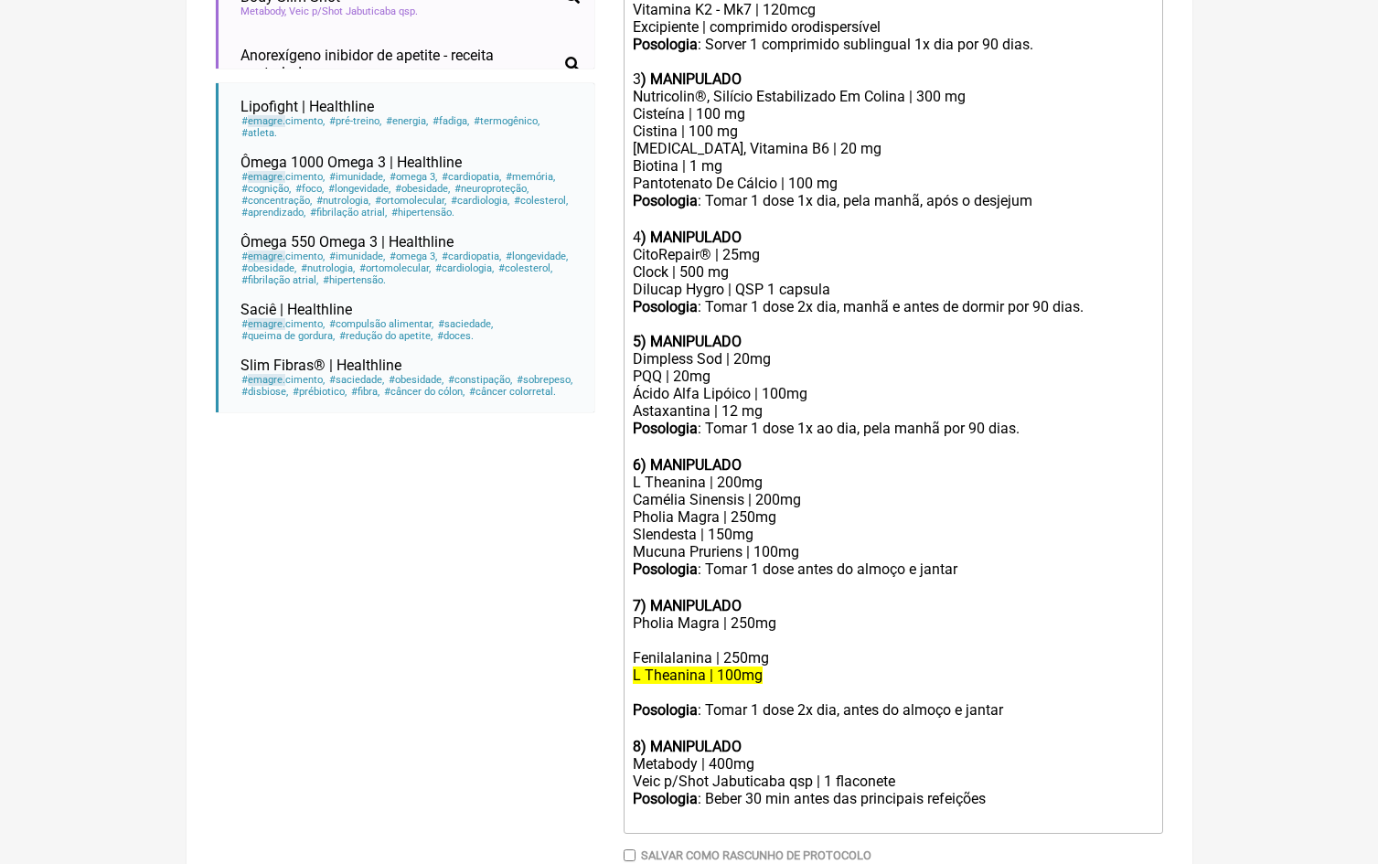
click at [776, 491] on div "Camélia Sinensis | 200mg Pholia Magra | 250mg Slendesta | 150mg" at bounding box center [892, 517] width 519 height 52
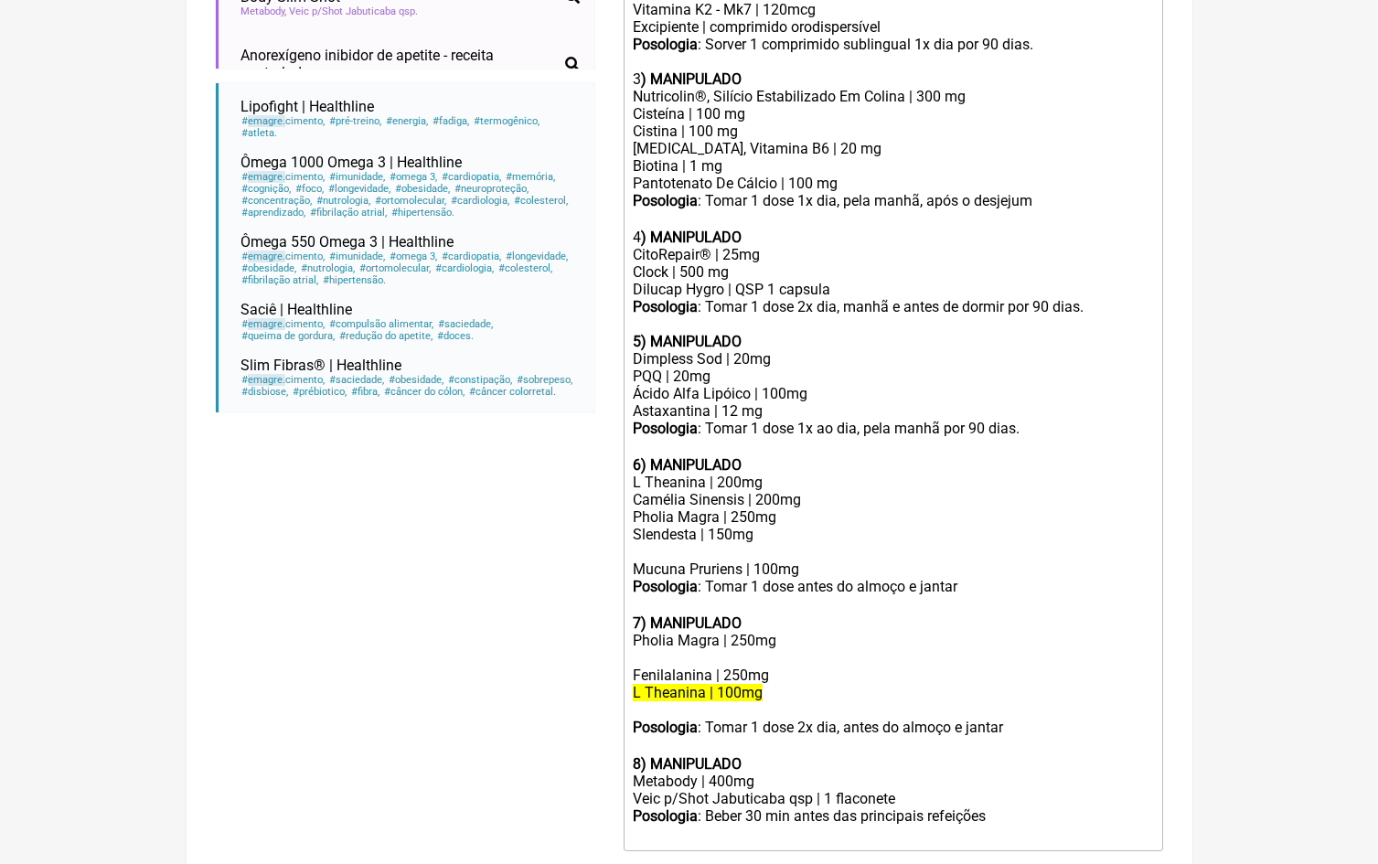
paste trix-editor "5-Hidroxitriptofano | 100mg"
click at [787, 514] on div "Camélia Sinensis | 200mg Pholia Magra | 250mg Slendesta | 150mg 5-Hidroxitripto…" at bounding box center [892, 526] width 519 height 70
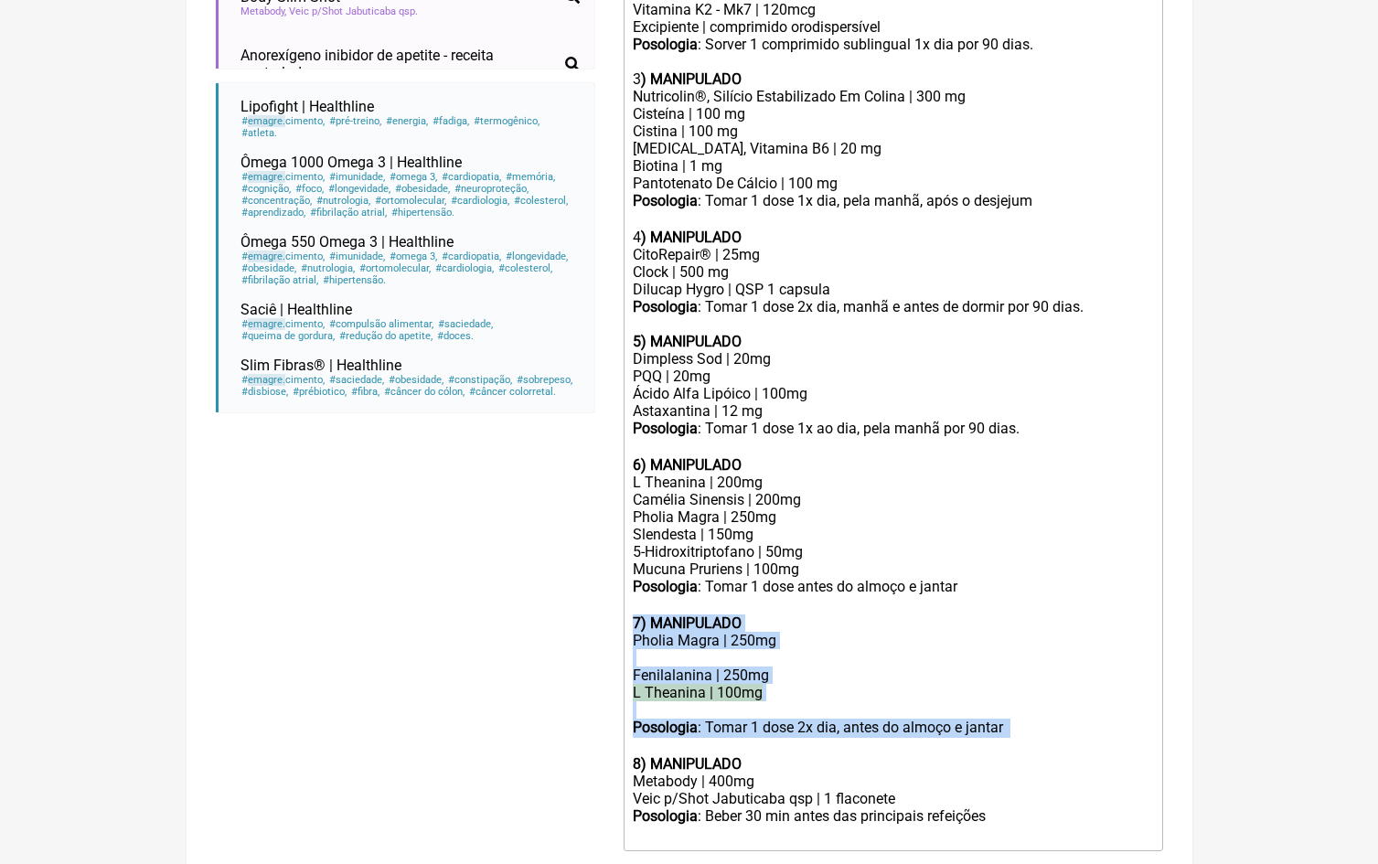
drag, startPoint x: 726, startPoint y: 691, endPoint x: 628, endPoint y: 577, distance: 149.8
click at [628, 577] on trix-editor "1) MANIPULADO Keranat | 150 mg Posologia : Tomar 1 dose 2x dia, após as princip…" at bounding box center [894, 370] width 540 height 961
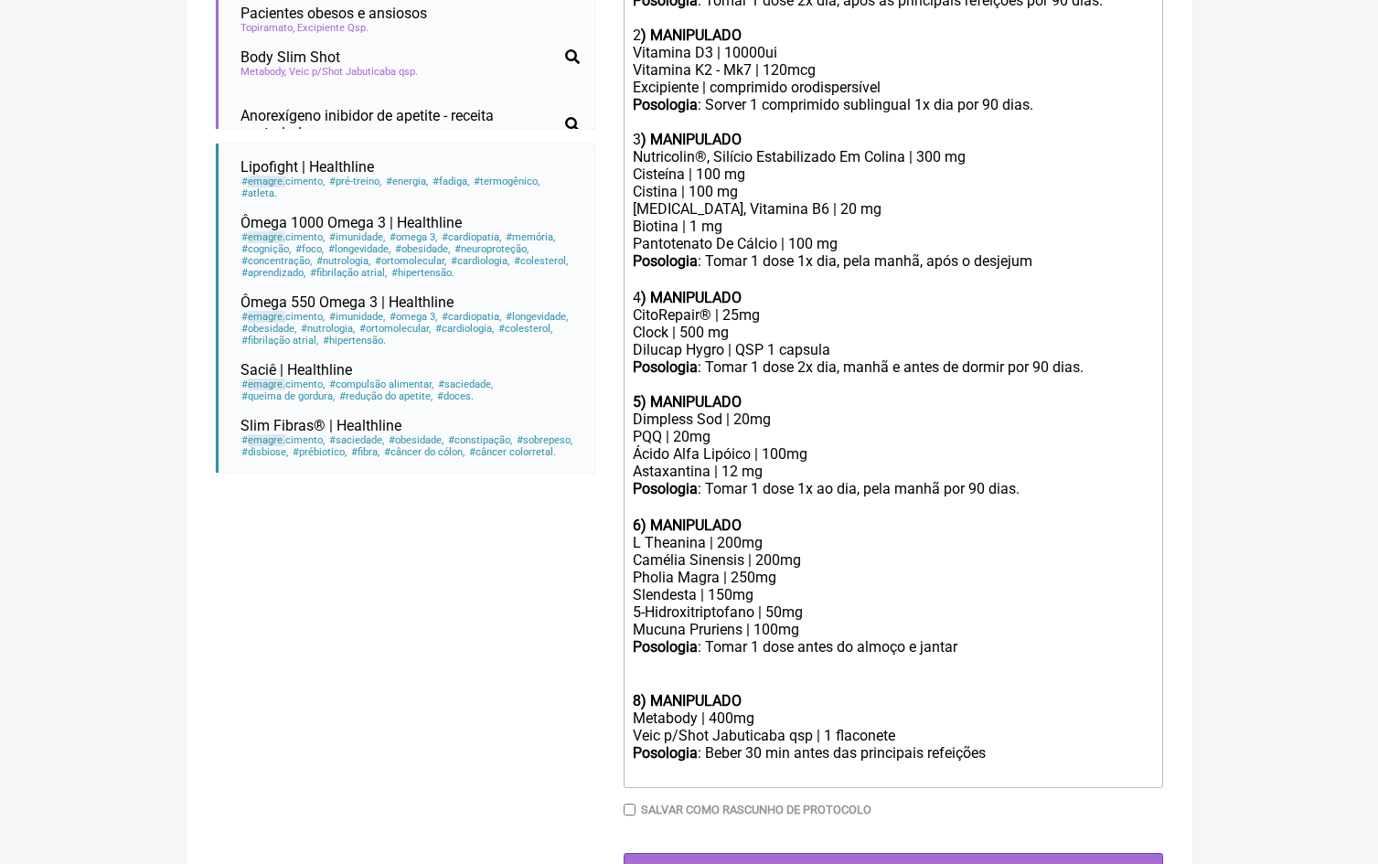
scroll to position [672, 0]
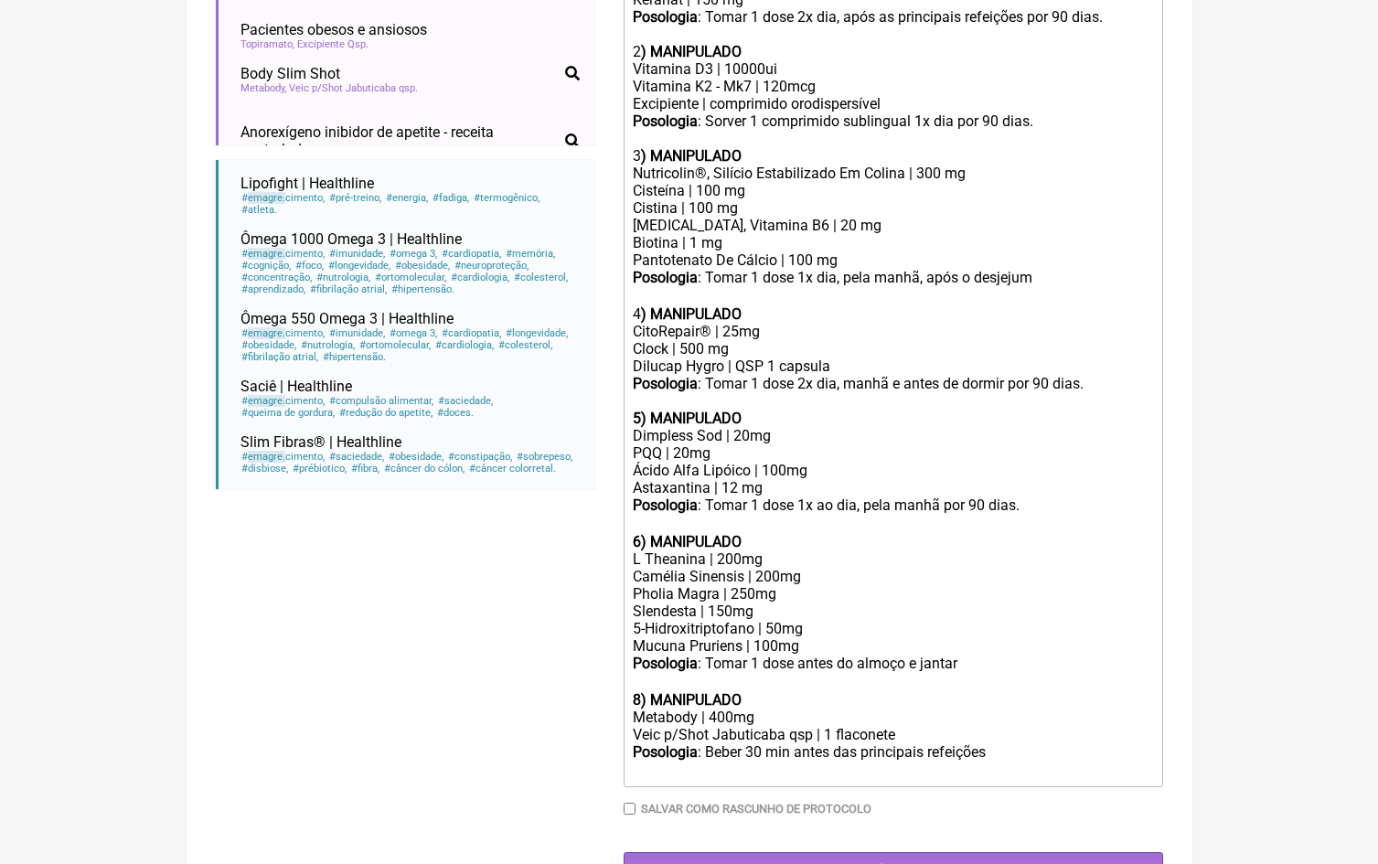
click at [640, 691] on strong "8) MANIPULADO" at bounding box center [687, 699] width 109 height 17
type trix-editor "<lor><ipsumd>4) SITAMETCON</adipis></eli><sed>Doeiusm | 609 te</inc><utl><etdol…"
click at [731, 726] on div "Veic p/Shot Jabuticaba qsp | 1 flaconete" at bounding box center [892, 734] width 519 height 17
click at [1008, 744] on div "Posologia : Beber 30 min antes das principais refeições ㅤ" at bounding box center [892, 762] width 519 height 37
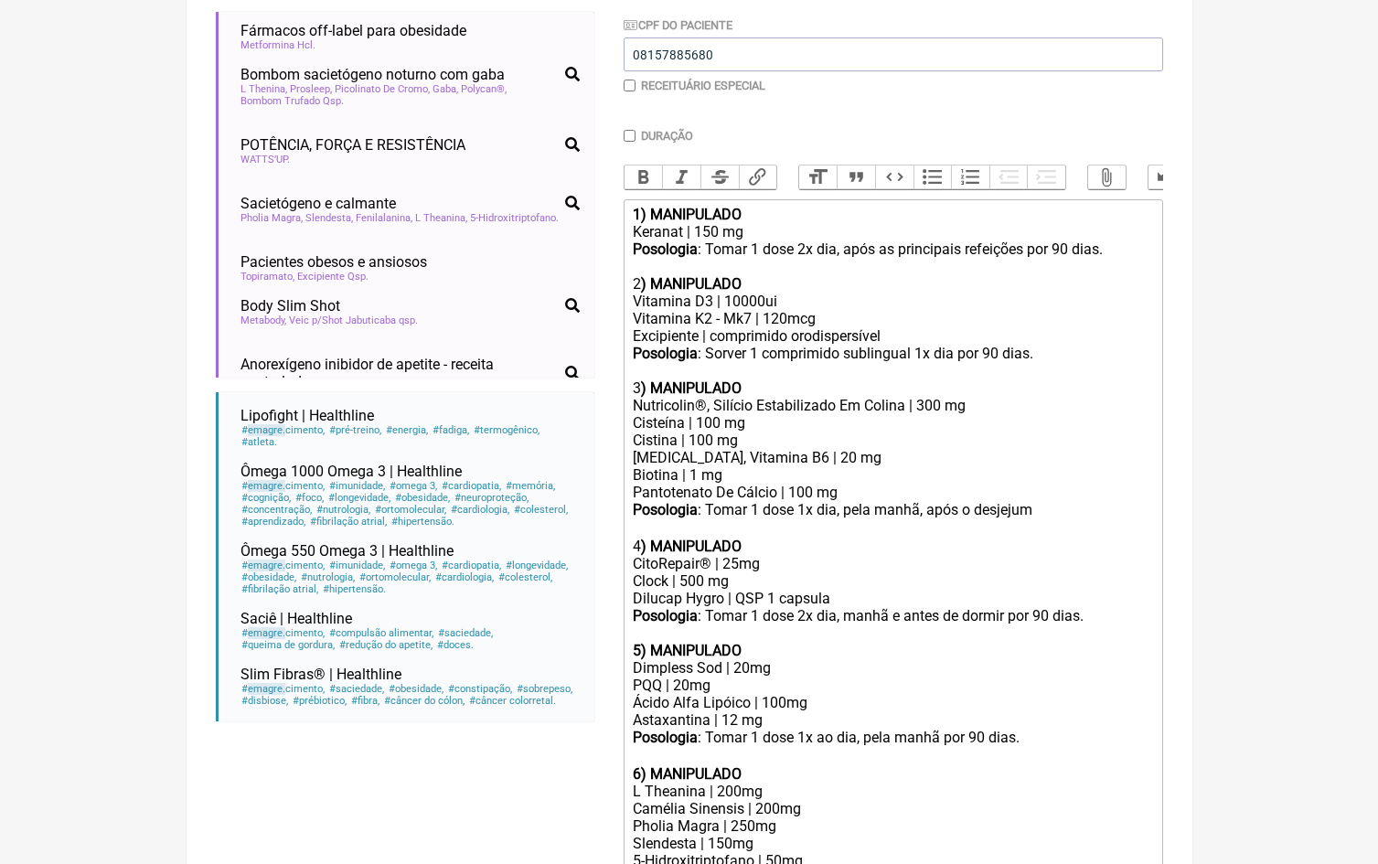
scroll to position [377, 0]
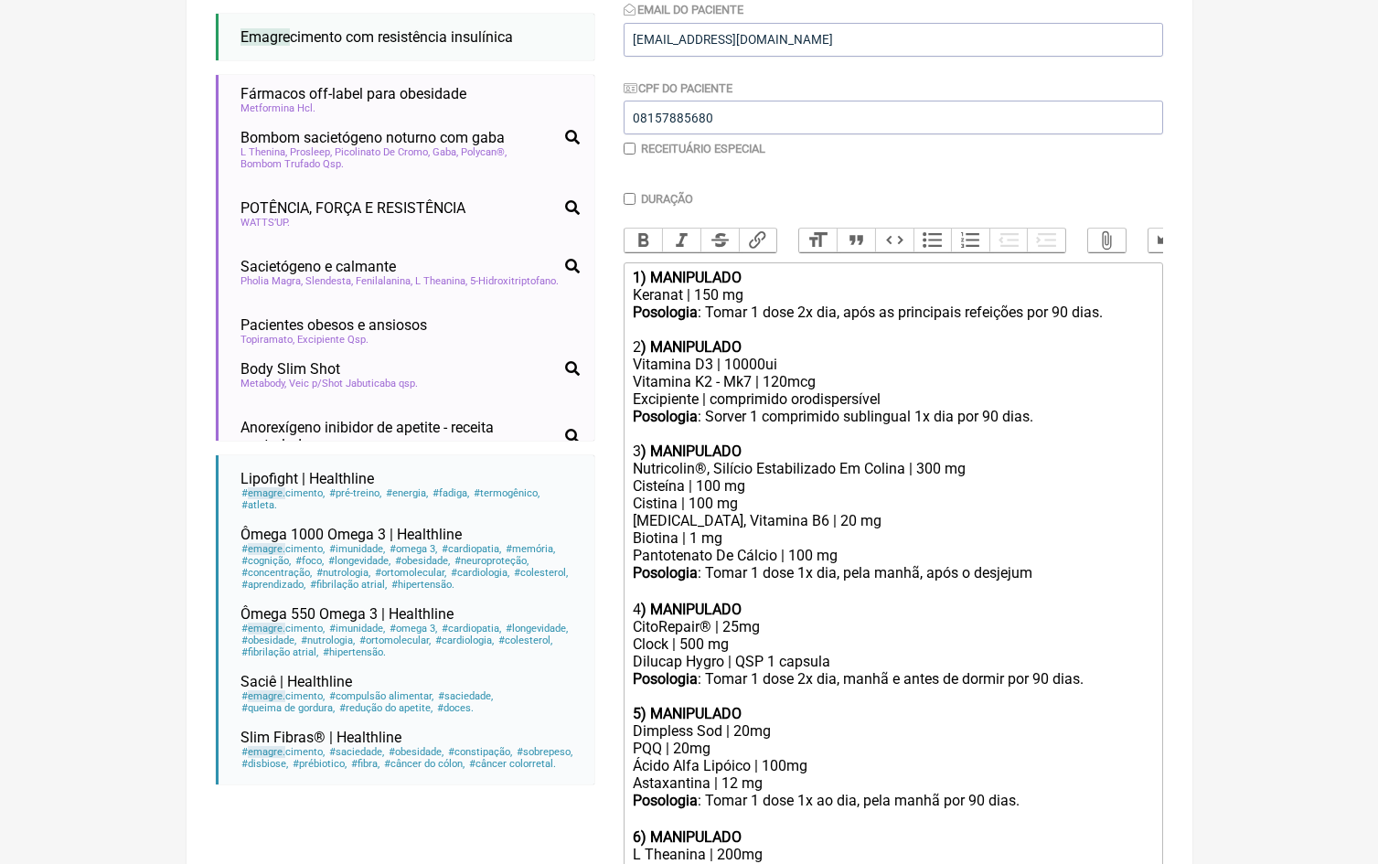
click at [633, 195] on input "Duração" at bounding box center [630, 199] width 12 height 12
checkbox input "true"
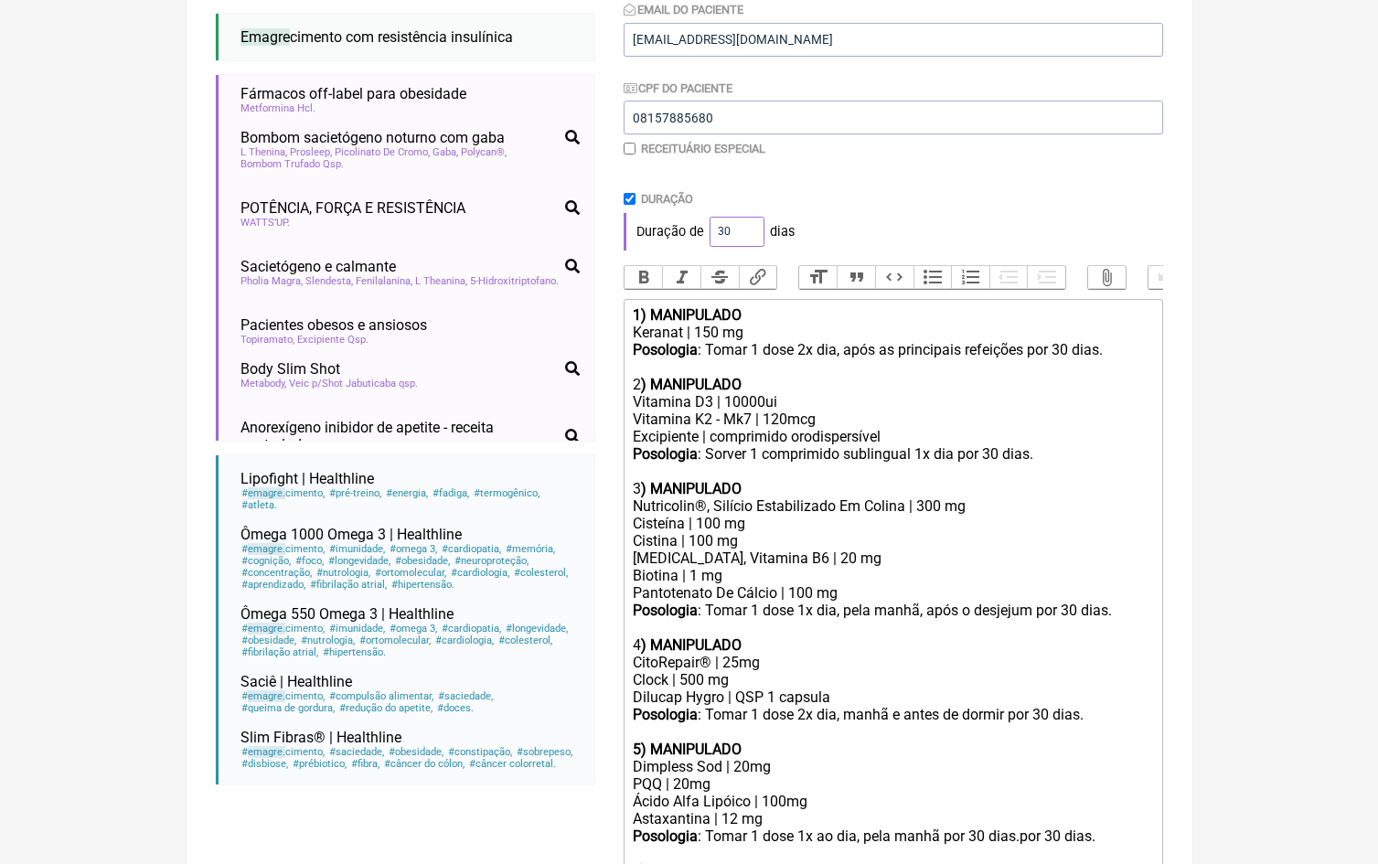
click at [737, 220] on input "30" at bounding box center [737, 232] width 55 height 30
type input "90"
click at [915, 181] on div "Paciente [PERSON_NAME] Scalco Telefone do Paciente 021964936603 Email do Pacien…" at bounding box center [894, 528] width 540 height 1367
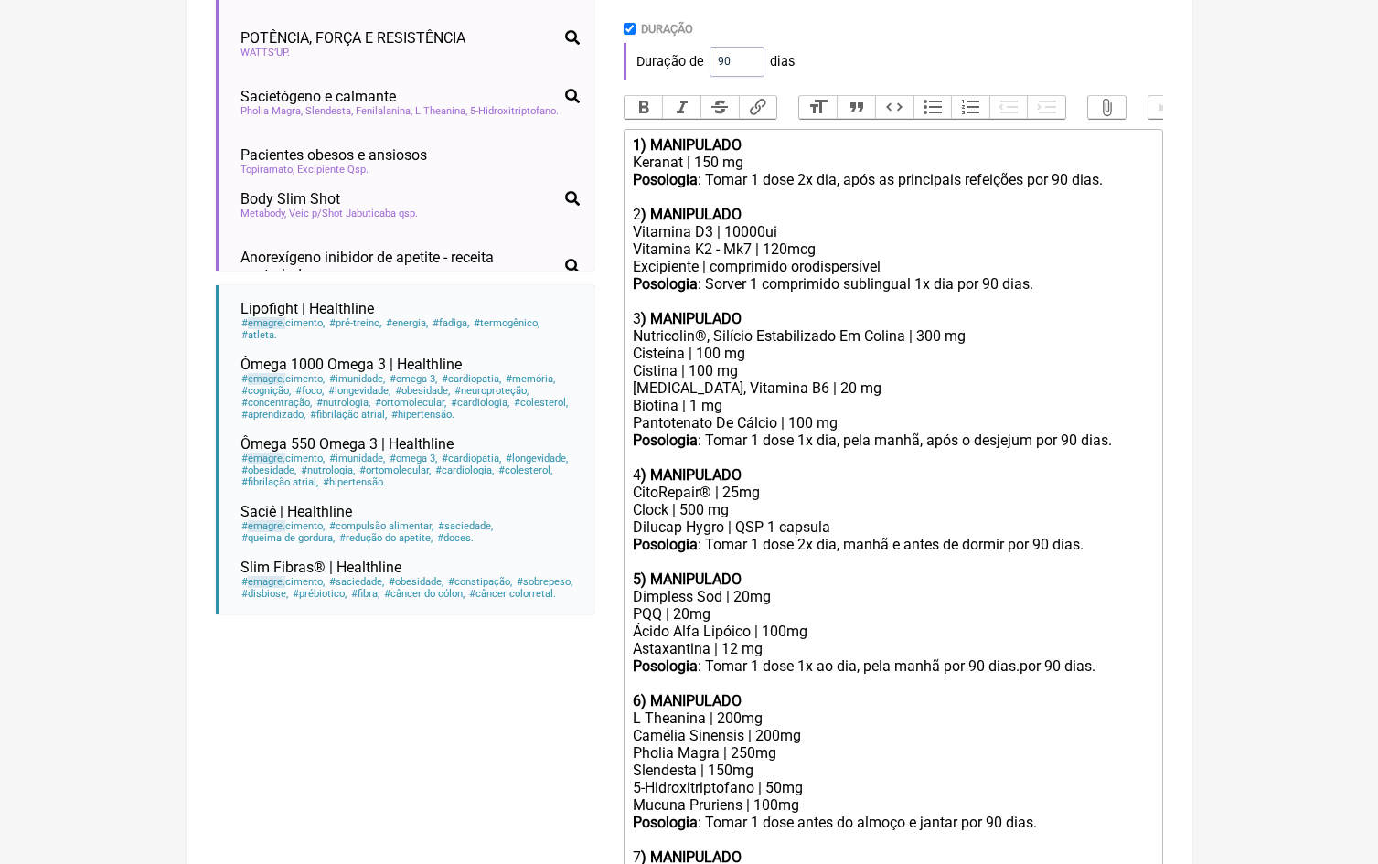
scroll to position [694, 0]
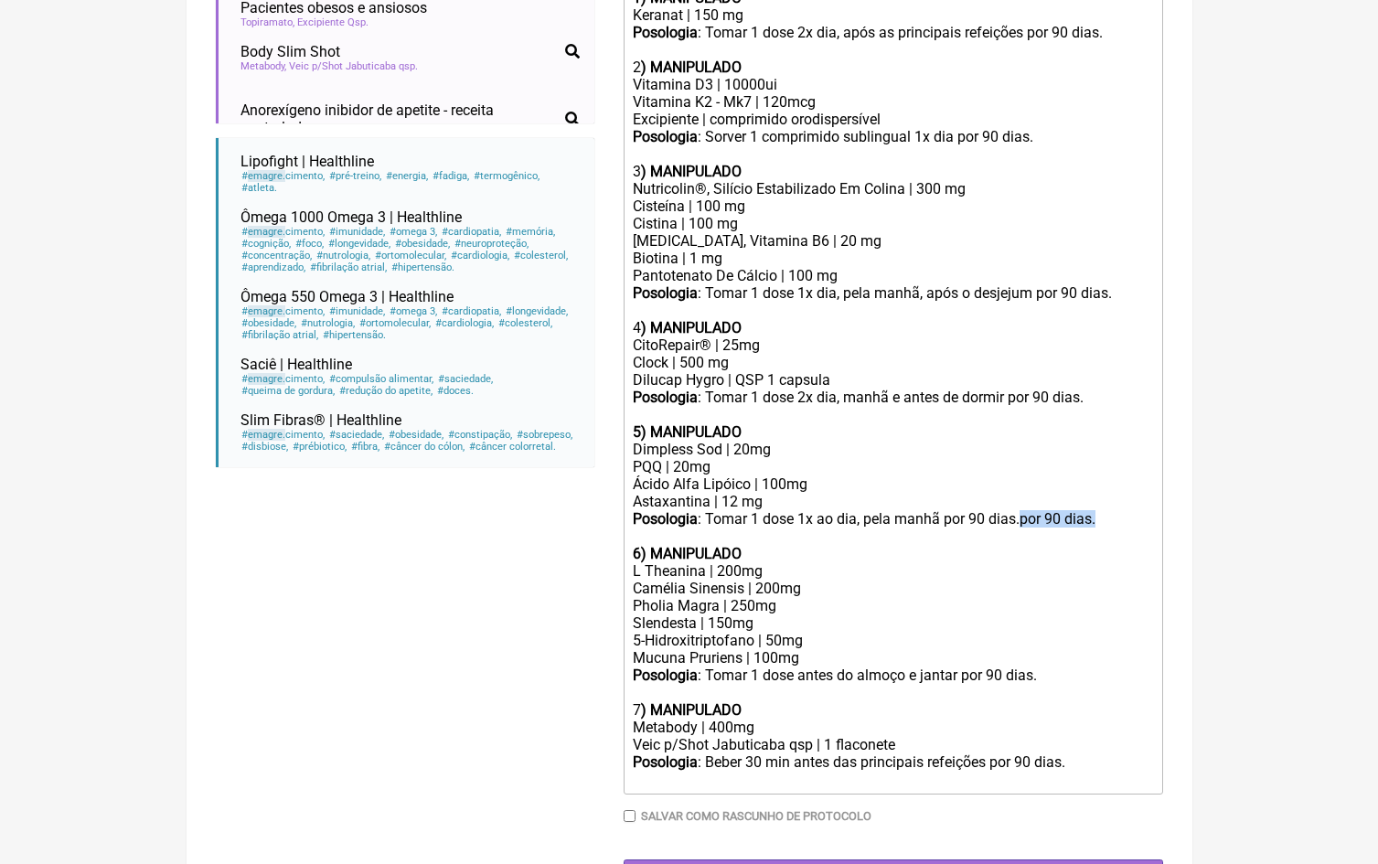
drag, startPoint x: 1123, startPoint y: 488, endPoint x: 1030, endPoint y: 487, distance: 93.3
click at [1030, 510] on div "Posologia : Tomar 1 dose 1x ao dia, pela manhã por 90 dias.por 90 dias." at bounding box center [892, 527] width 519 height 35
type trix-editor "<lor><ipsumd>8) SITAMETCON</adipis></eli><sed>Doeiusm | 859 te</inc><utl><etdol…"
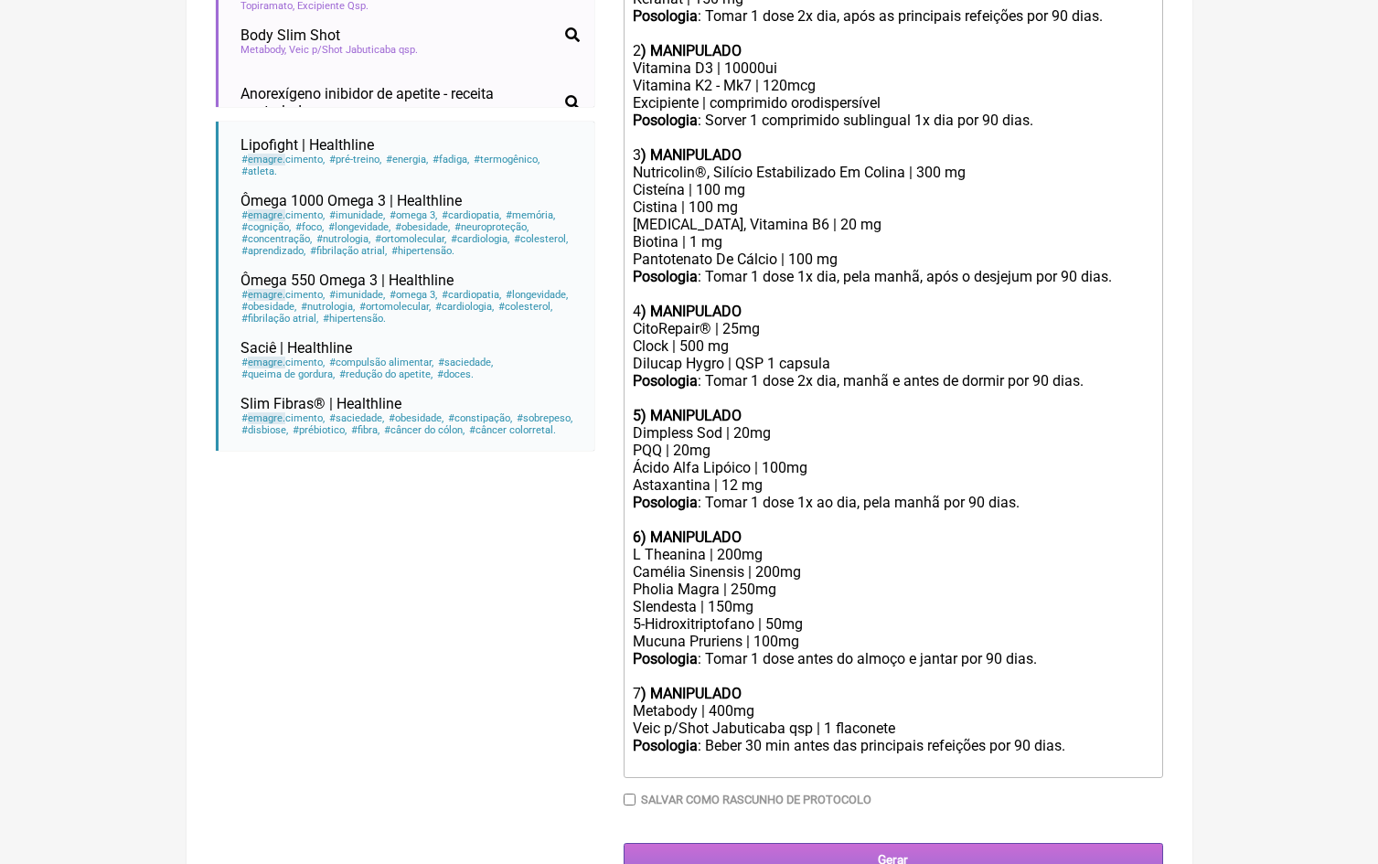
scroll to position [710, 0]
click at [894, 844] on input "Gerar" at bounding box center [894, 861] width 540 height 34
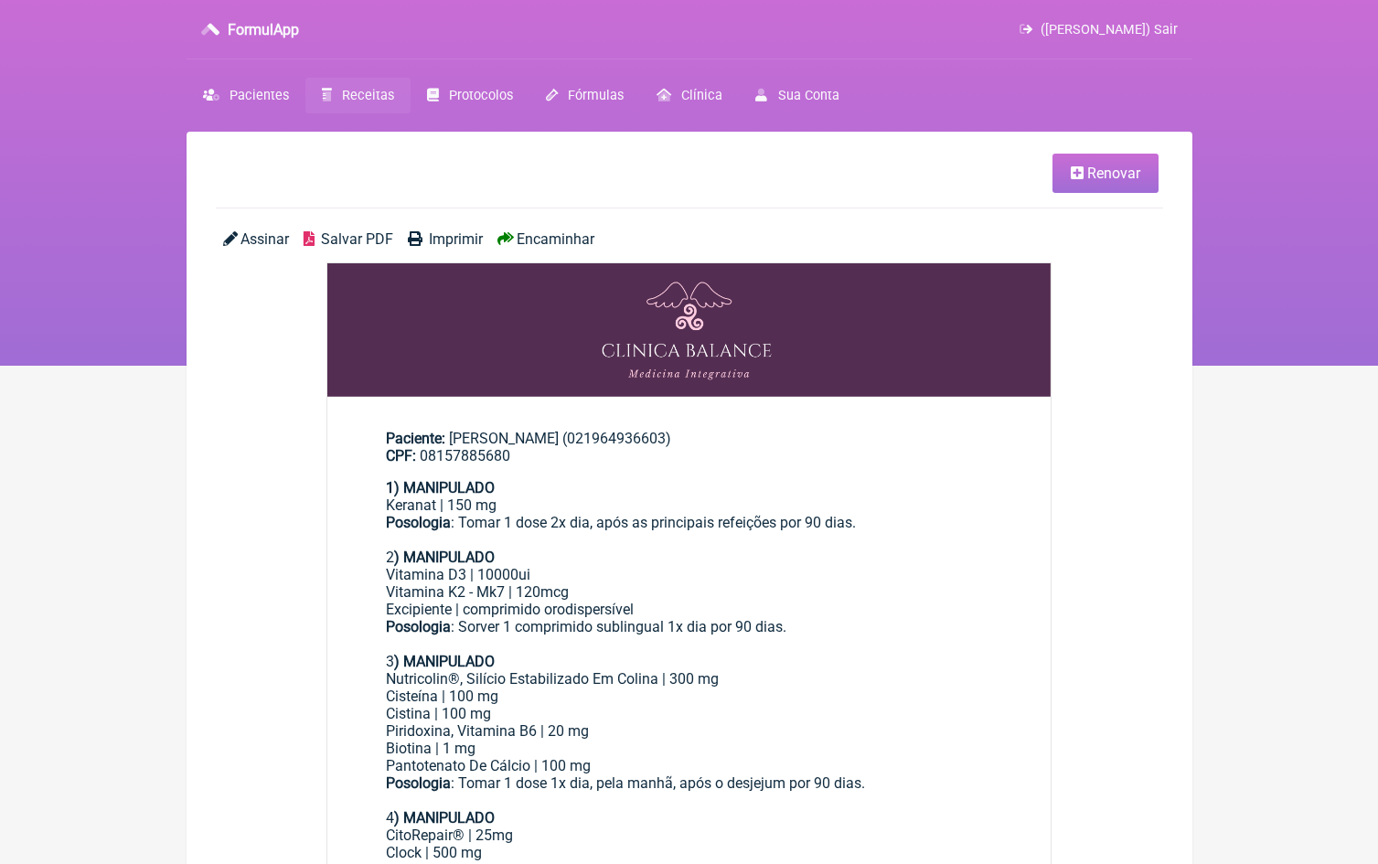
click at [562, 240] on span "Encaminhar" at bounding box center [556, 238] width 78 height 17
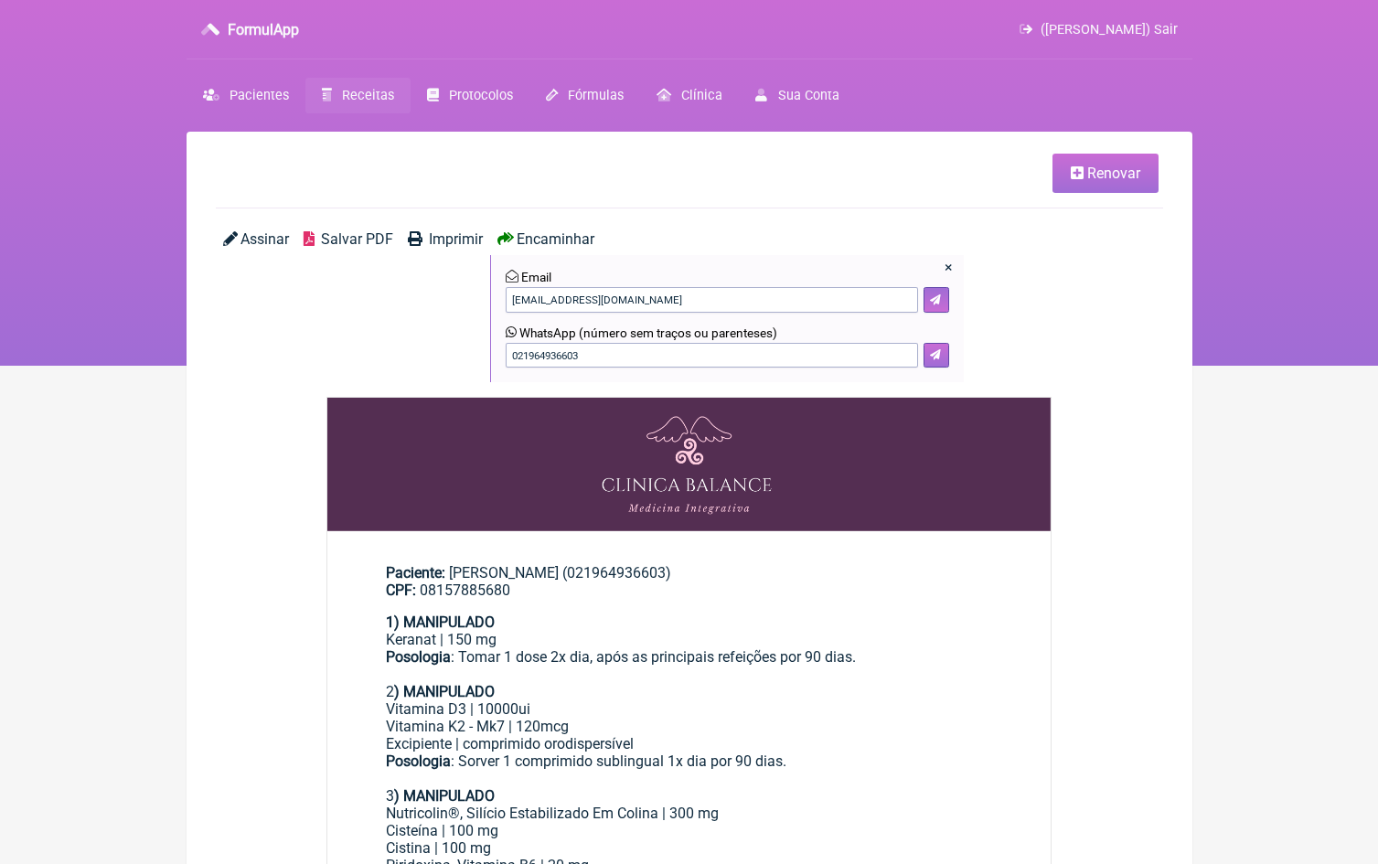
click at [946, 355] on button at bounding box center [937, 356] width 26 height 26
